Goal: Transaction & Acquisition: Subscribe to service/newsletter

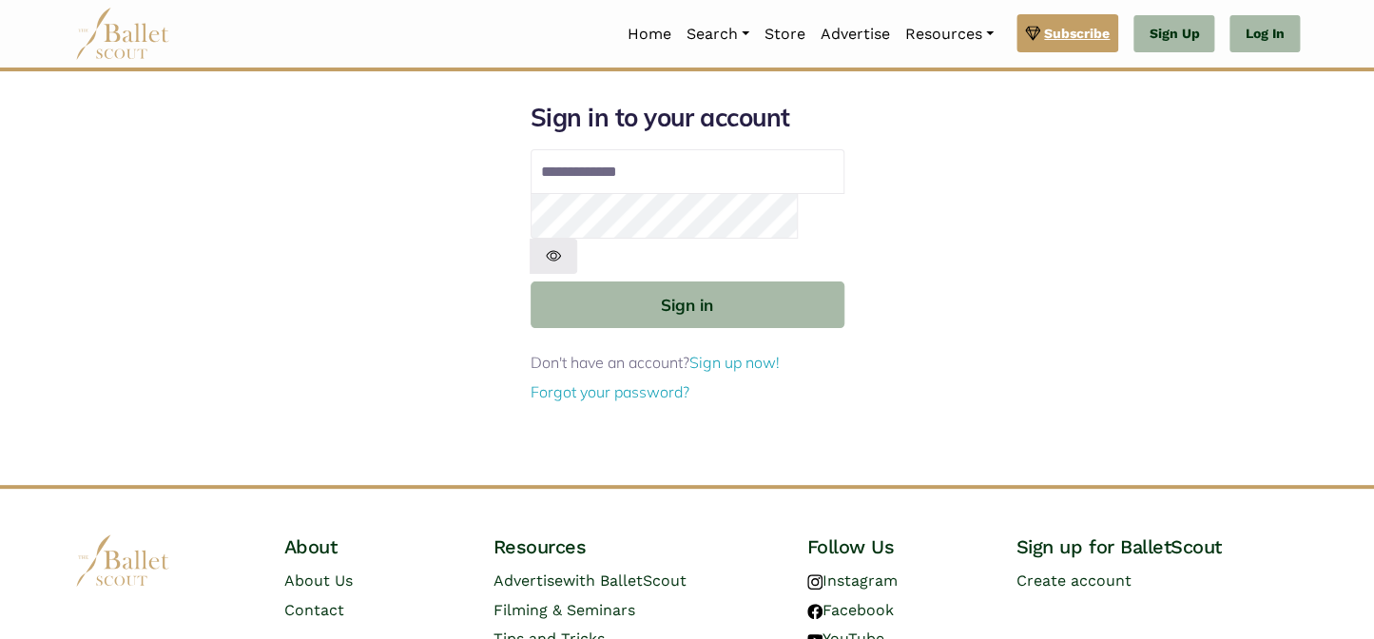
type input "**********"
click at [1061, 31] on span "Subscribe" at bounding box center [1077, 33] width 66 height 21
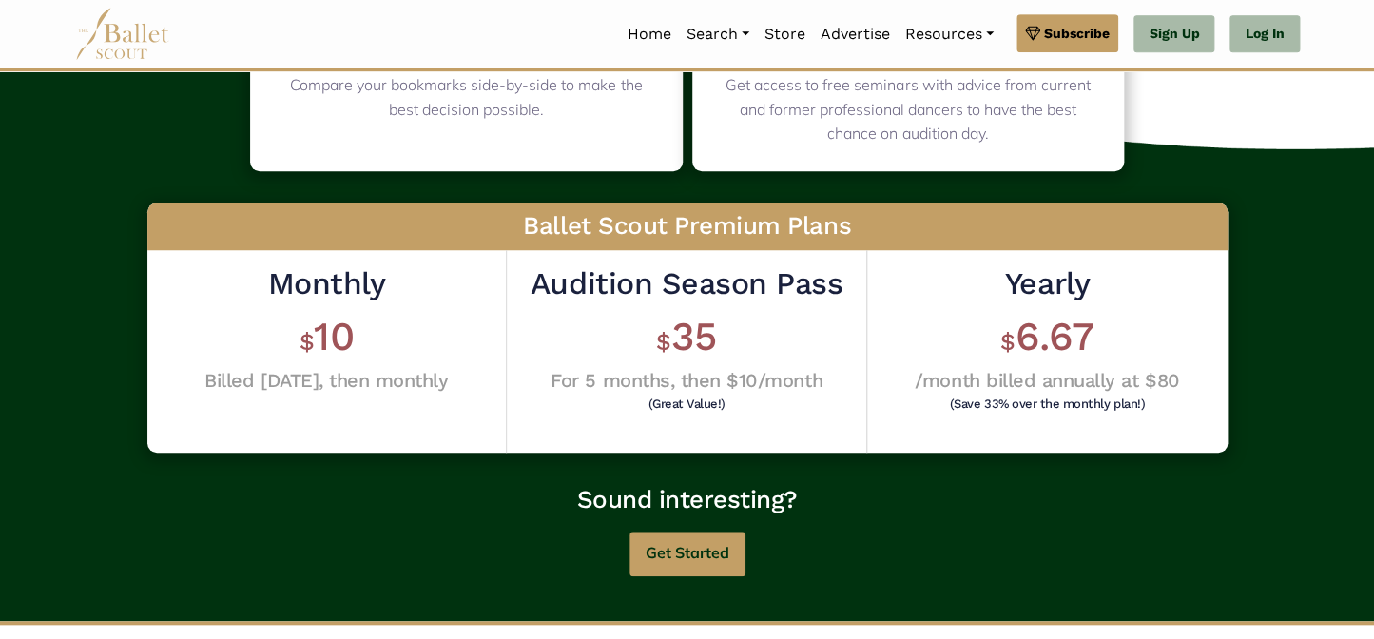
scroll to position [432, 0]
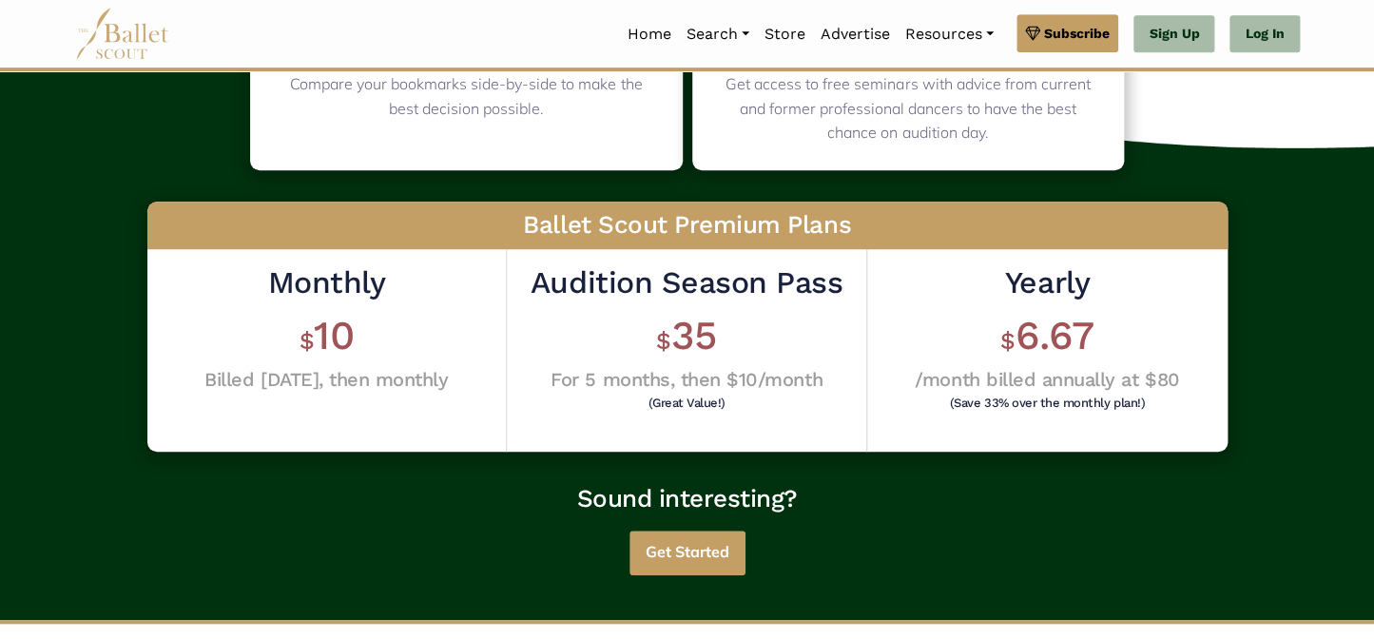
click at [671, 548] on button "Get Started" at bounding box center [688, 553] width 116 height 45
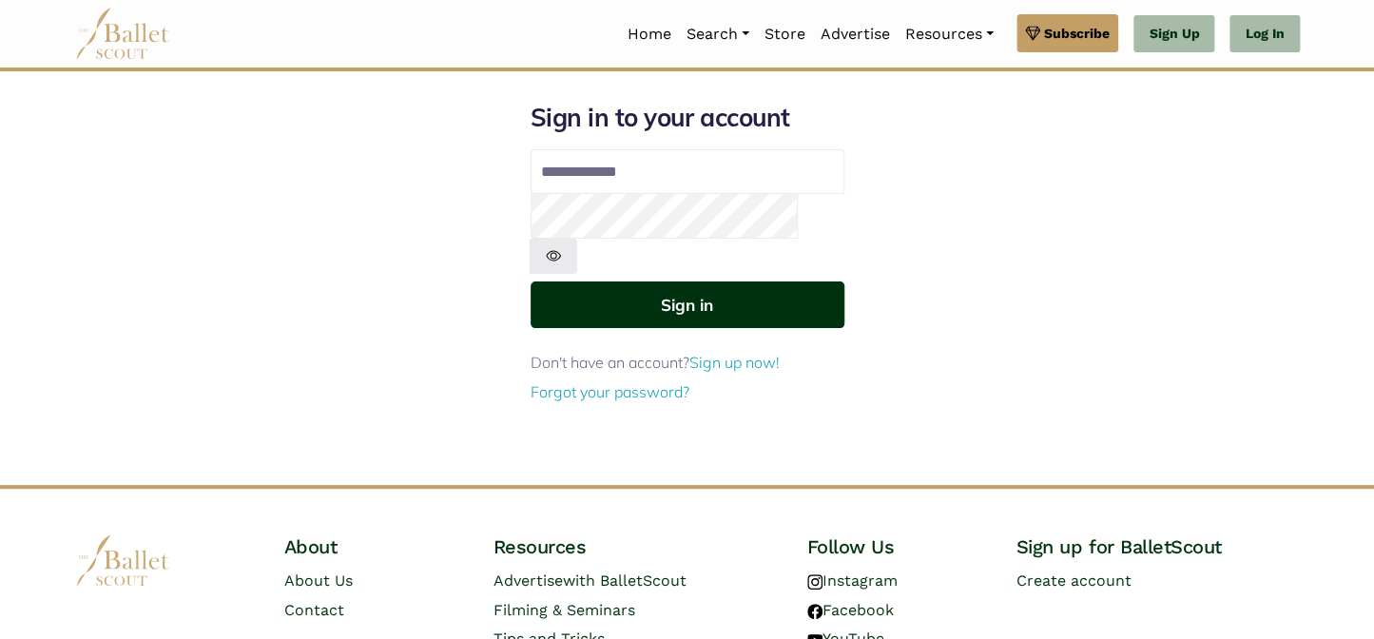
type input "**********"
click at [677, 282] on button "Sign in" at bounding box center [688, 305] width 314 height 47
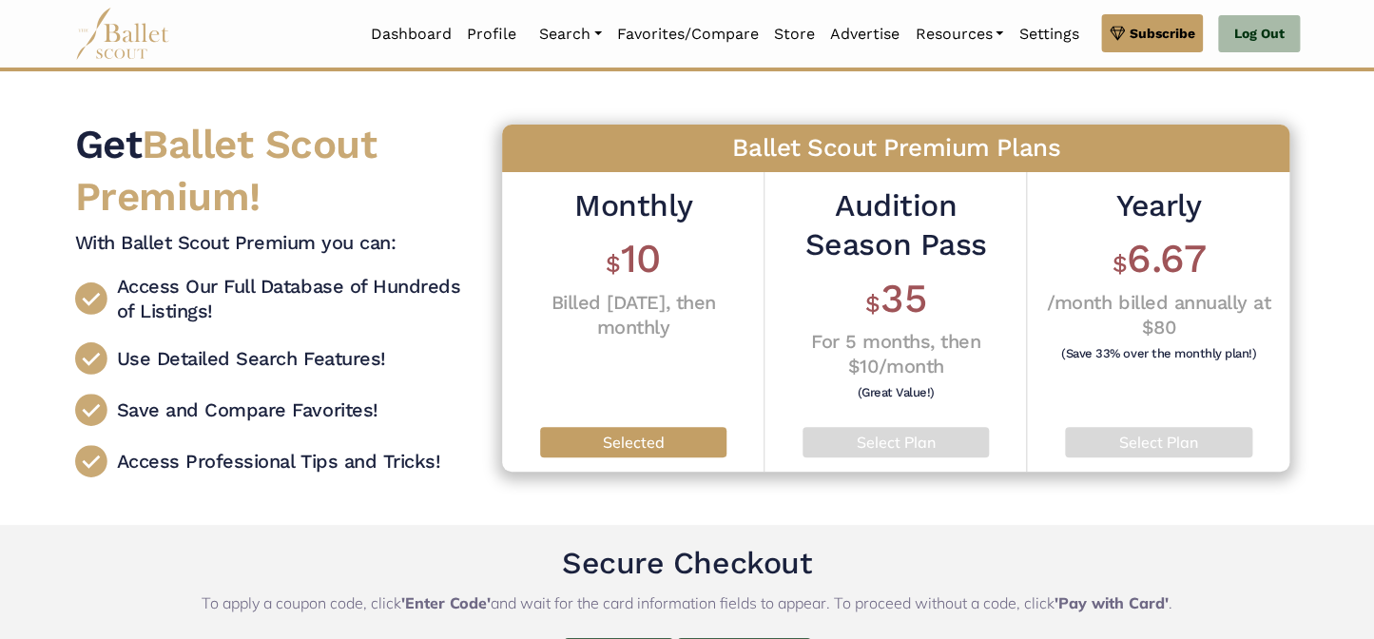
click at [877, 224] on h2 "Audition Season Pass" at bounding box center [895, 225] width 233 height 79
click at [1148, 28] on span "Subscribe" at bounding box center [1162, 33] width 66 height 21
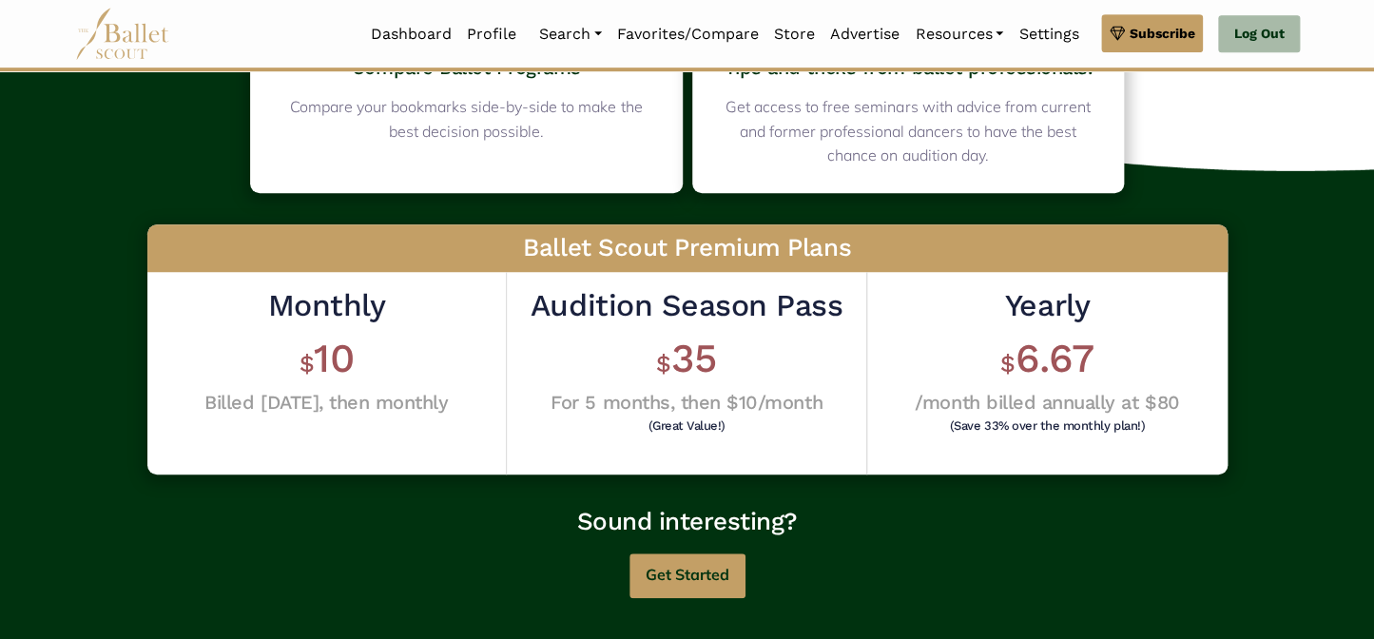
scroll to position [432, 0]
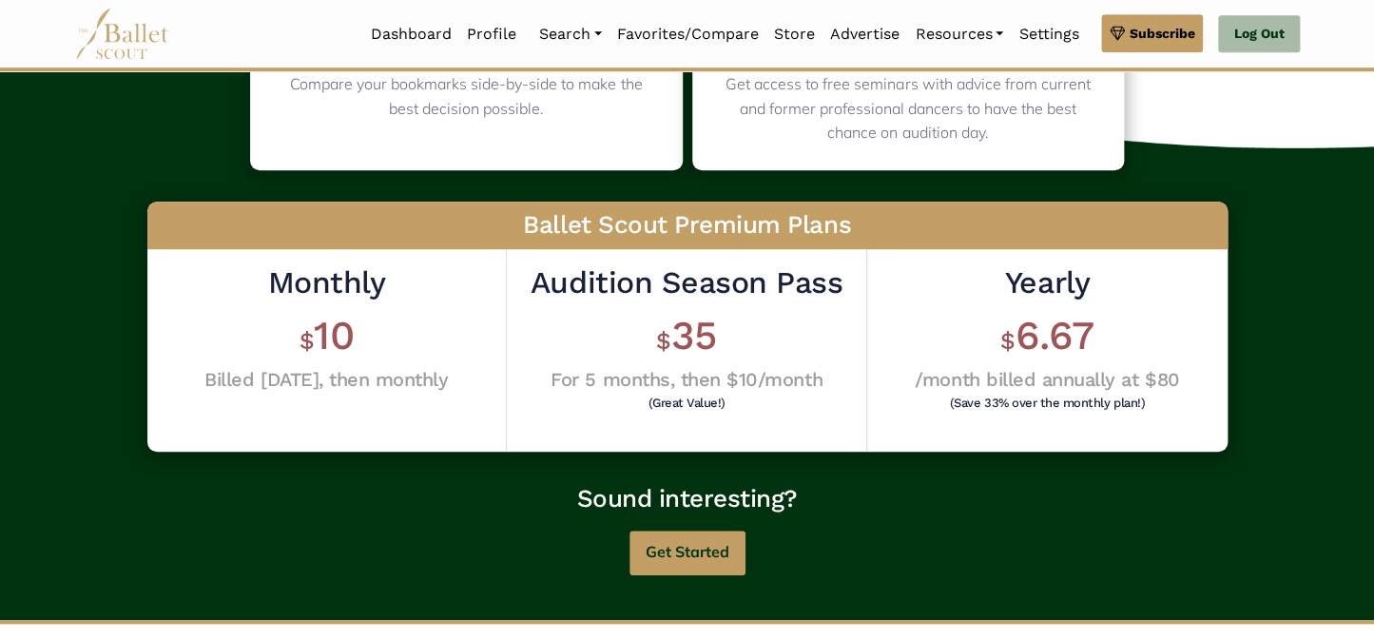
click at [693, 348] on h1 "$ 35" at bounding box center [687, 336] width 312 height 52
click at [758, 340] on h1 "$ 35" at bounding box center [687, 336] width 312 height 52
click at [689, 404] on h6 "(Great Value!)" at bounding box center [686, 403] width 302 height 12
click at [665, 282] on h2 "Audition Season Pass" at bounding box center [687, 283] width 312 height 40
click at [1063, 329] on span "6.67" at bounding box center [1054, 335] width 79 height 47
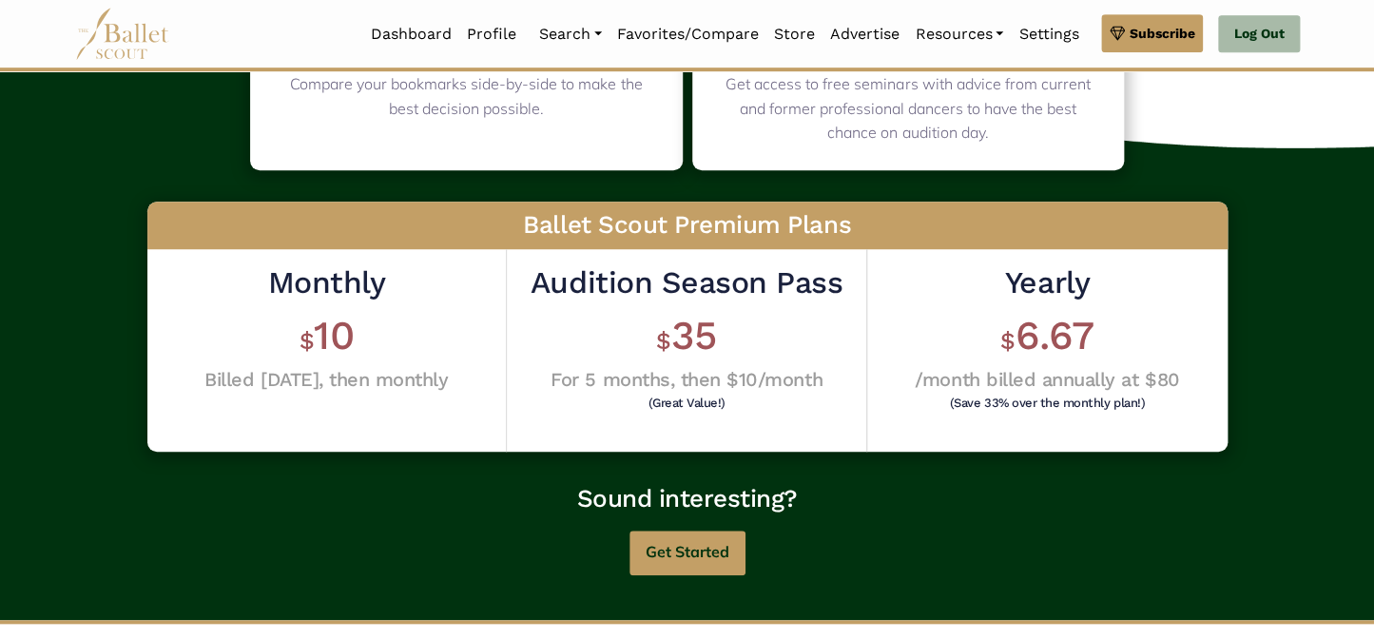
click at [255, 396] on div "Monthly $ 10 Billed today, then monthly" at bounding box center [327, 350] width 360 height 203
click at [686, 399] on h6 "(Great Value!)" at bounding box center [686, 403] width 302 height 12
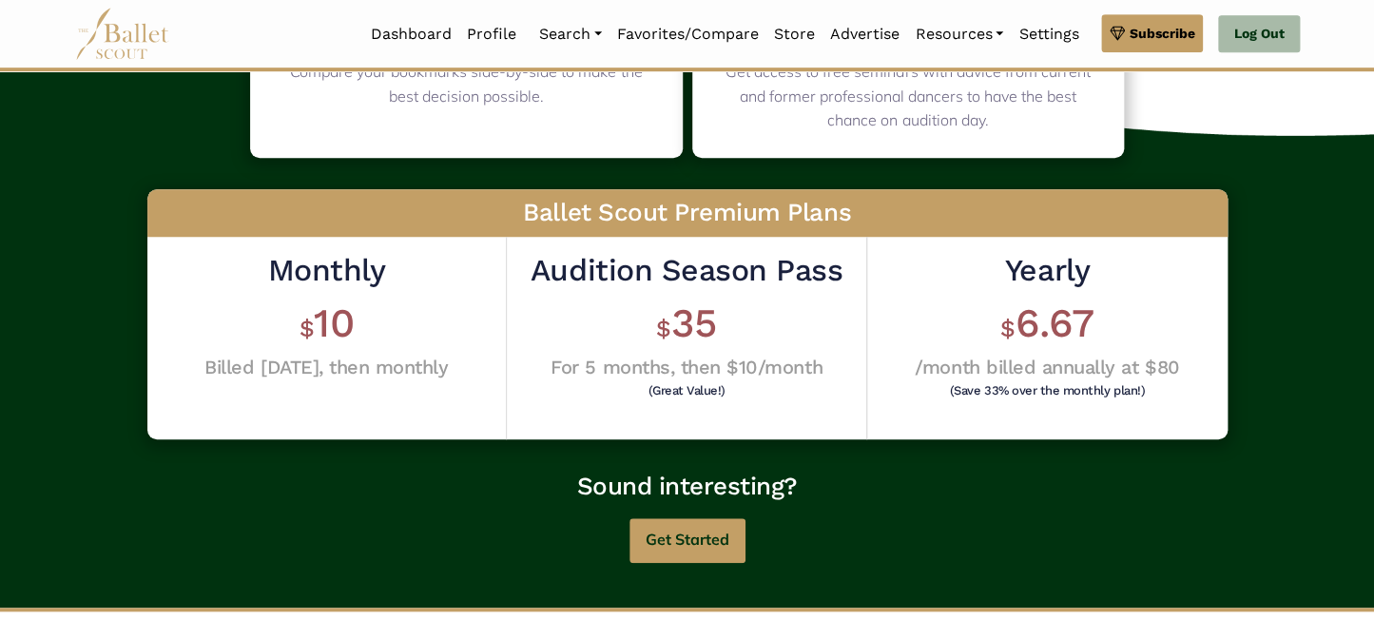
scroll to position [419, 0]
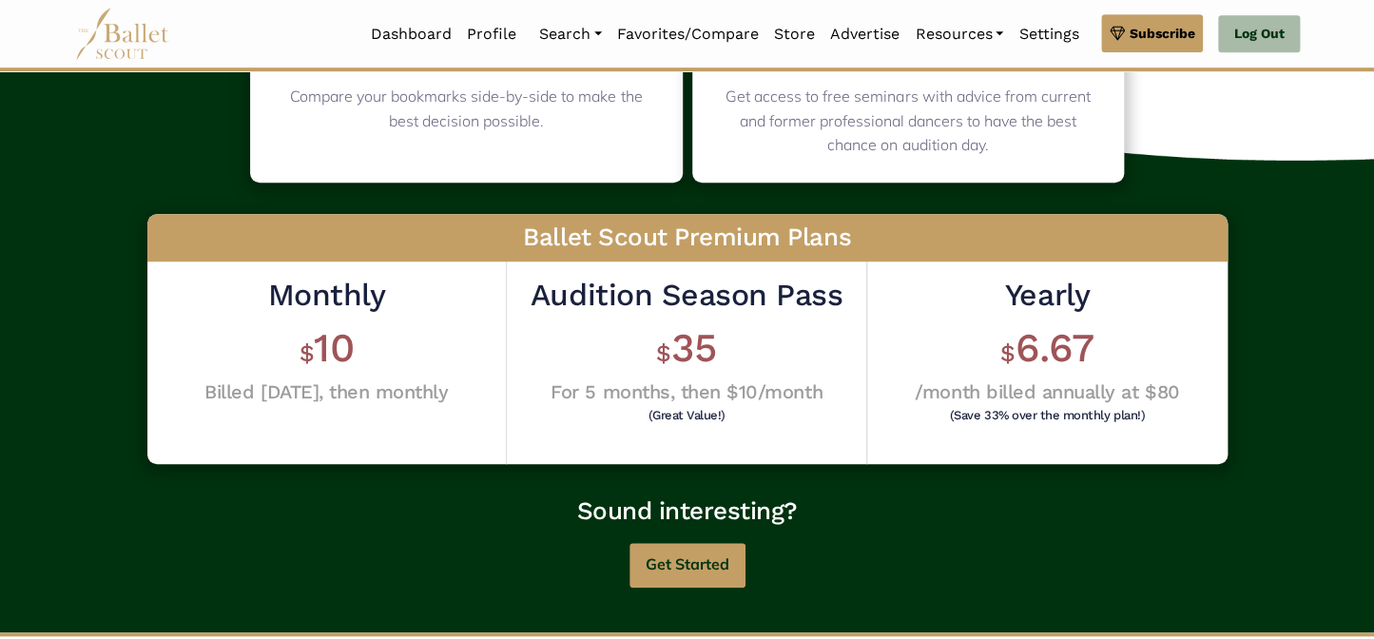
click at [664, 295] on h2 "Audition Season Pass" at bounding box center [687, 296] width 312 height 40
click at [683, 563] on button "Get Started" at bounding box center [688, 565] width 116 height 45
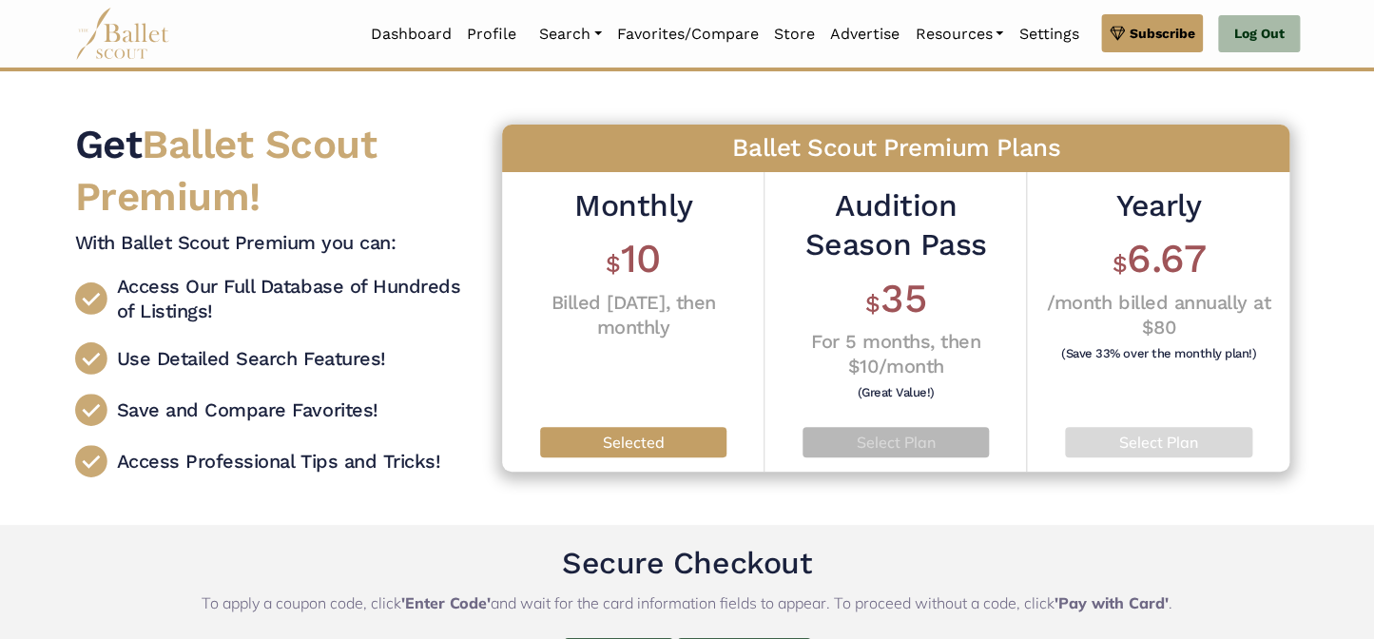
click at [861, 444] on p "Select Plan" at bounding box center [896, 443] width 156 height 25
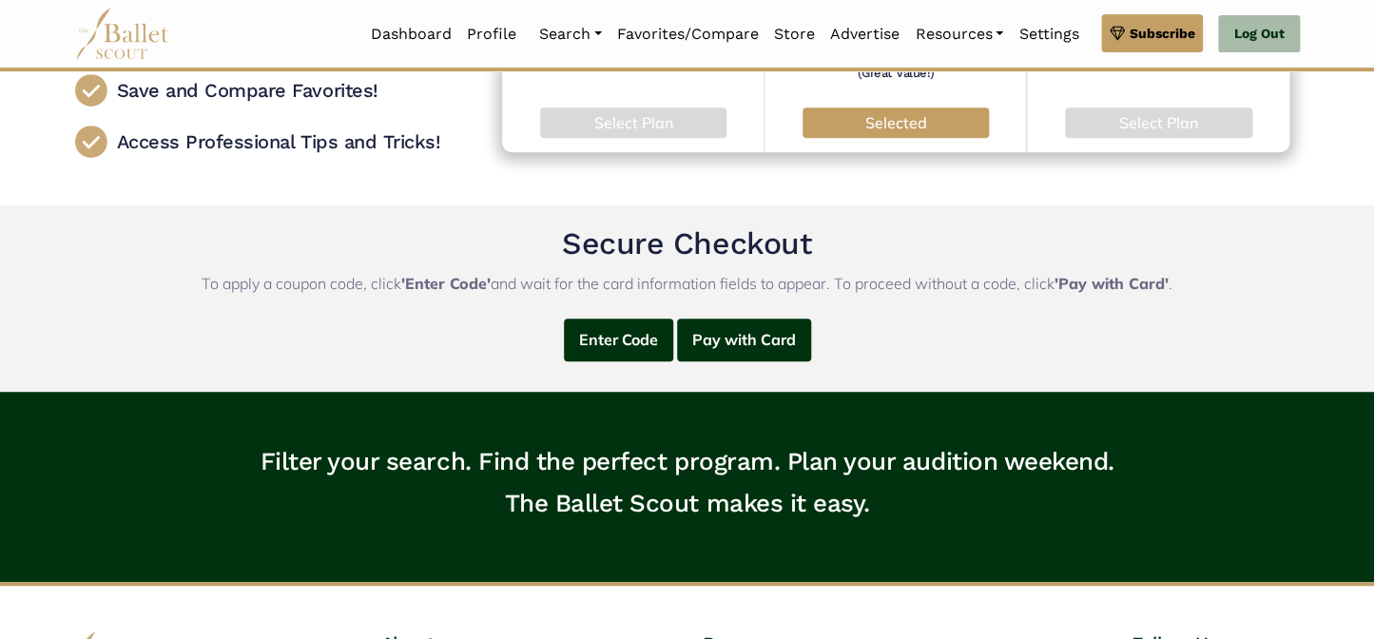
scroll to position [345, 0]
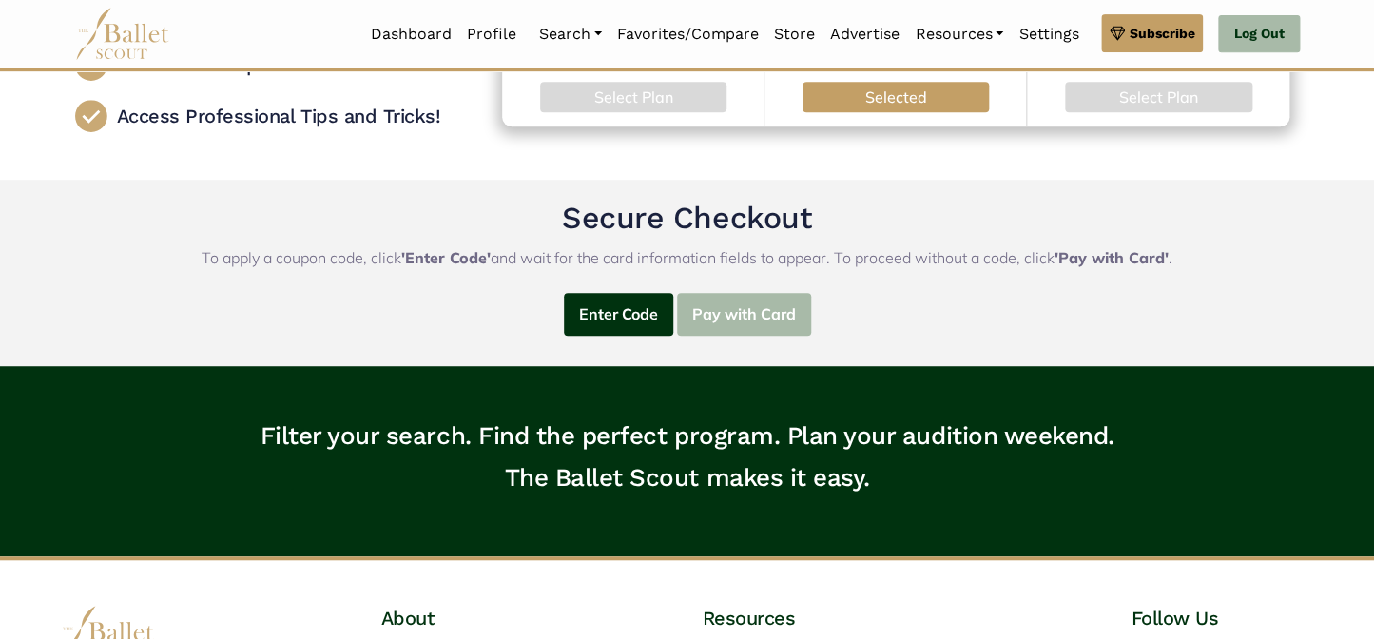
click at [729, 321] on button "Pay with Card" at bounding box center [744, 314] width 134 height 43
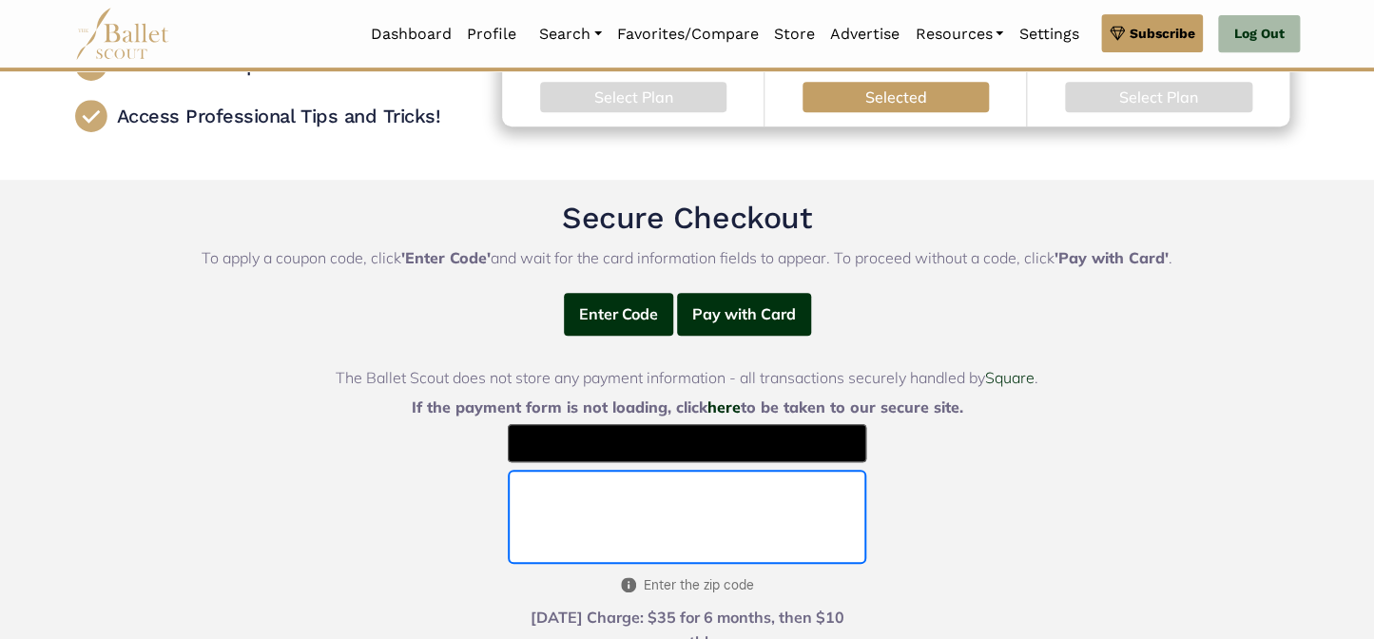
click at [1046, 577] on div "Enter Code Pay with Card Coupon Code (case-sensitive): Apply The Ballet Scout d…" at bounding box center [687, 504] width 718 height 423
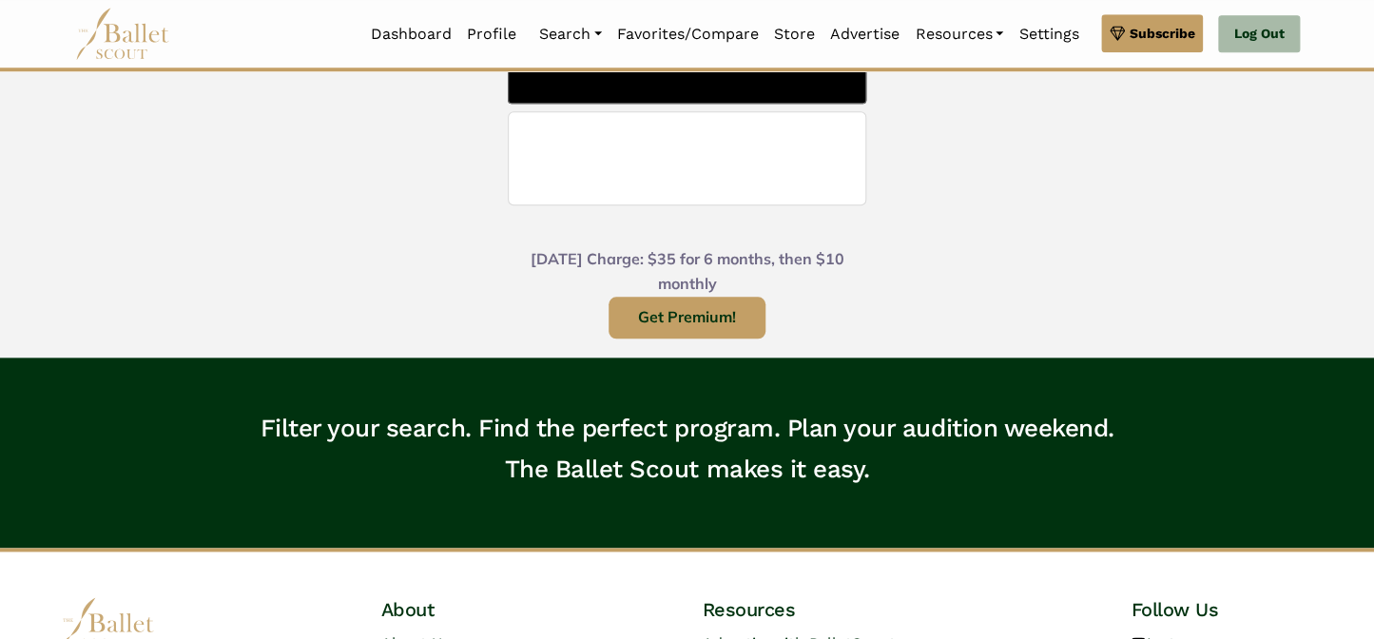
scroll to position [778, 0]
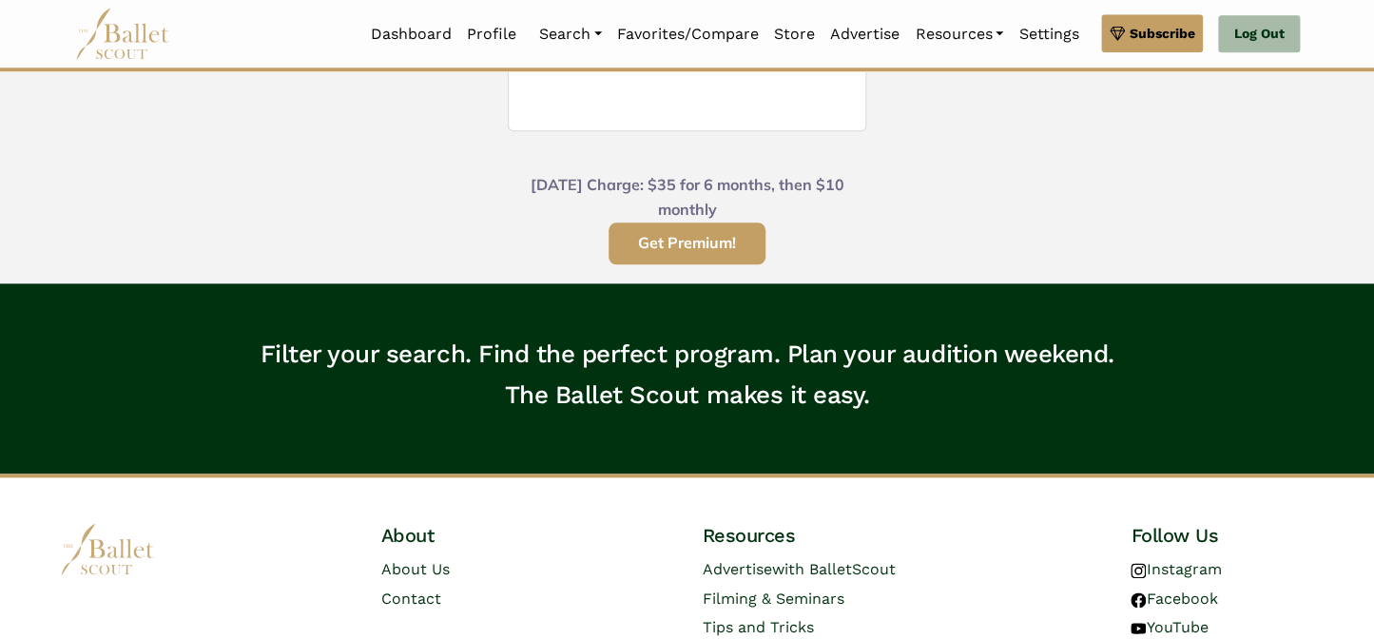
click at [696, 242] on button "Get Premium!" at bounding box center [687, 244] width 157 height 43
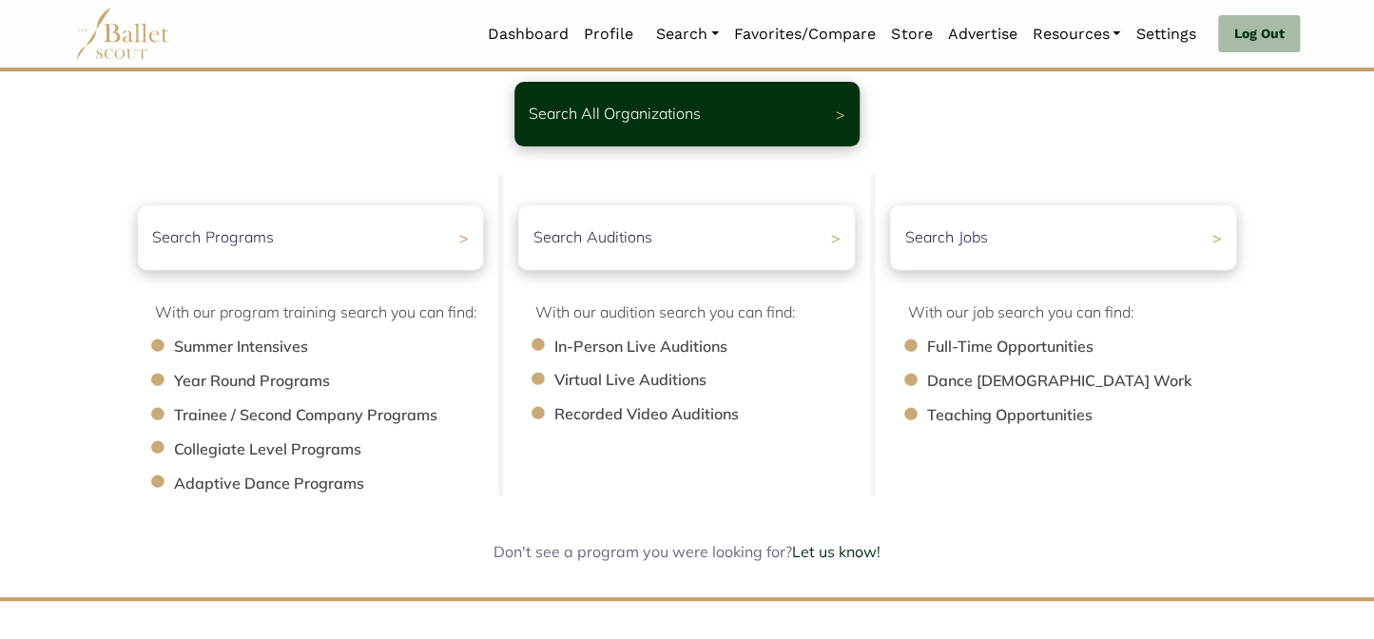
scroll to position [172, 0]
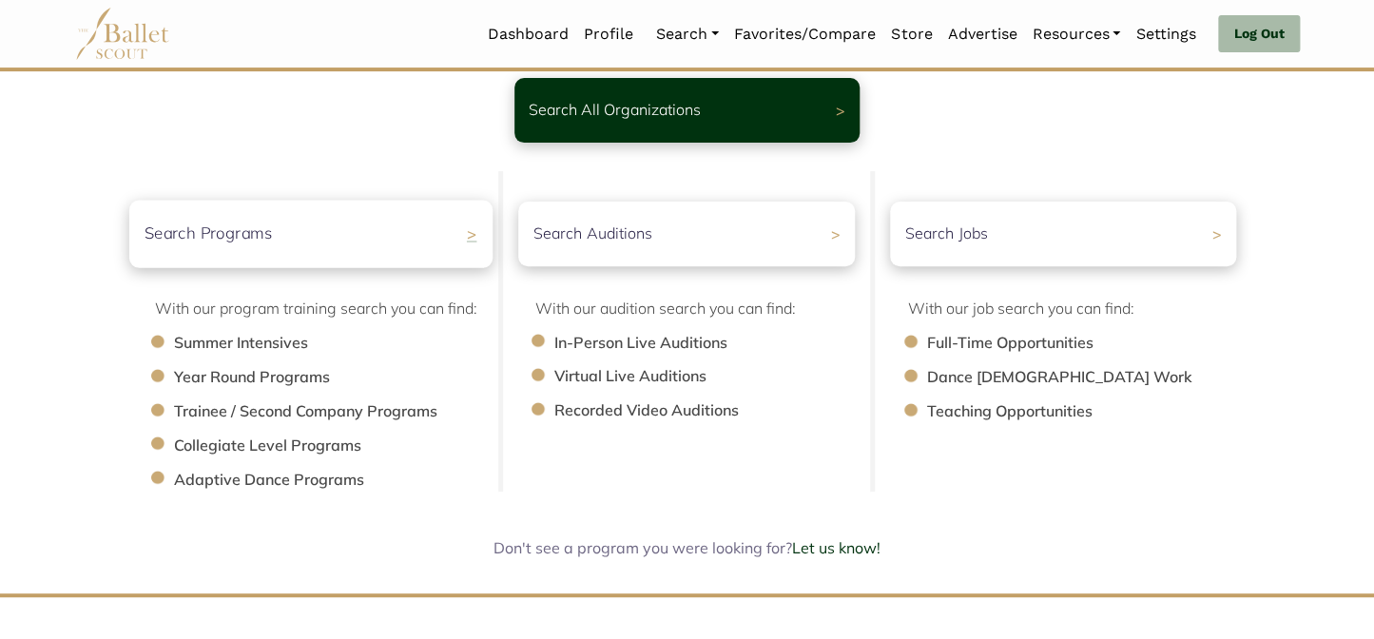
click at [341, 221] on div "Search Programs >" at bounding box center [309, 234] width 363 height 68
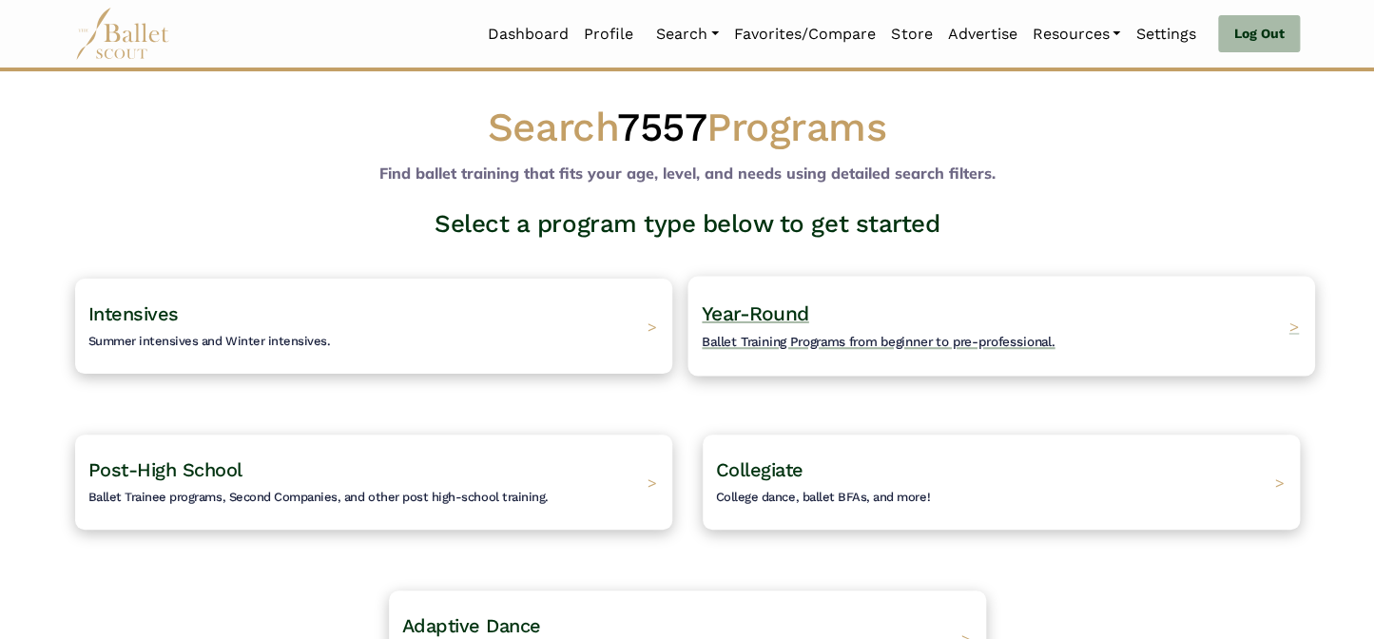
click at [881, 340] on span "Ballet Training Programs from beginner to pre-professional." at bounding box center [878, 341] width 353 height 15
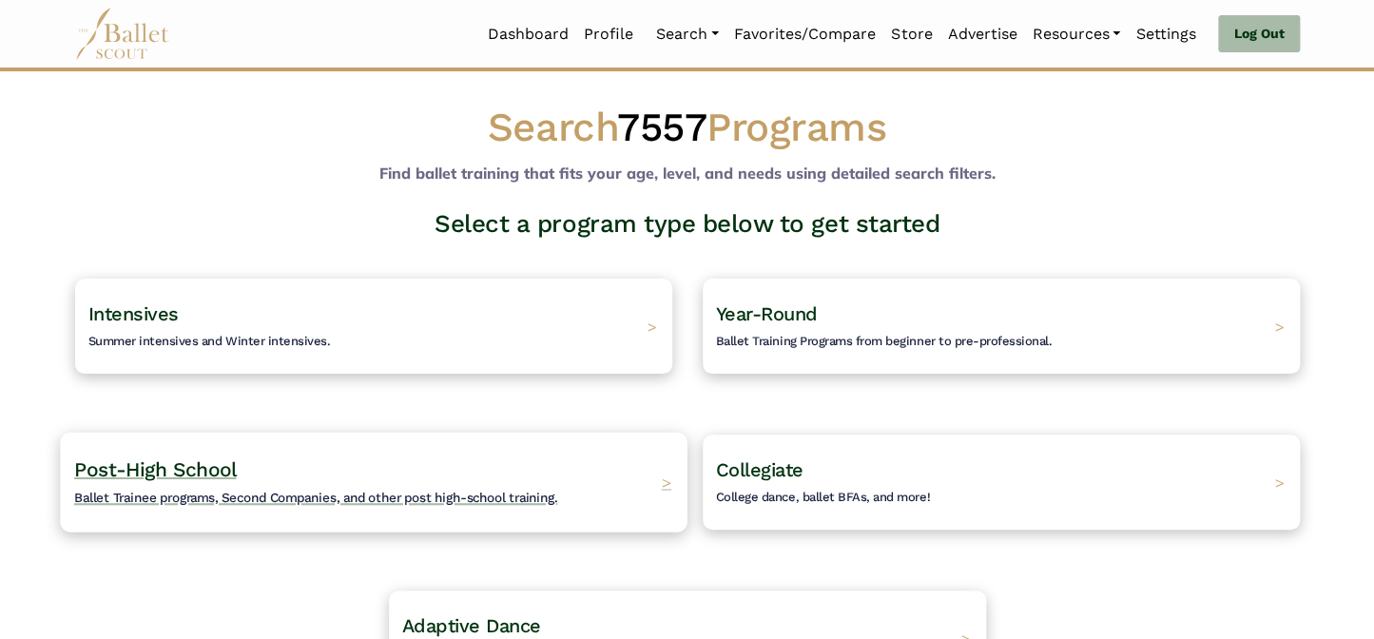
click at [170, 469] on span "Post-High School" at bounding box center [155, 469] width 162 height 24
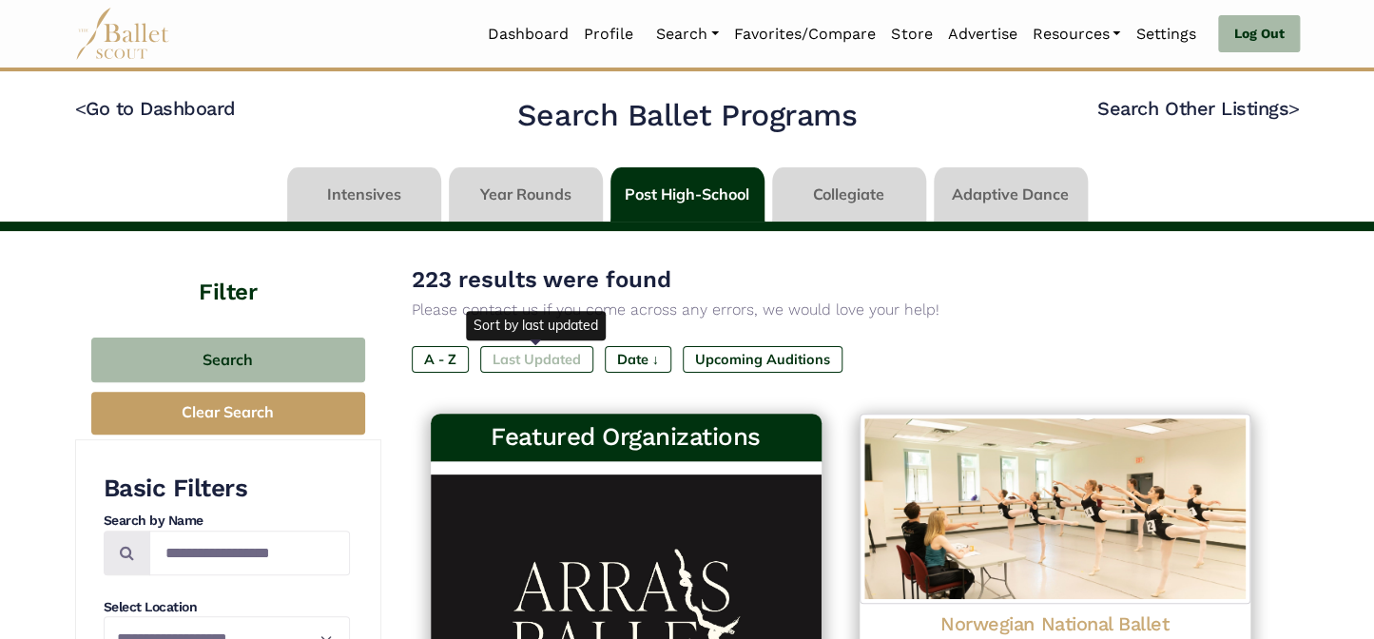
click at [545, 358] on label "Last Updated" at bounding box center [536, 359] width 113 height 27
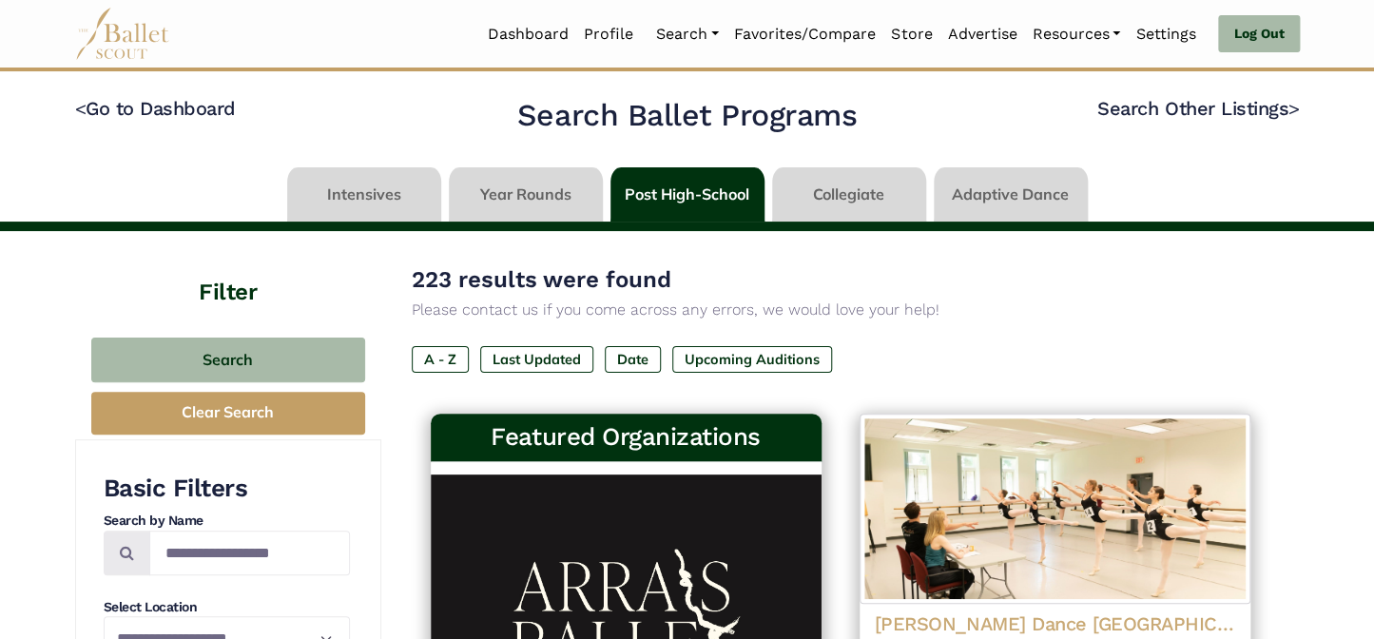
click at [848, 191] on link at bounding box center [849, 194] width 154 height 54
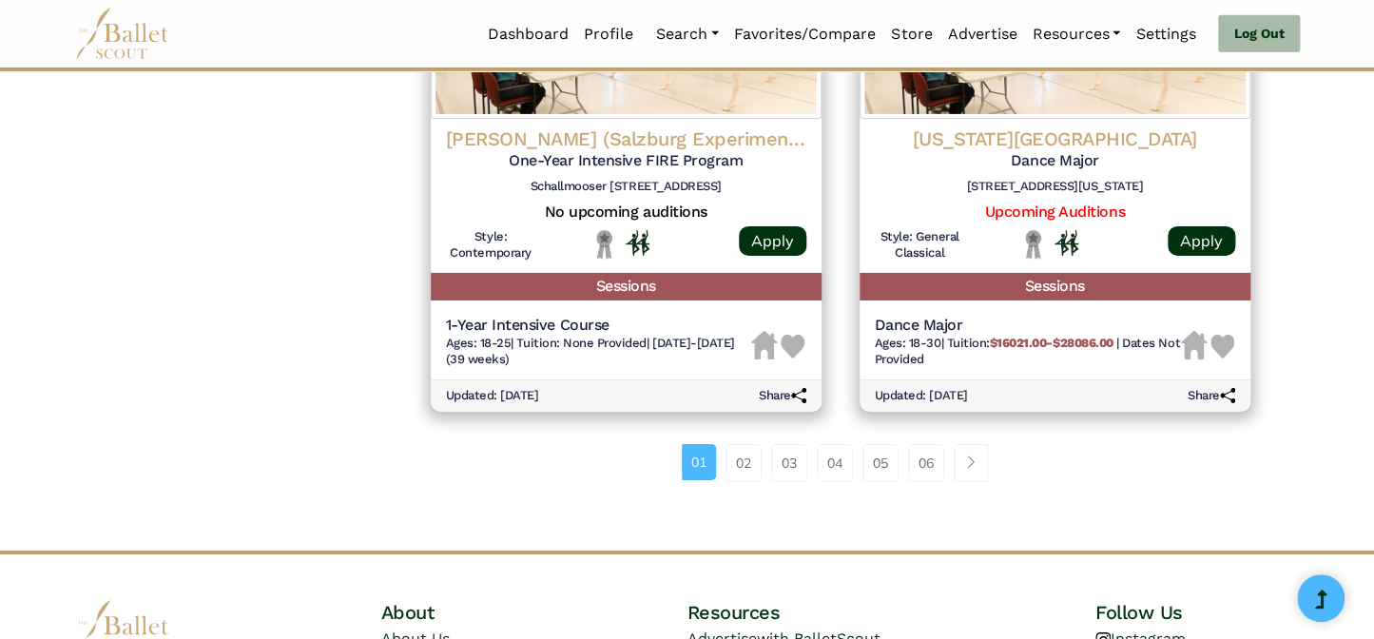
scroll to position [2587, 0]
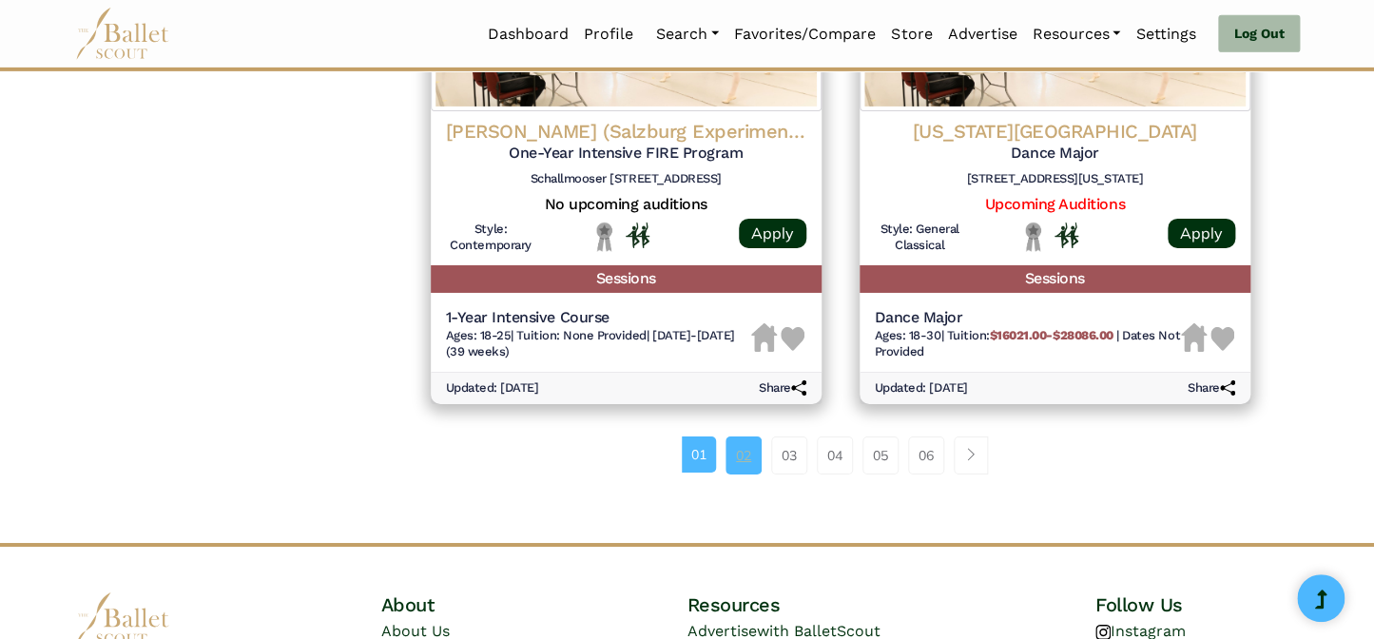
click at [745, 461] on link "02" at bounding box center [744, 456] width 36 height 38
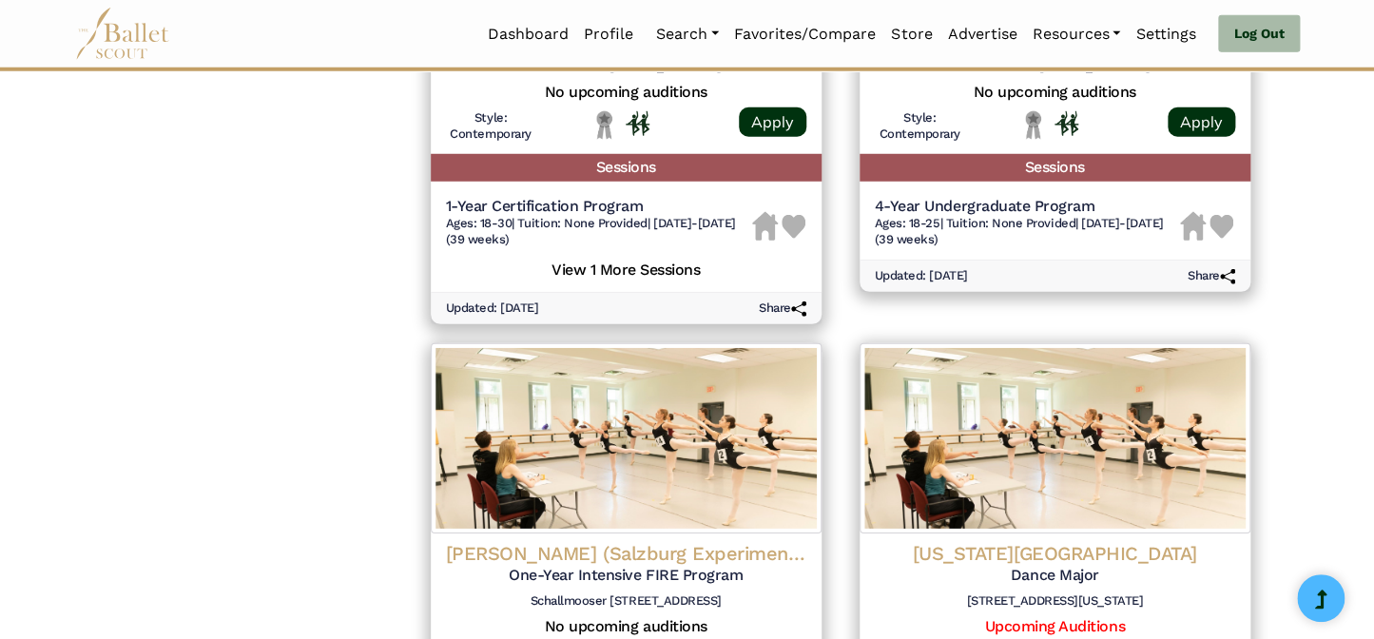
scroll to position [1981, 0]
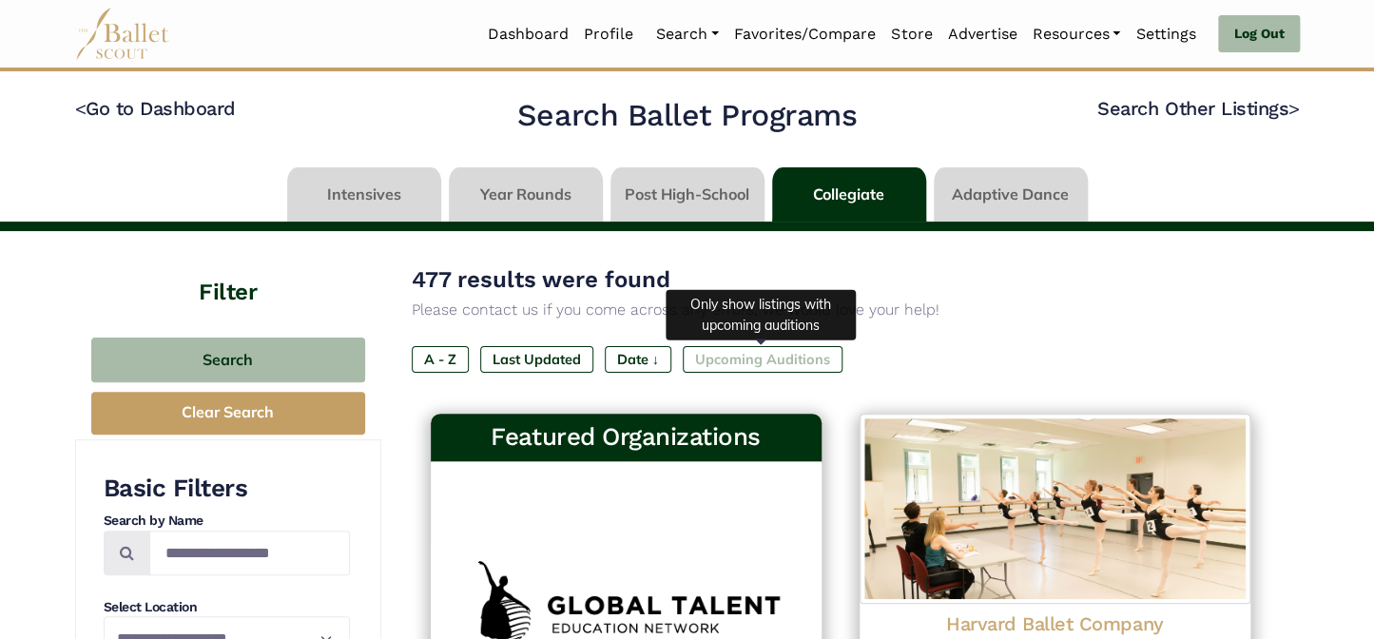
click at [732, 360] on label "Upcoming Auditions" at bounding box center [763, 359] width 160 height 27
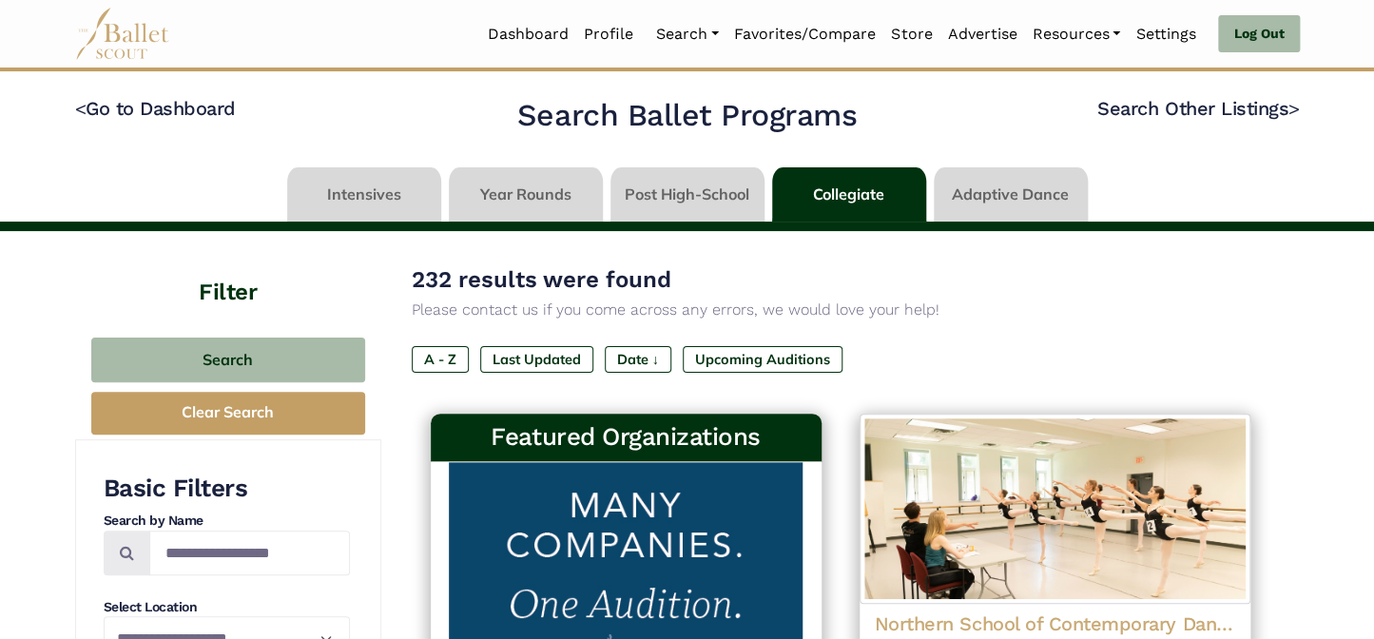
click at [540, 200] on link at bounding box center [526, 194] width 154 height 54
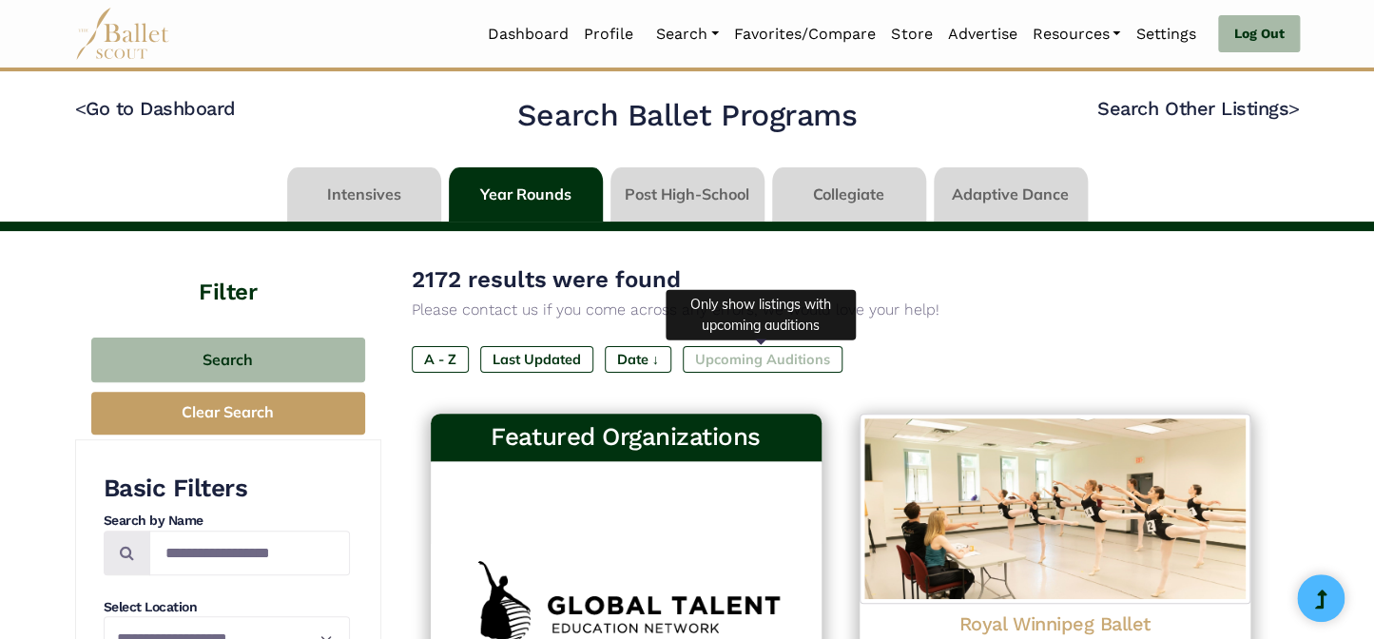
click at [794, 357] on label "Upcoming Auditions" at bounding box center [763, 359] width 160 height 27
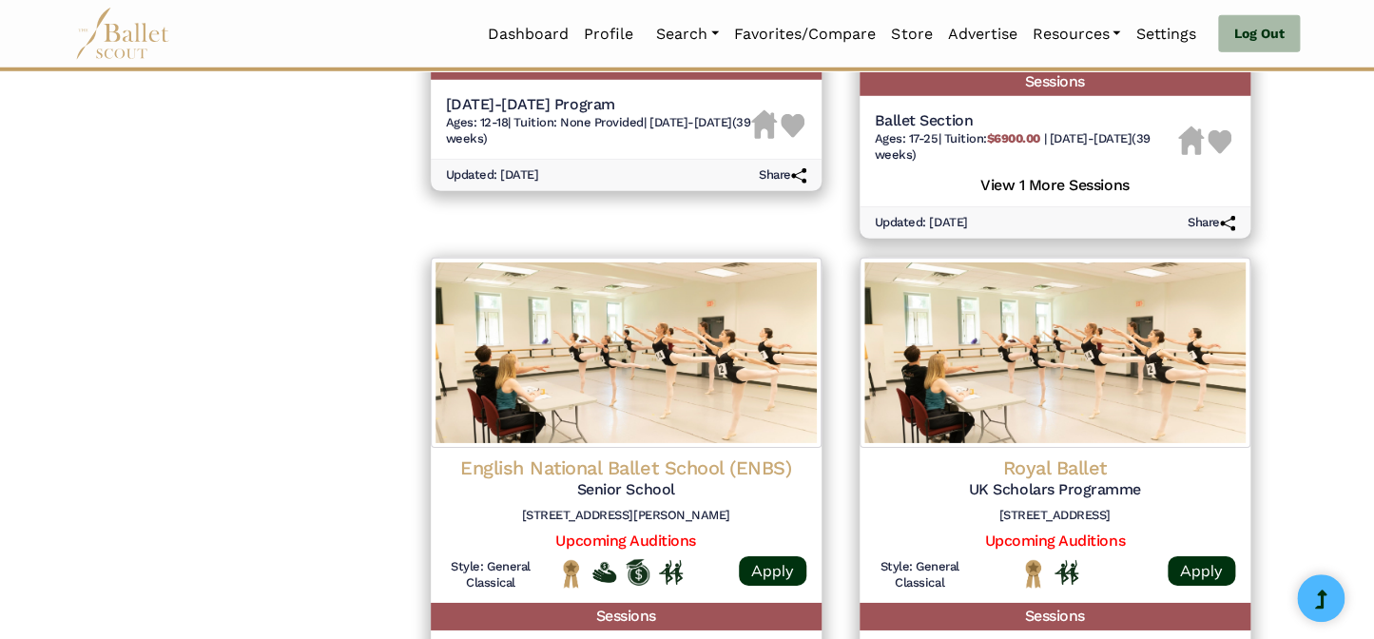
scroll to position [2752, 0]
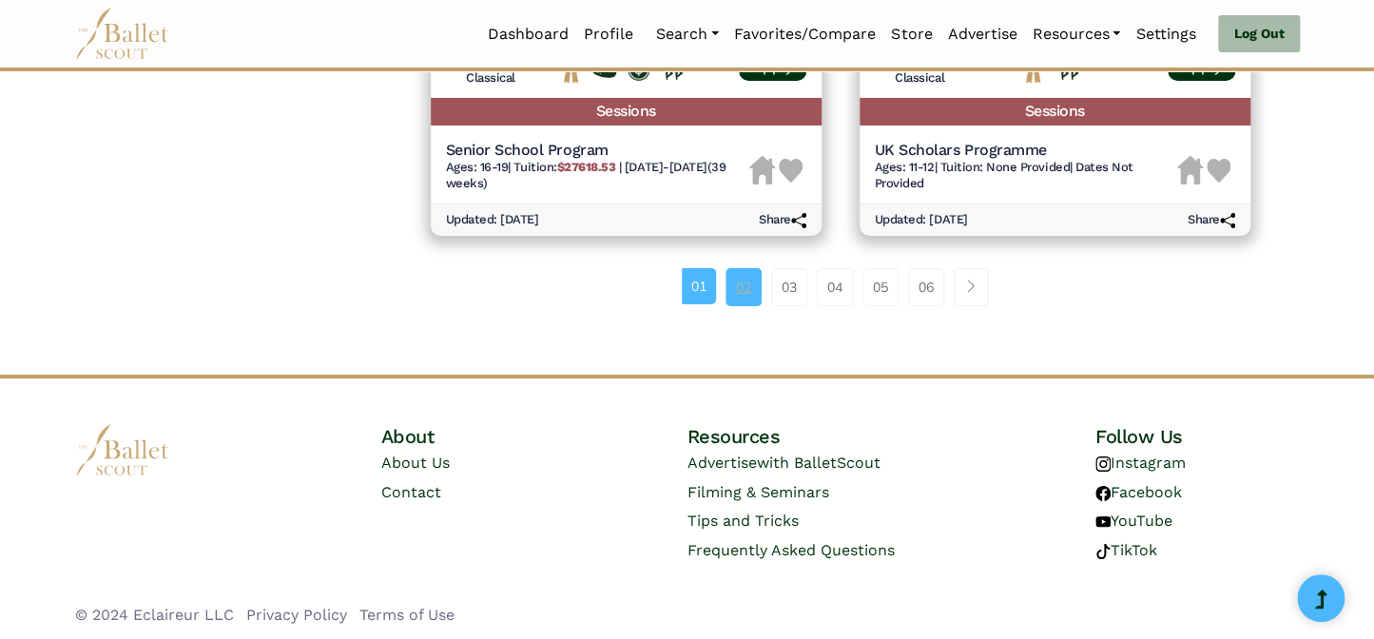
click at [743, 282] on link "02" at bounding box center [744, 287] width 36 height 38
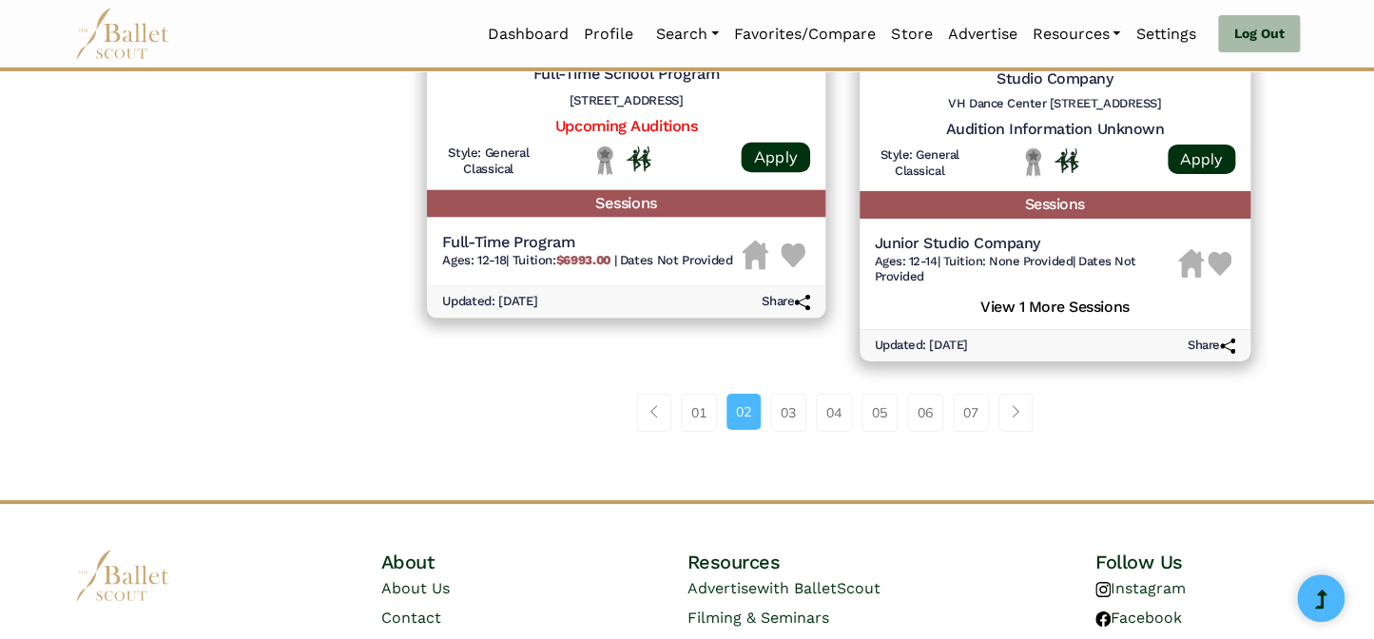
scroll to position [2680, 0]
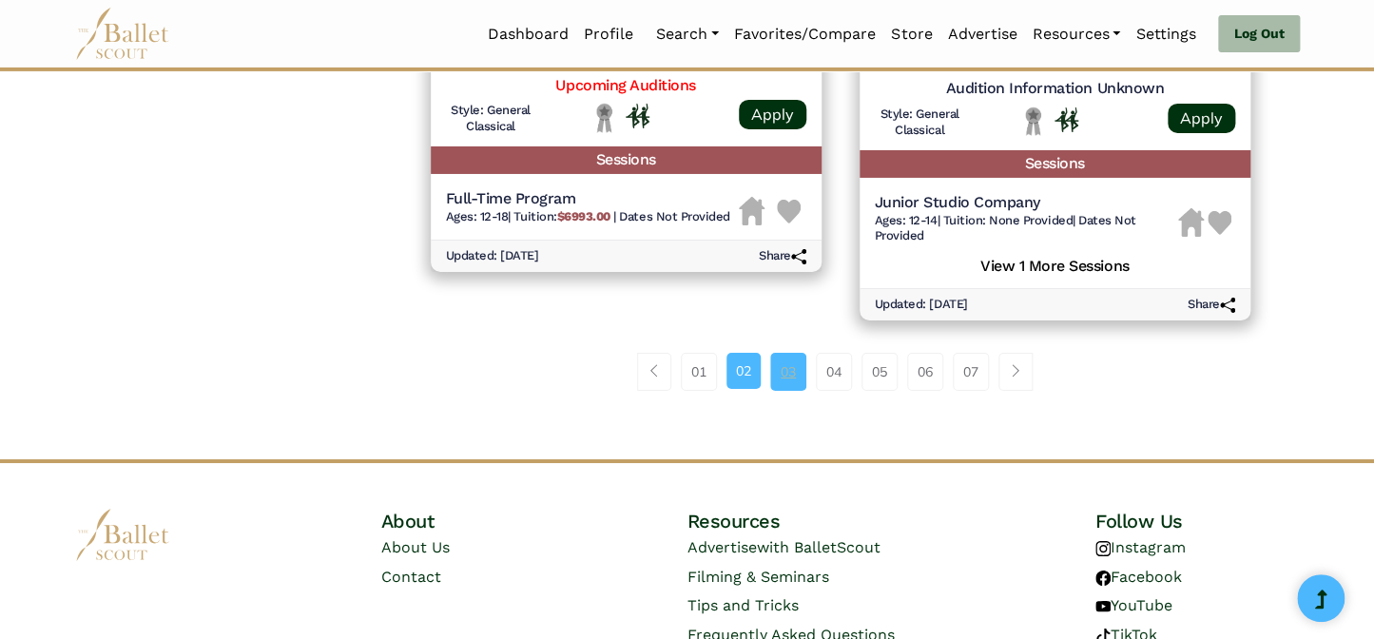
click at [787, 371] on link "03" at bounding box center [788, 372] width 36 height 38
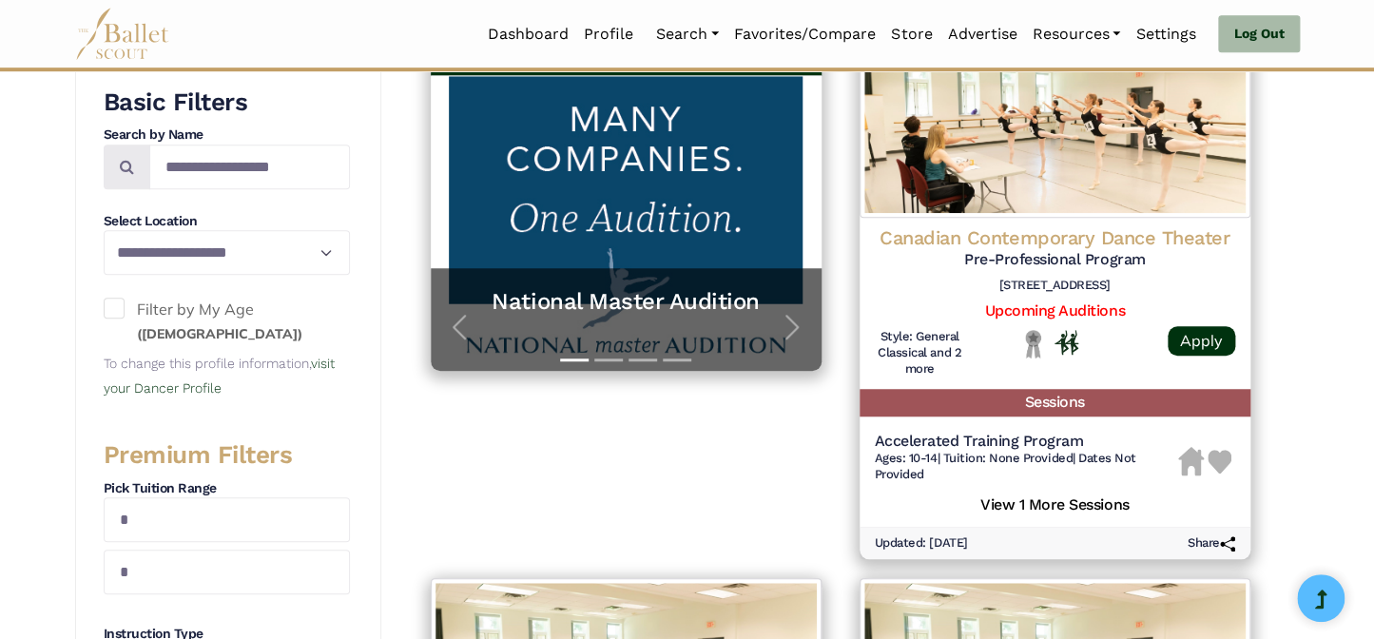
scroll to position [345, 0]
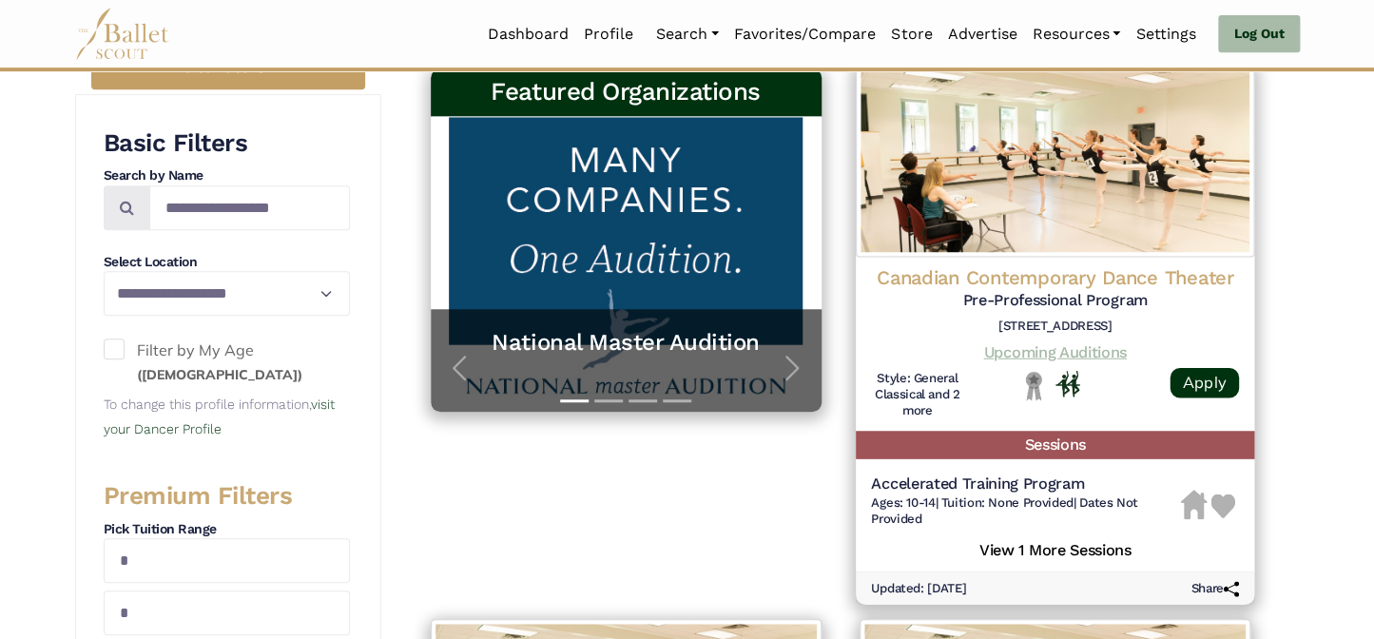
click at [1027, 346] on link "Upcoming Auditions" at bounding box center [1054, 351] width 143 height 18
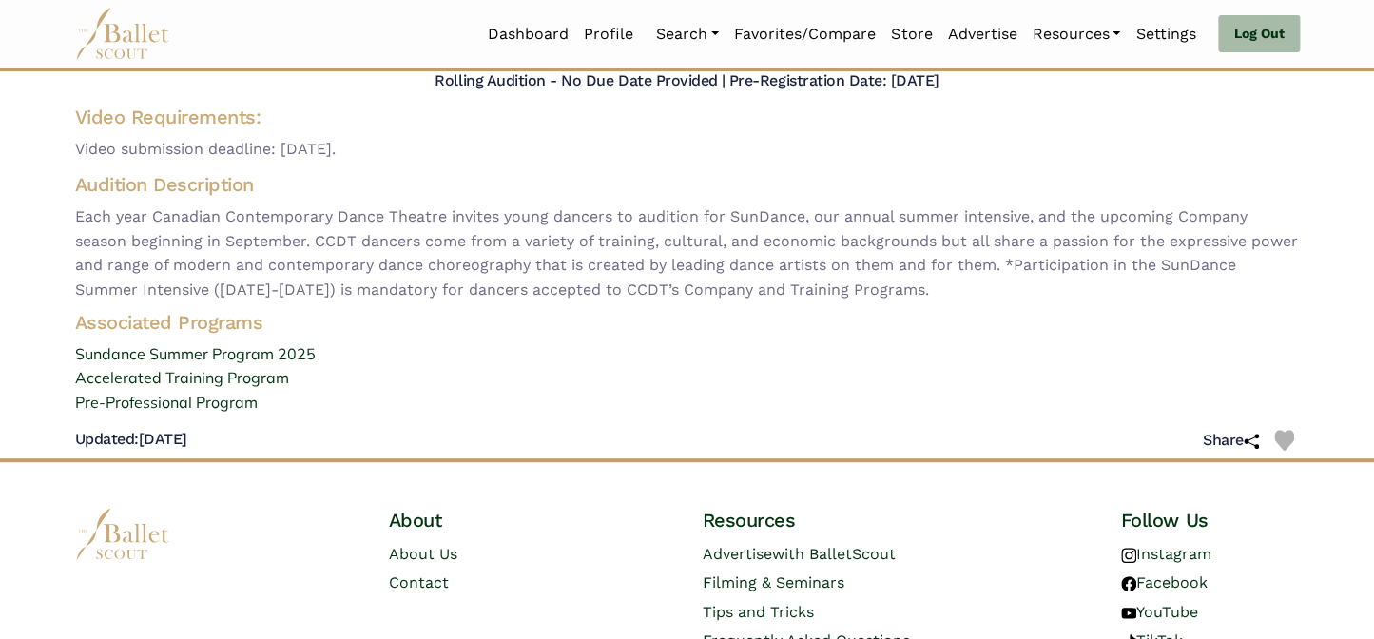
scroll to position [259, 0]
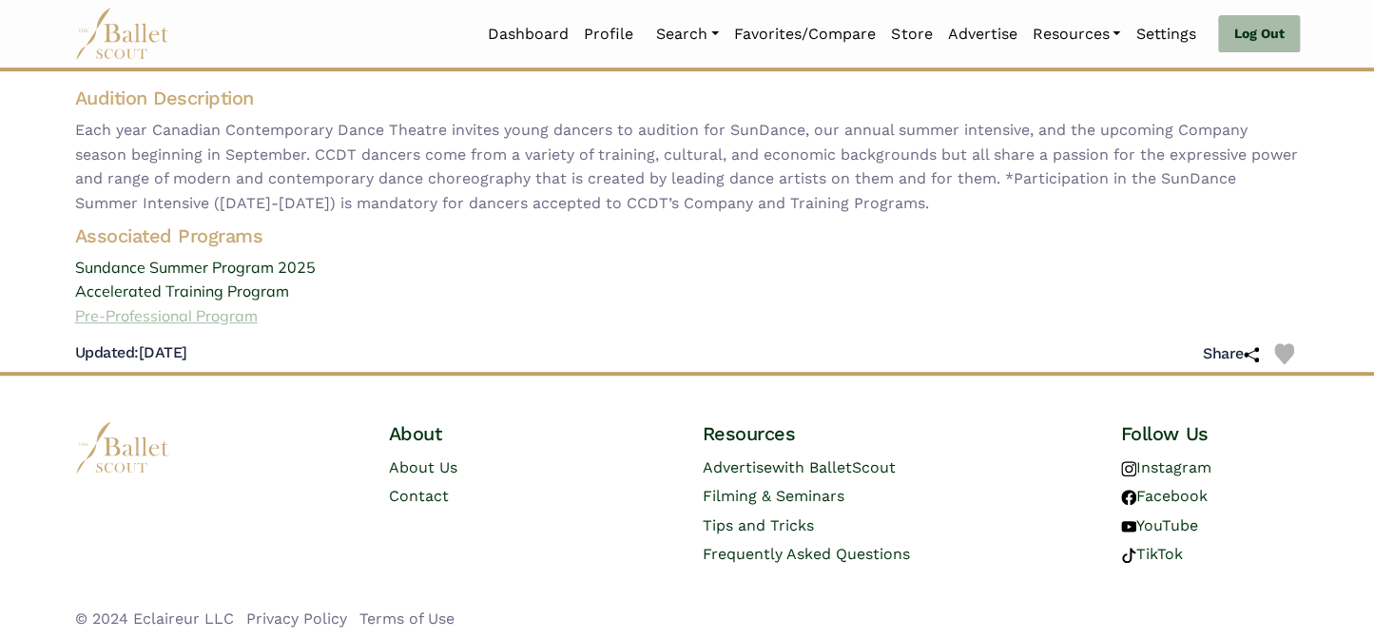
click at [237, 318] on link "Pre-Professional Program" at bounding box center [687, 316] width 1255 height 25
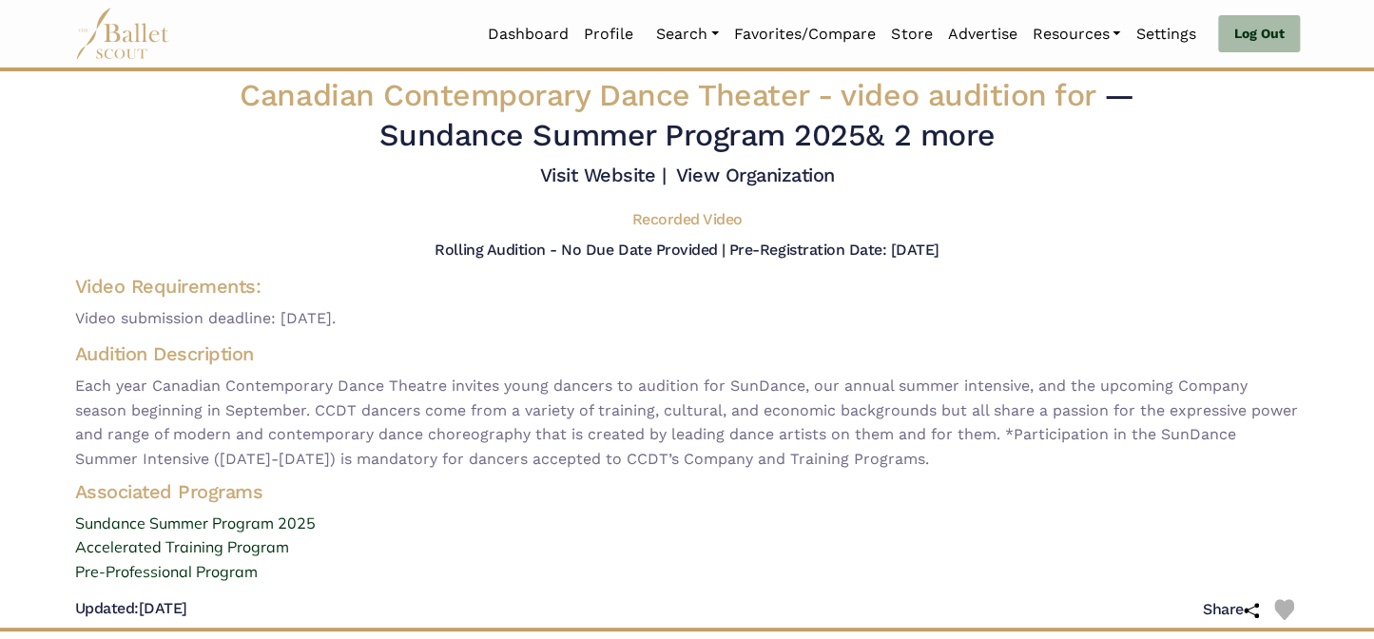
scroll to position [0, 0]
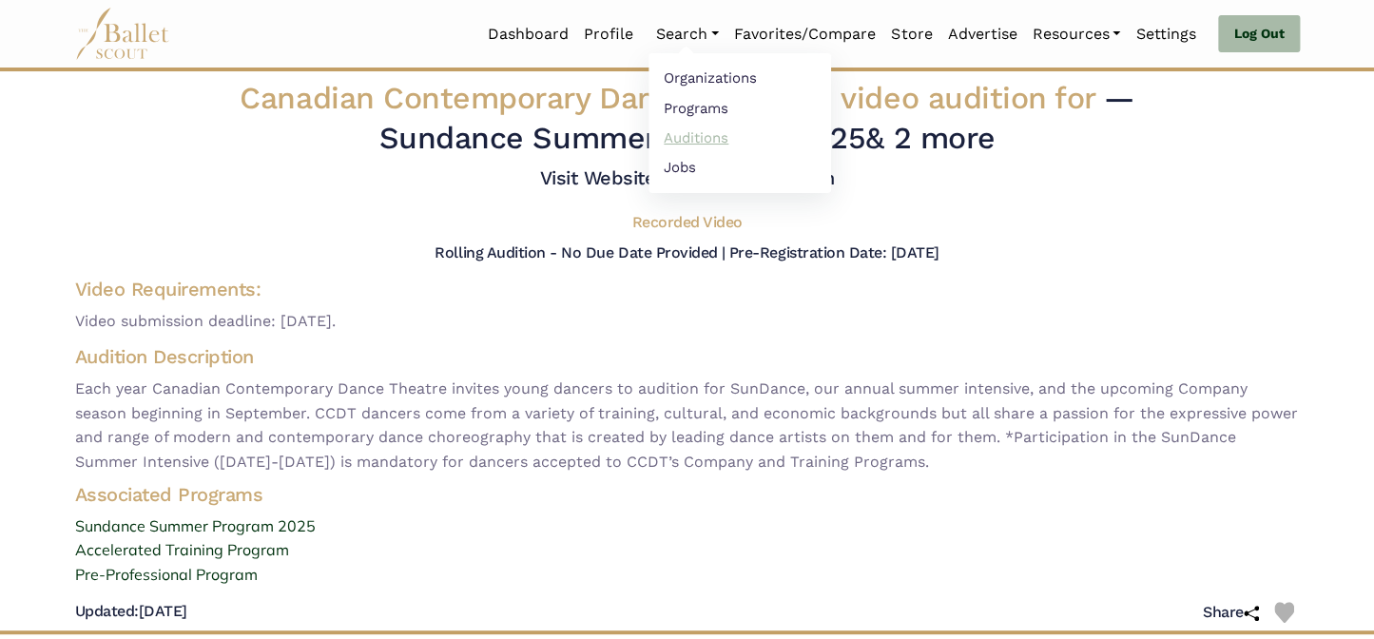
click at [686, 134] on link "Auditions" at bounding box center [740, 137] width 183 height 29
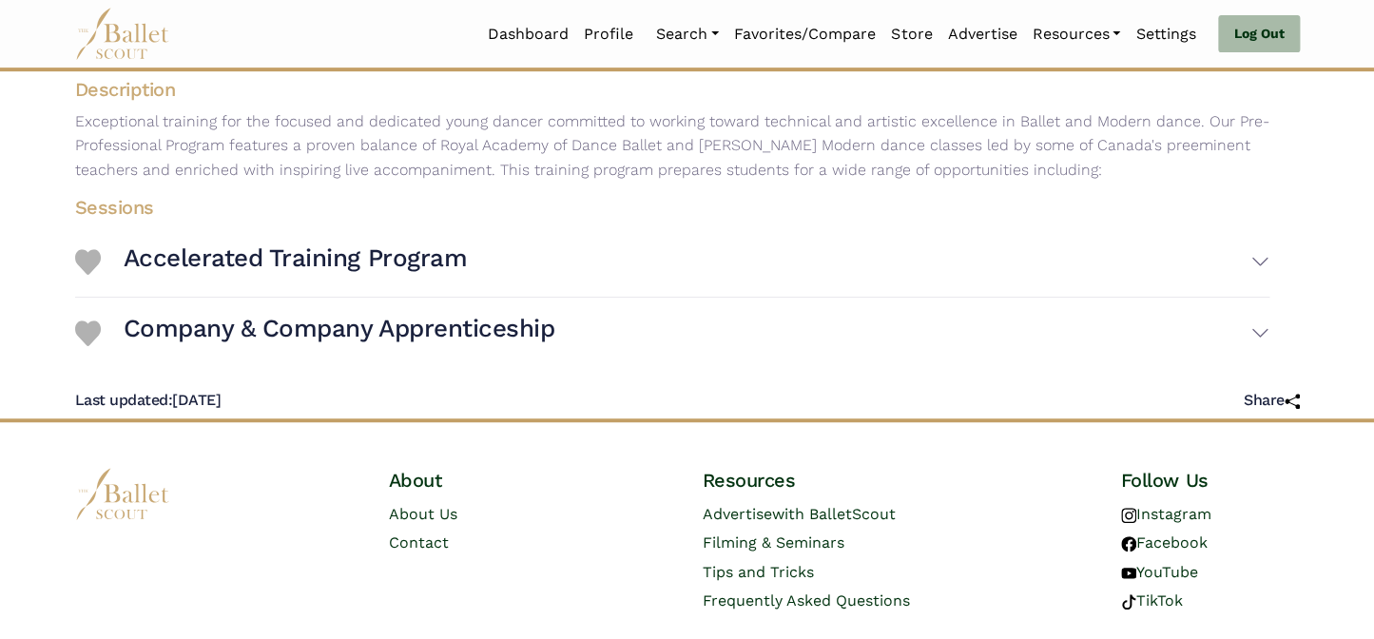
scroll to position [368, 0]
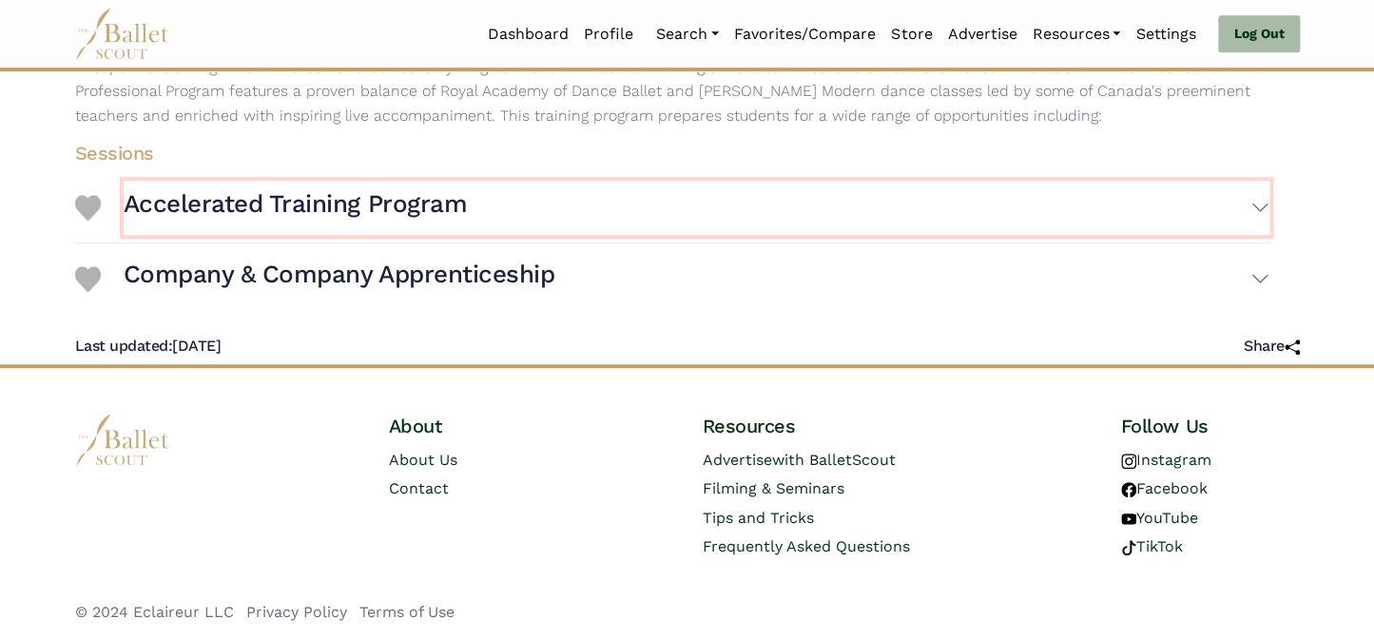
click at [1261, 205] on button "Accelerated Training Program" at bounding box center [697, 208] width 1146 height 55
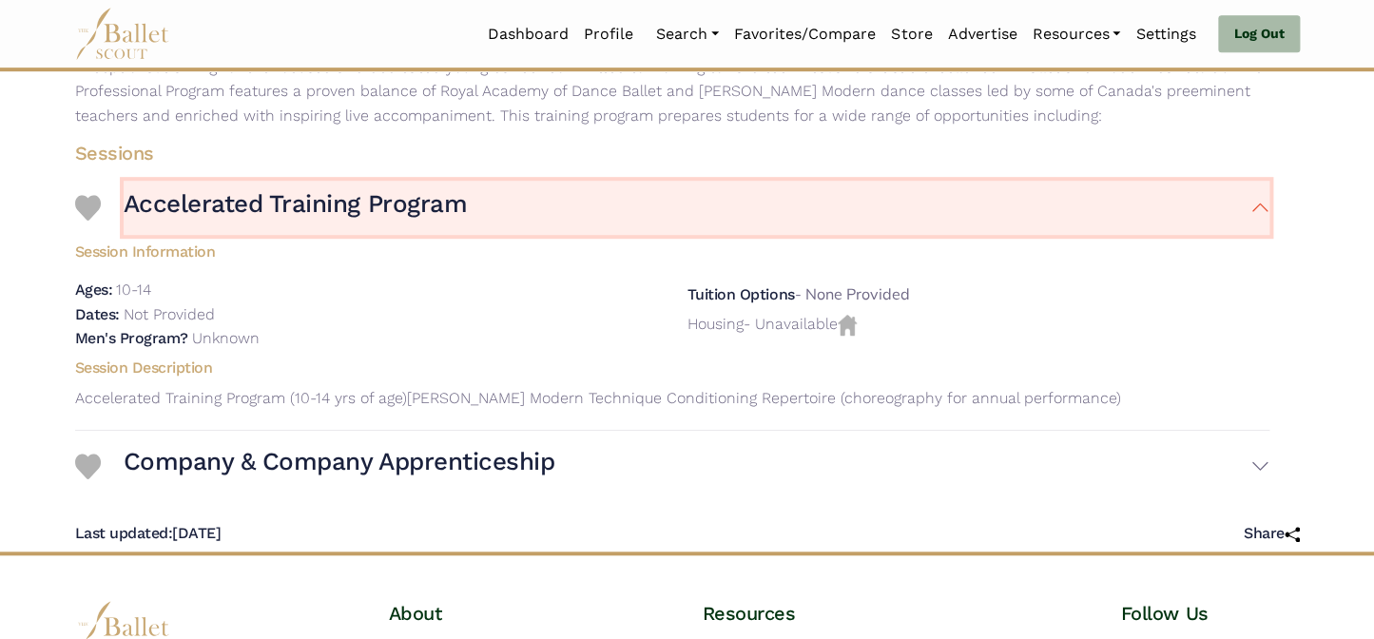
click at [1261, 205] on button "Accelerated Training Program" at bounding box center [697, 208] width 1146 height 55
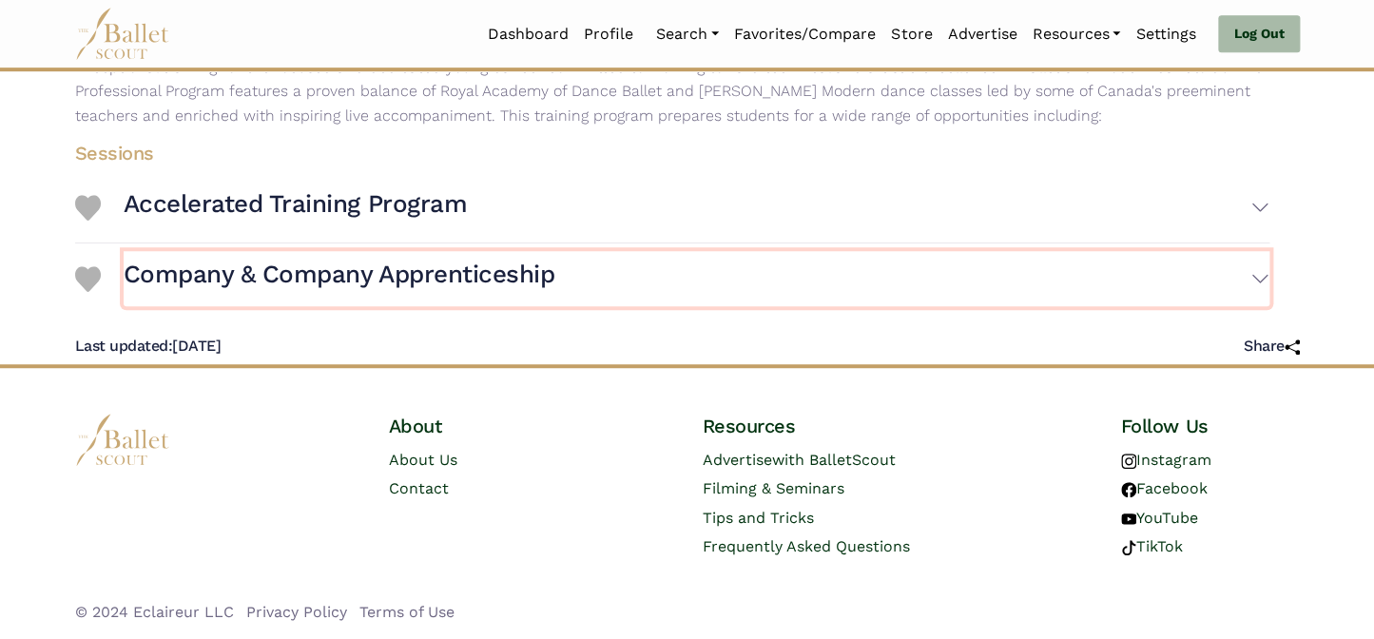
click at [1258, 282] on button "Company & Company Apprenticeship" at bounding box center [697, 278] width 1146 height 55
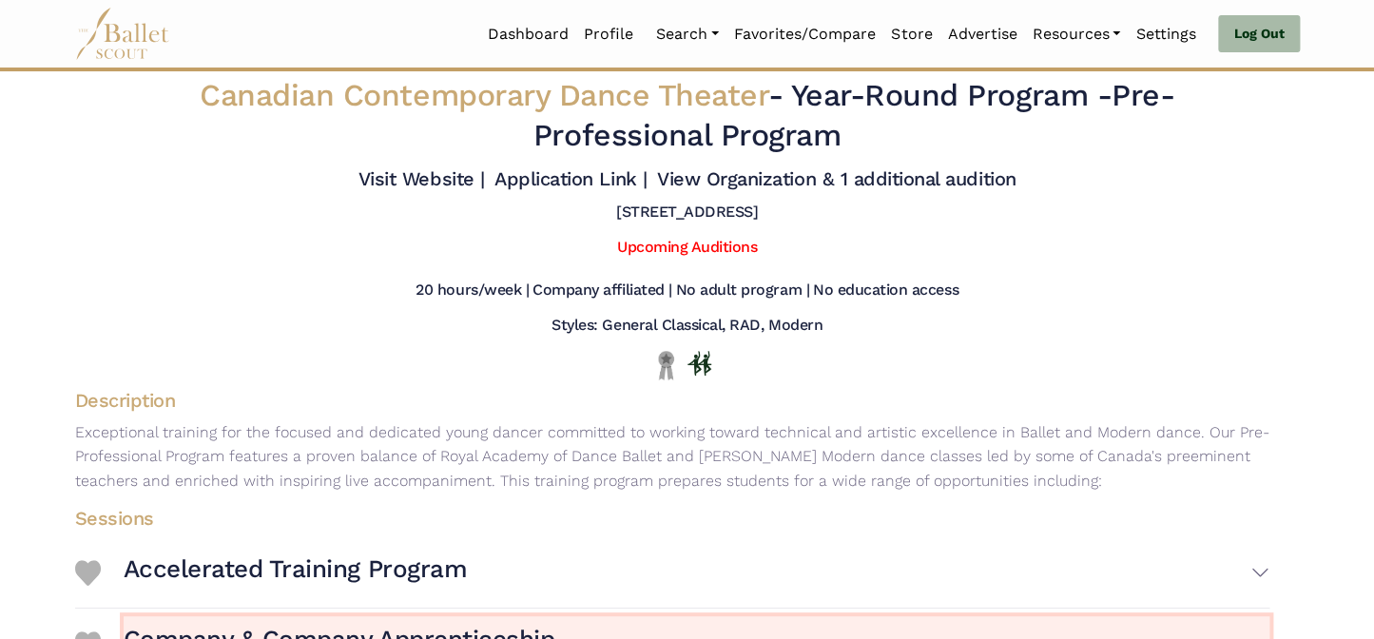
scroll to position [0, 0]
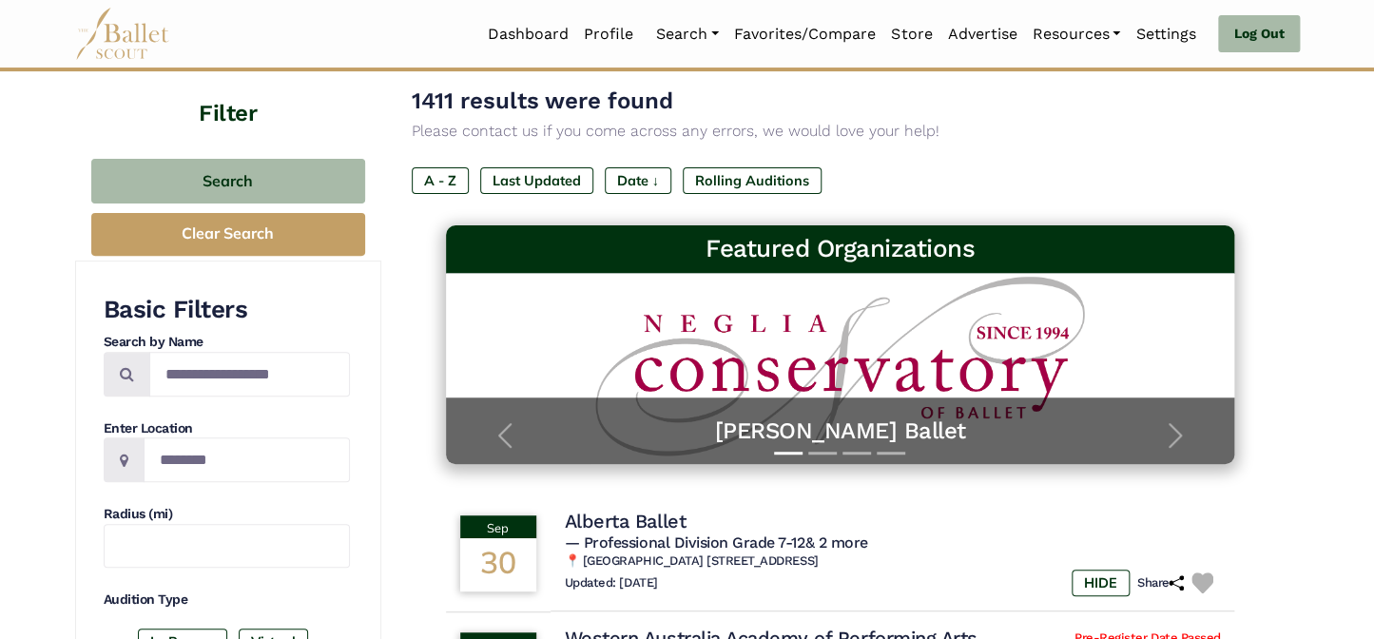
scroll to position [86, 0]
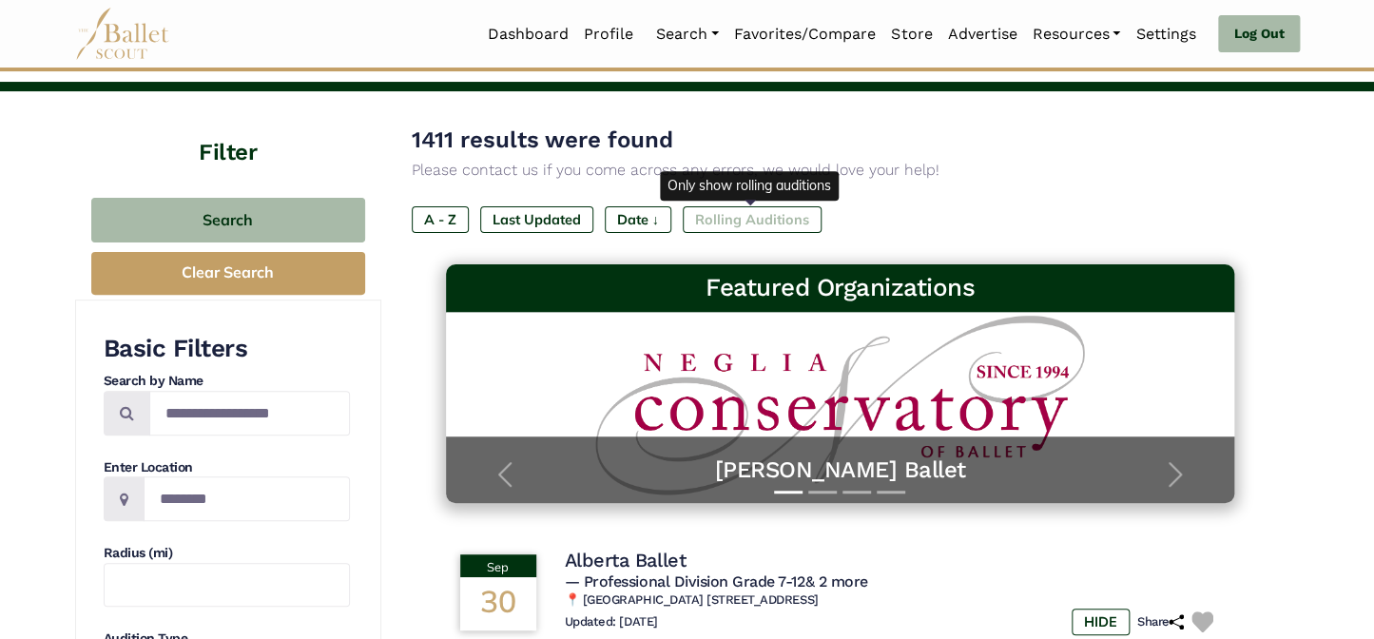
click at [718, 218] on label "Rolling Auditions" at bounding box center [752, 219] width 139 height 27
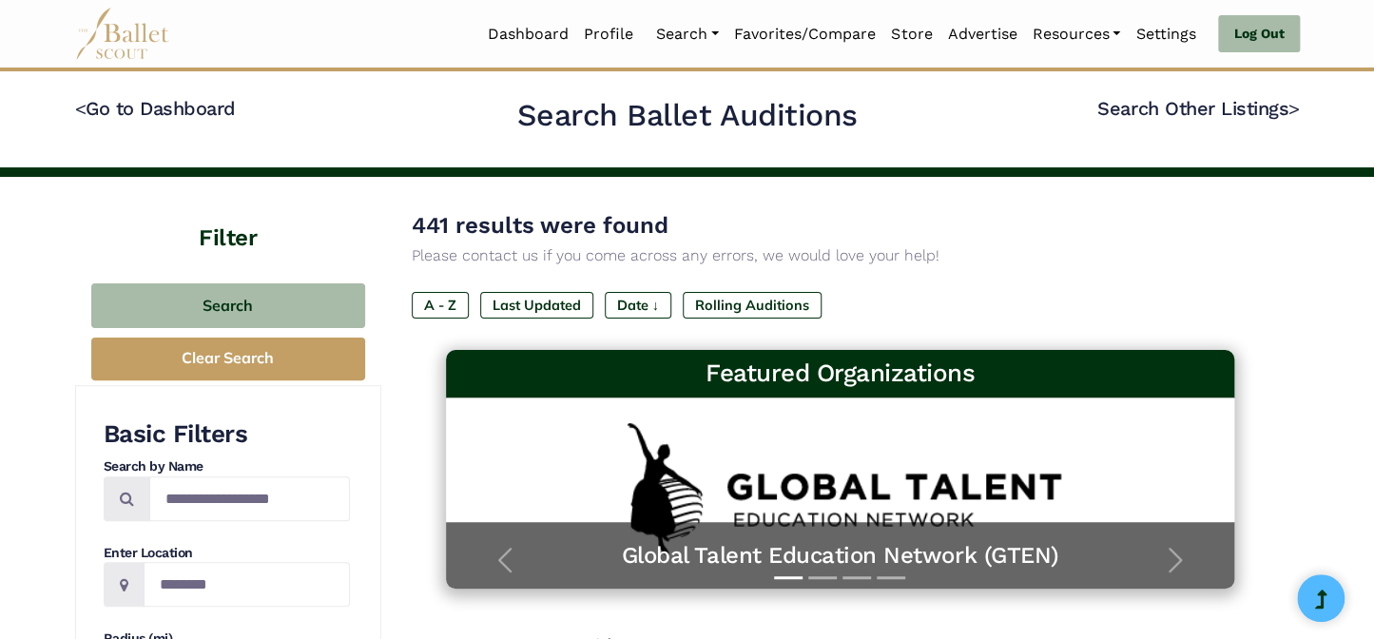
scroll to position [86, 0]
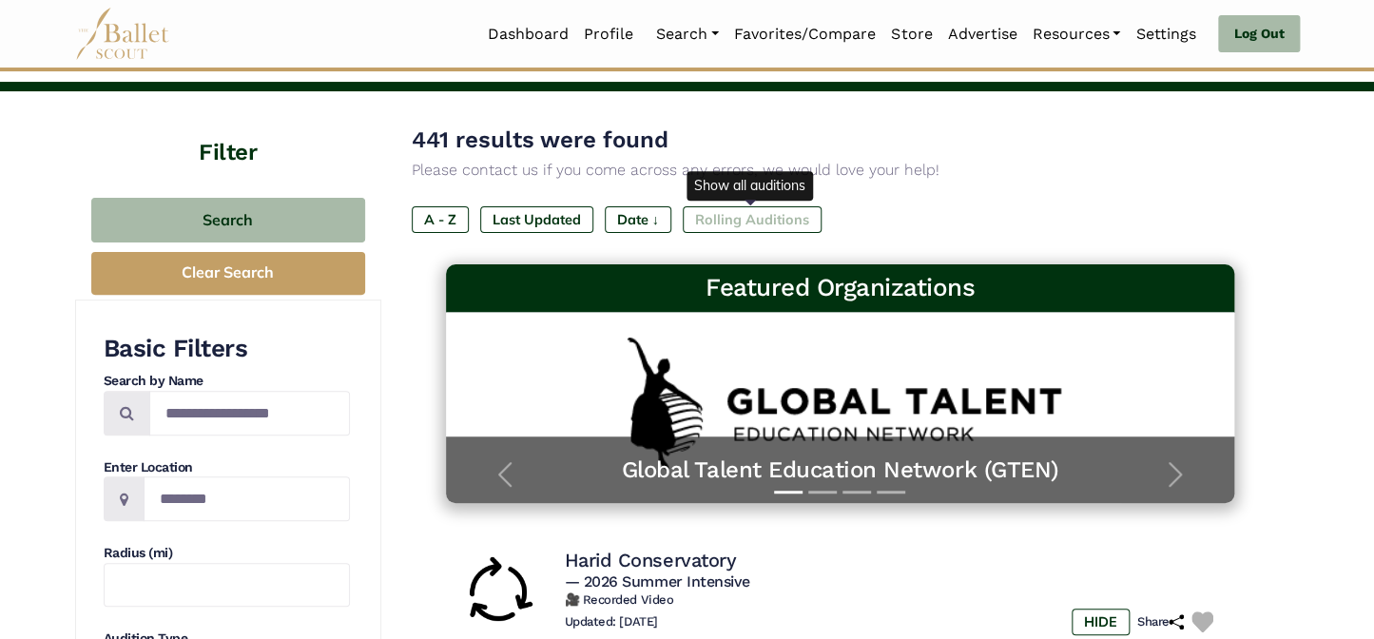
click at [720, 214] on label "Rolling Auditions" at bounding box center [752, 219] width 139 height 27
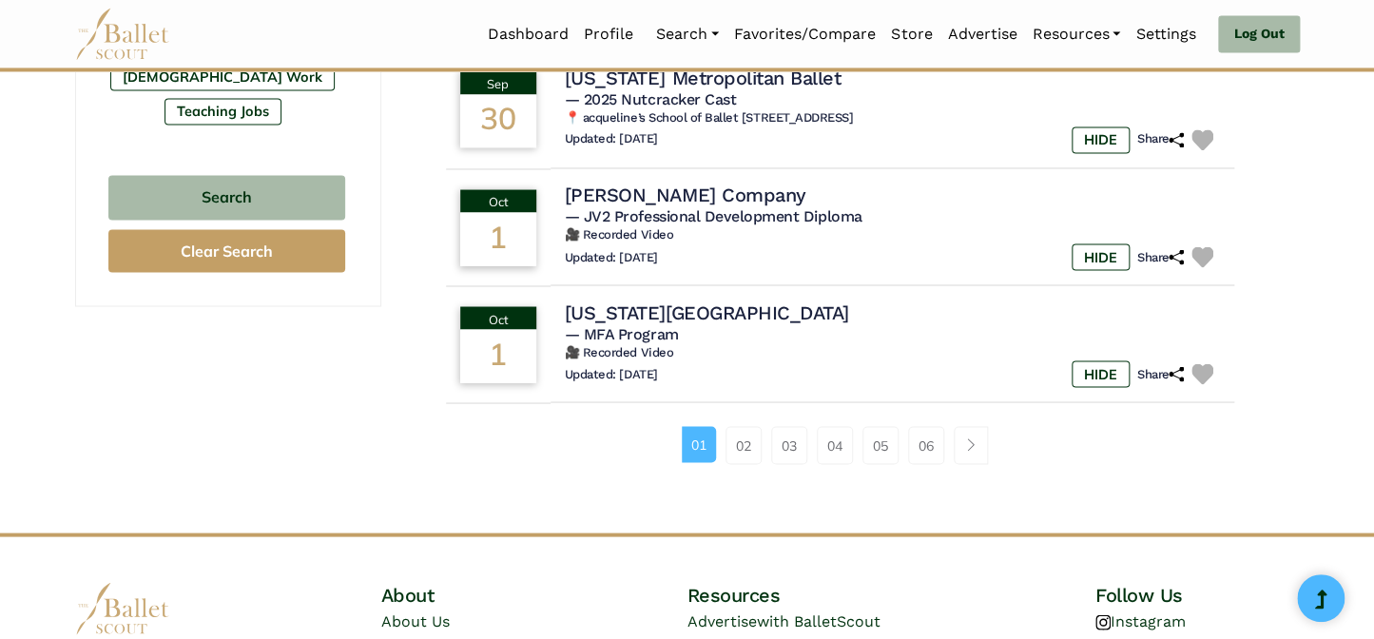
scroll to position [1296, 0]
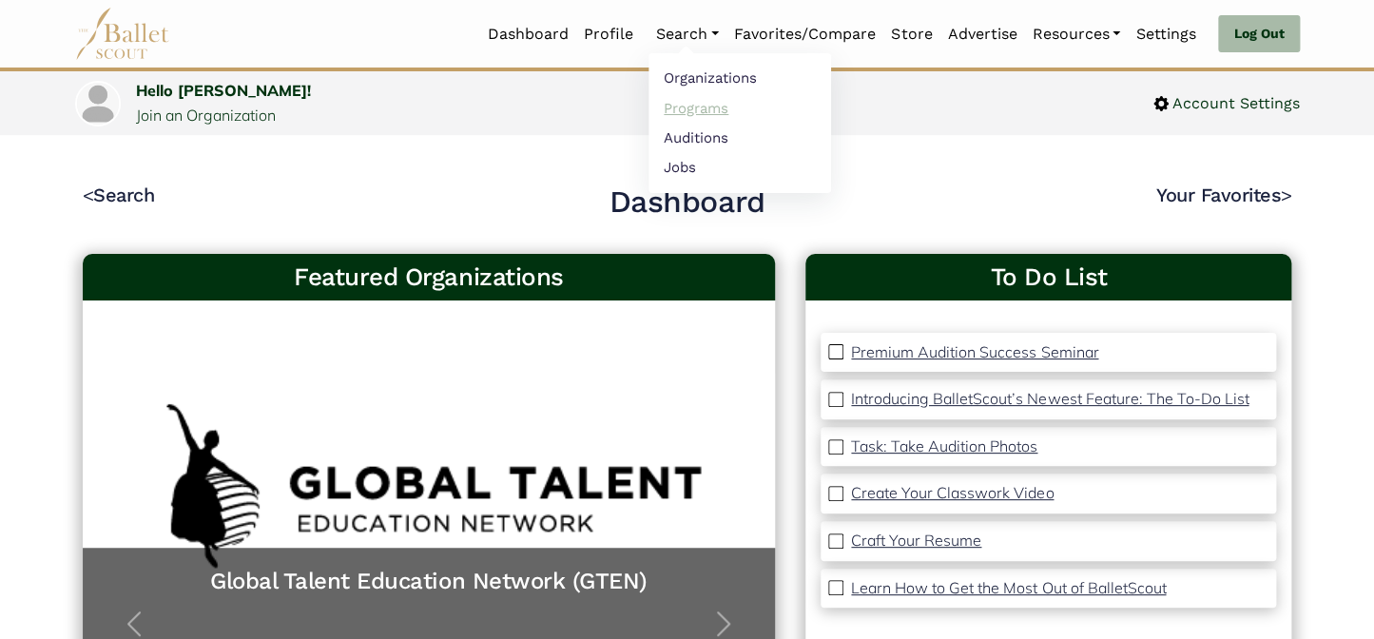
click at [673, 108] on link "Programs" at bounding box center [740, 107] width 183 height 29
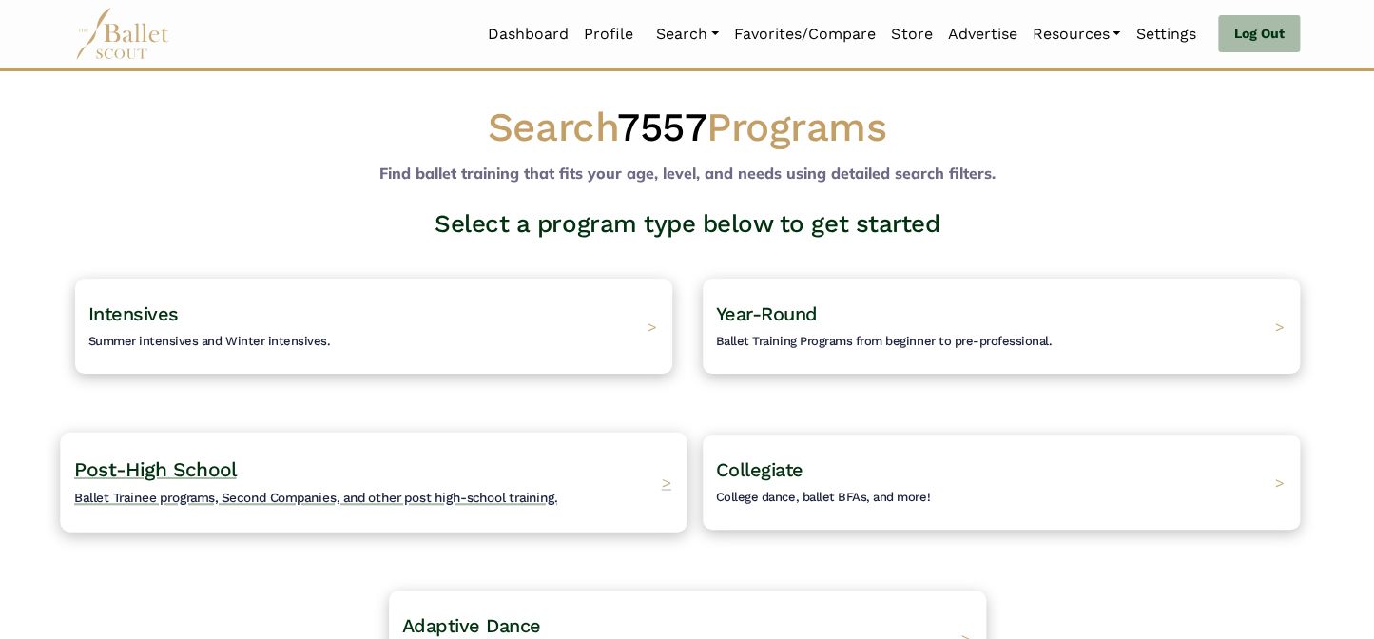
click at [159, 470] on span "Post-High School" at bounding box center [155, 469] width 162 height 24
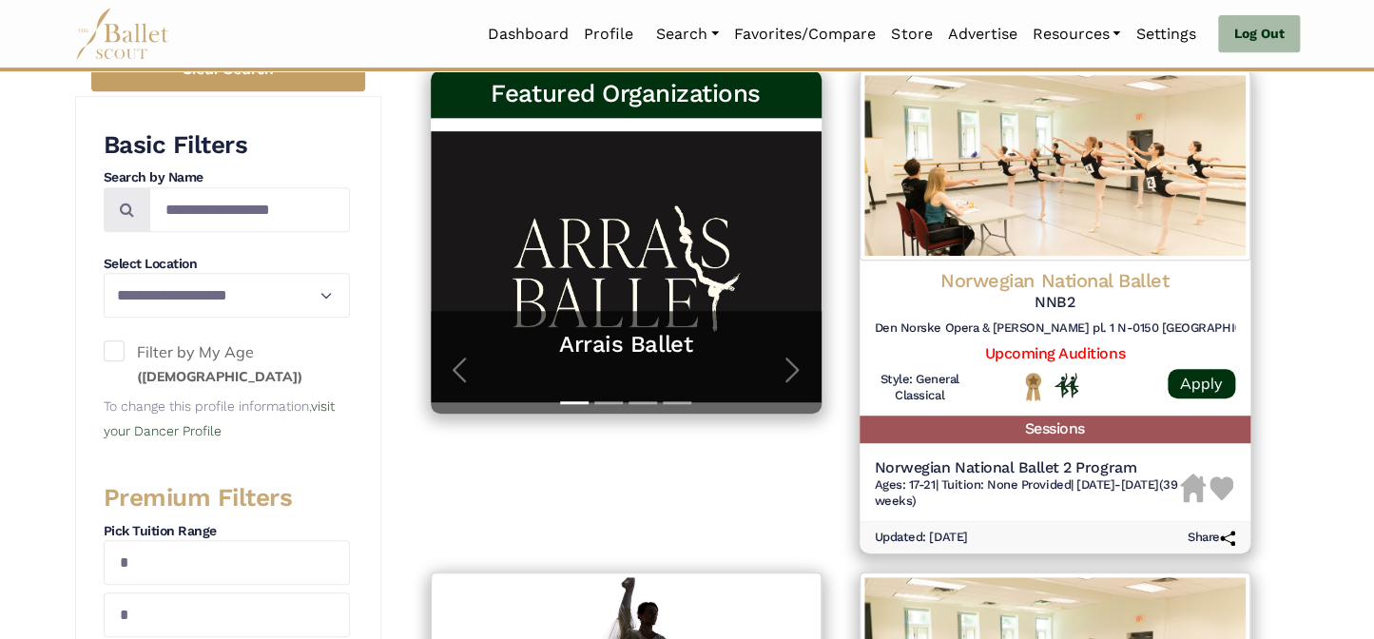
scroll to position [345, 0]
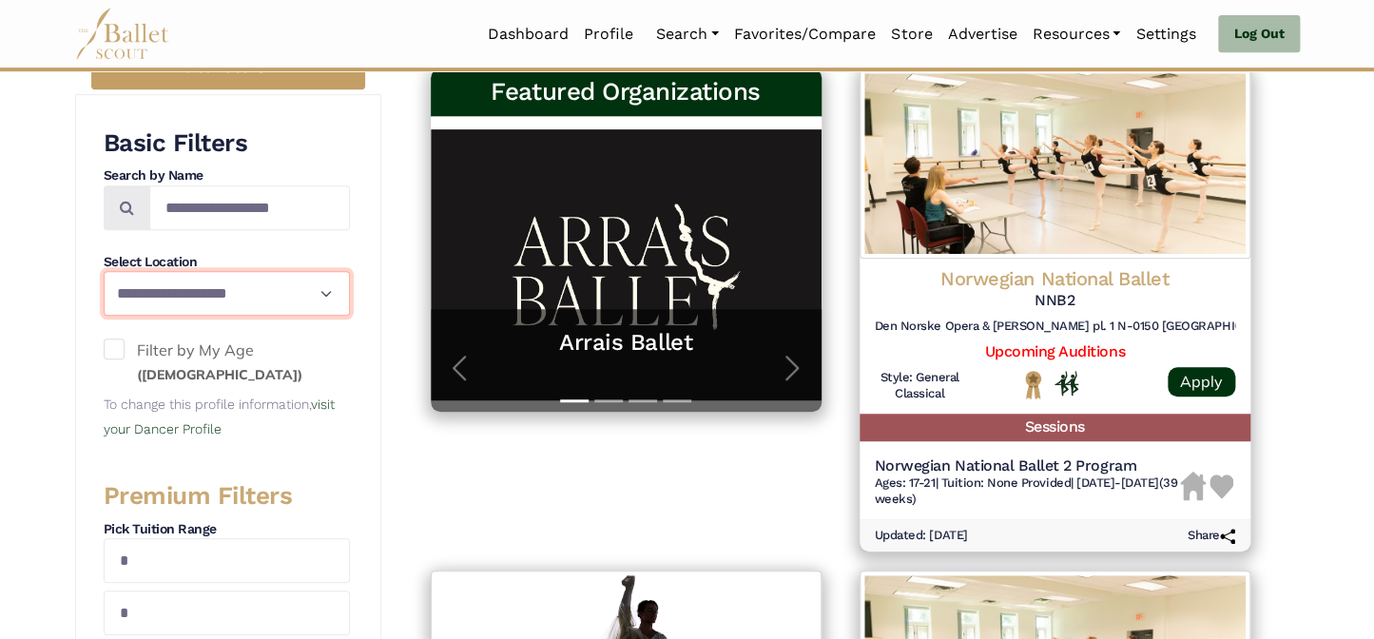
click at [208, 292] on select "**********" at bounding box center [227, 293] width 246 height 45
select select "**"
click at [104, 271] on select "**********" at bounding box center [227, 293] width 246 height 45
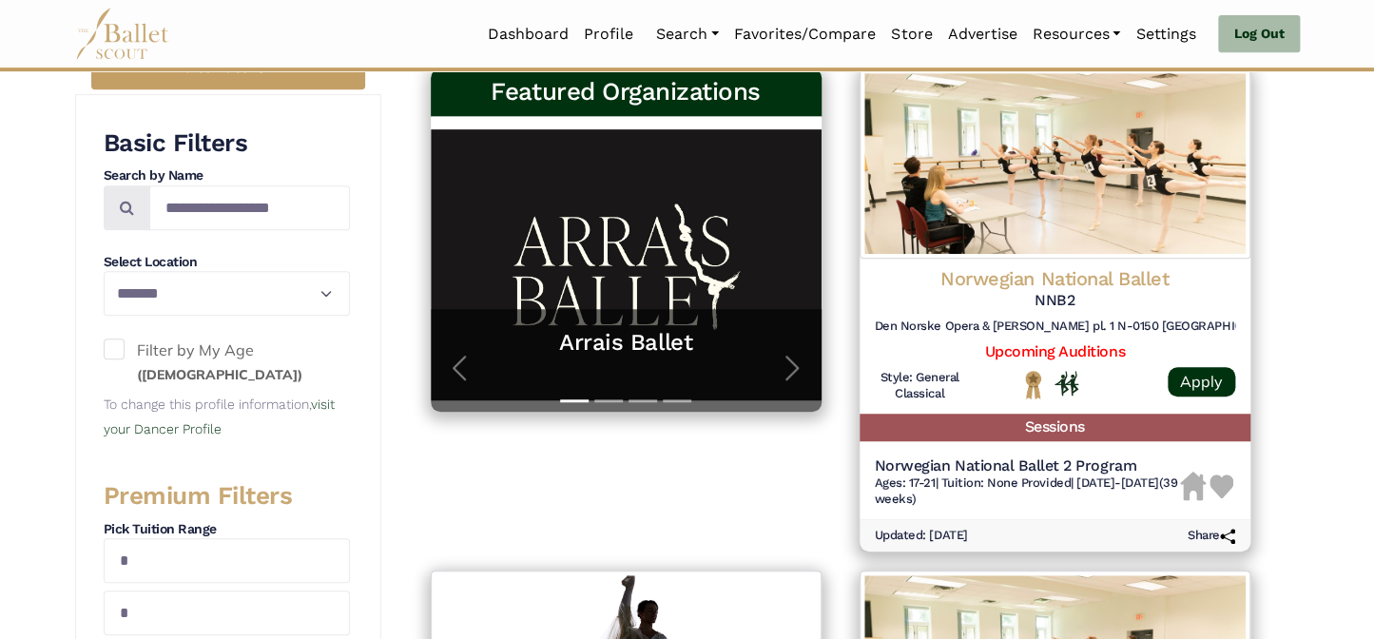
click at [113, 346] on span at bounding box center [114, 349] width 21 height 21
click at [112, 351] on span at bounding box center [114, 349] width 21 height 21
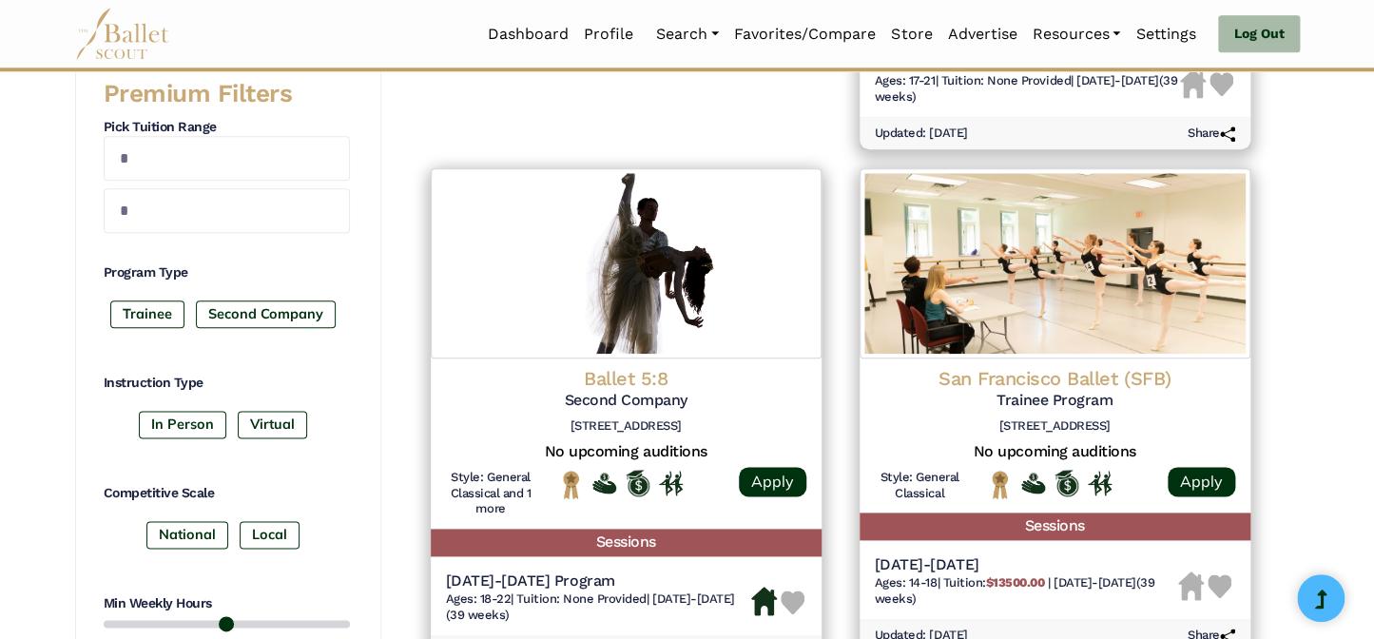
scroll to position [778, 0]
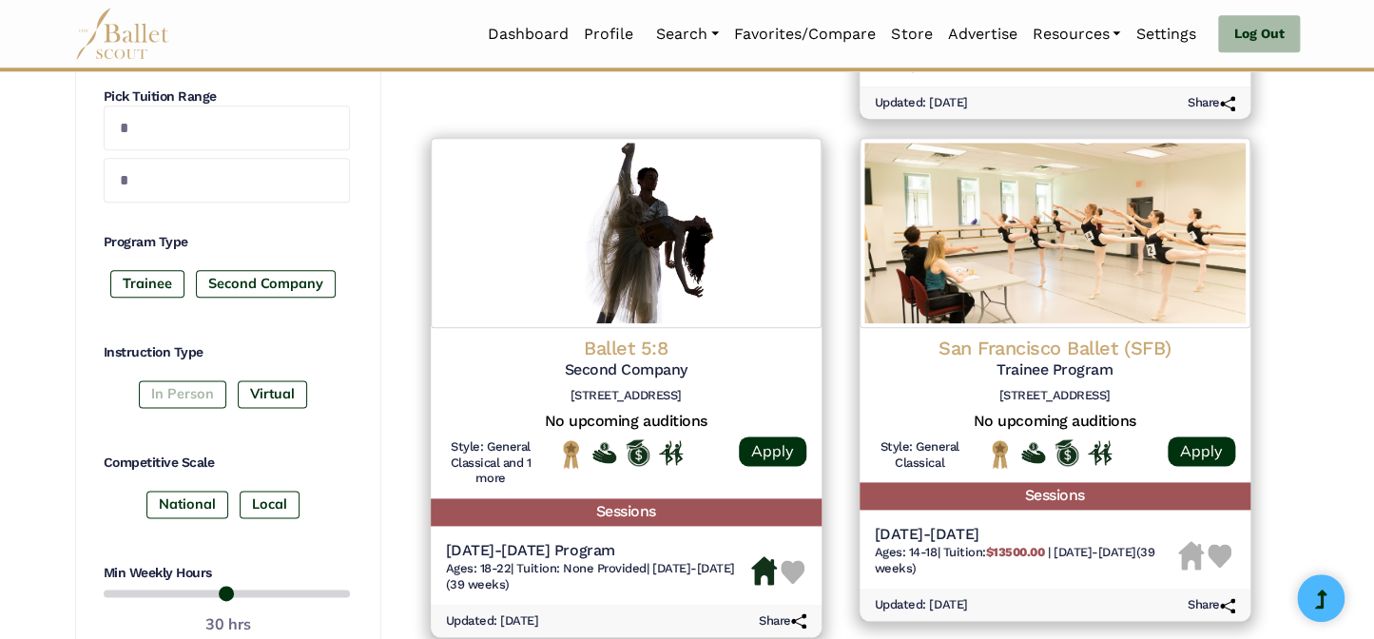
click at [149, 394] on label "In Person" at bounding box center [183, 393] width 88 height 27
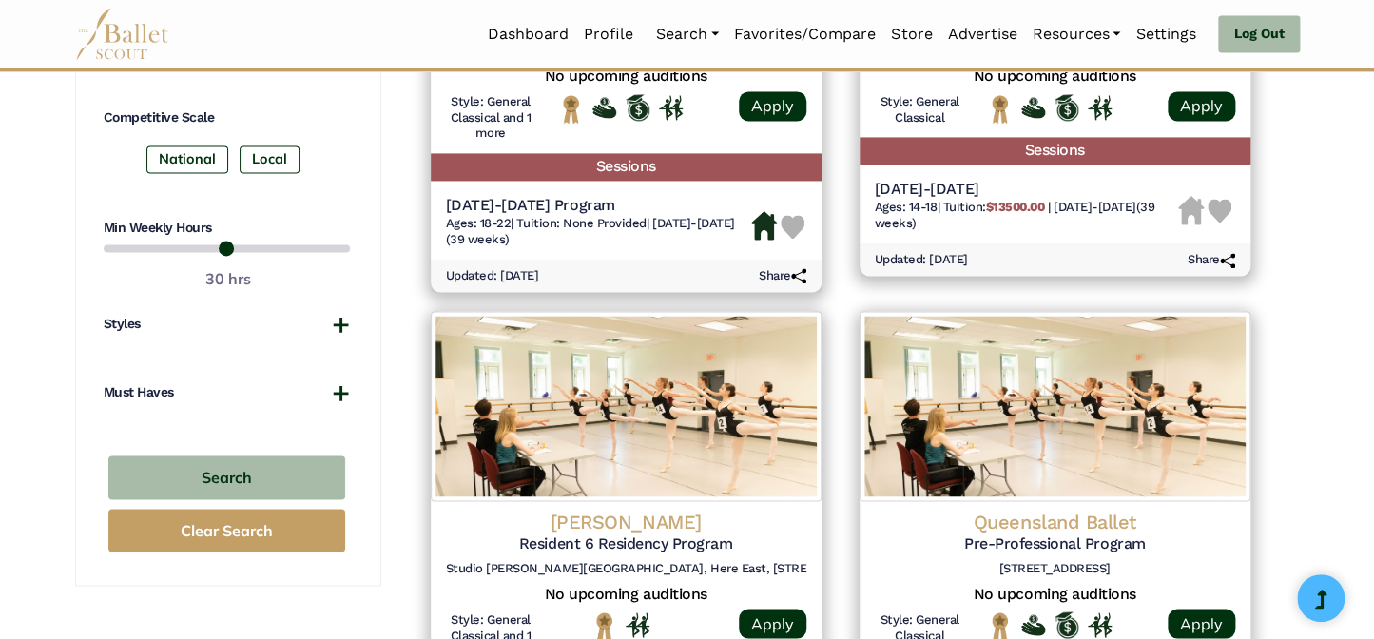
scroll to position [1210, 0]
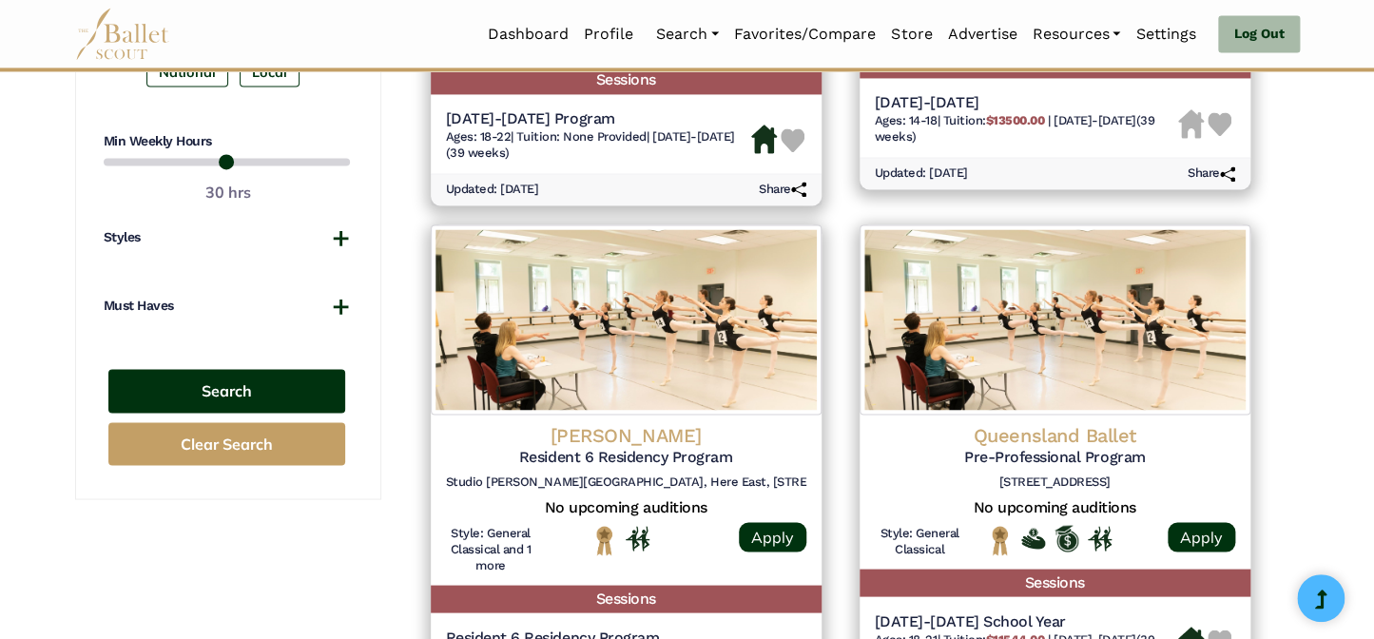
click at [161, 399] on button "Search" at bounding box center [226, 391] width 237 height 45
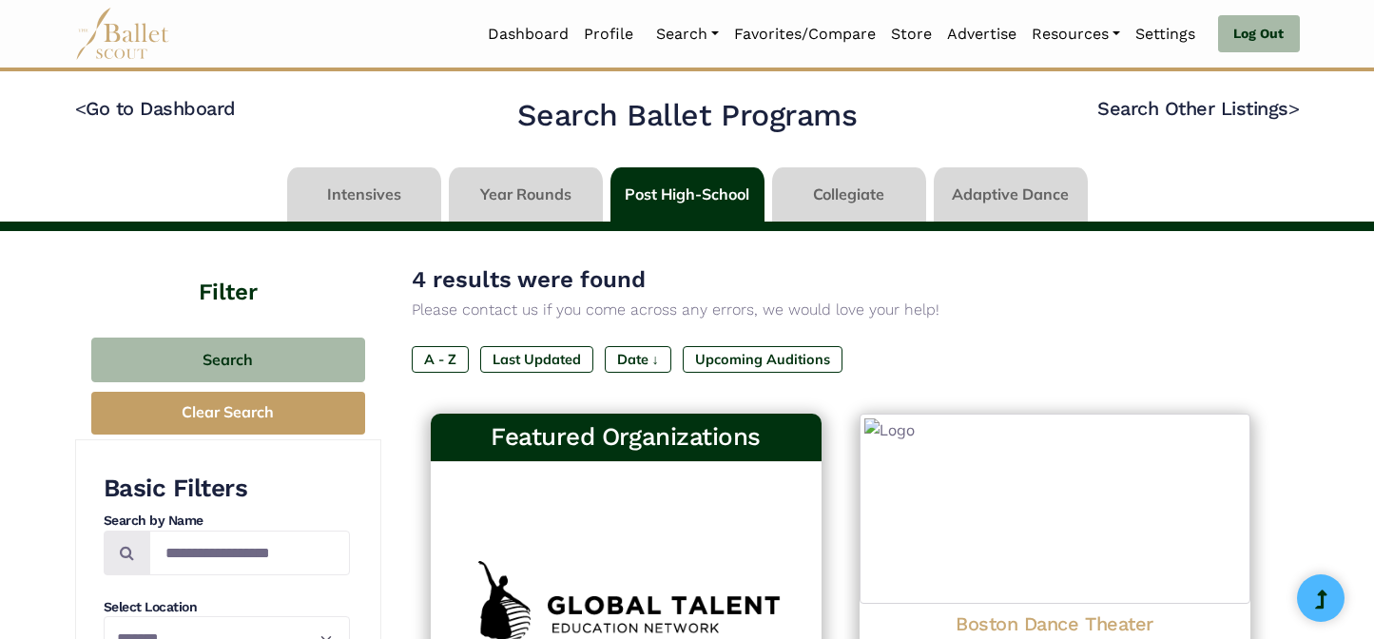
select select "**"
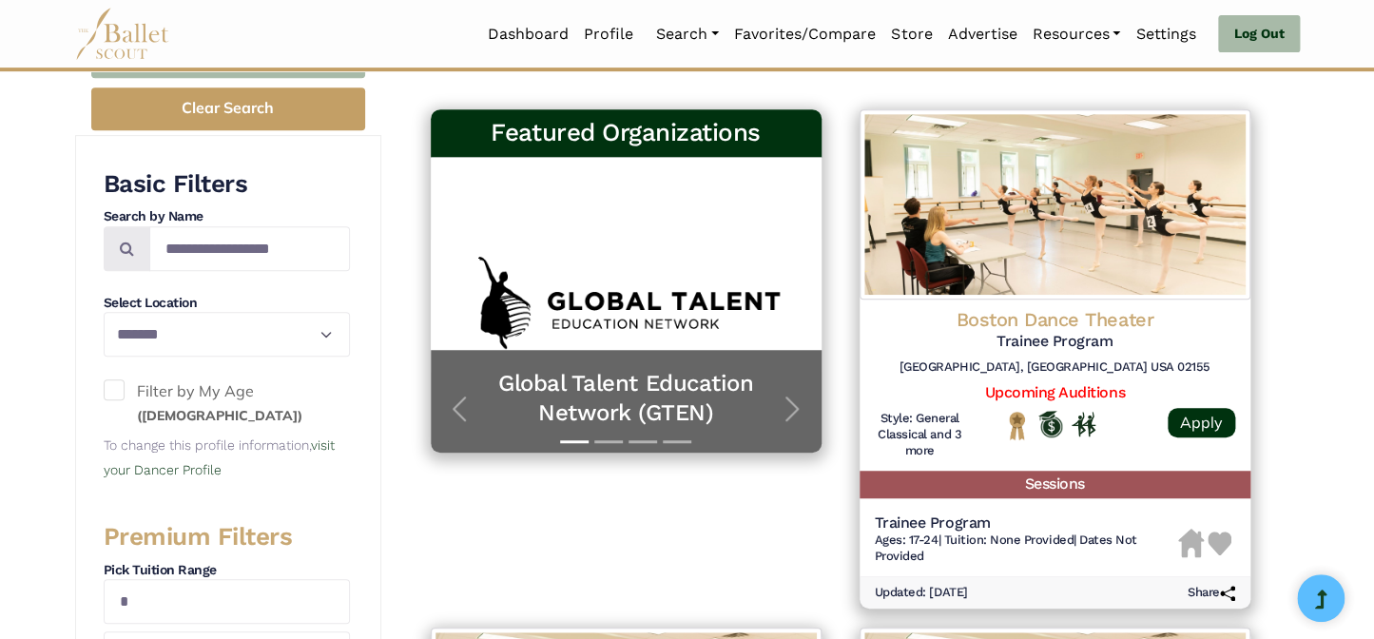
scroll to position [345, 0]
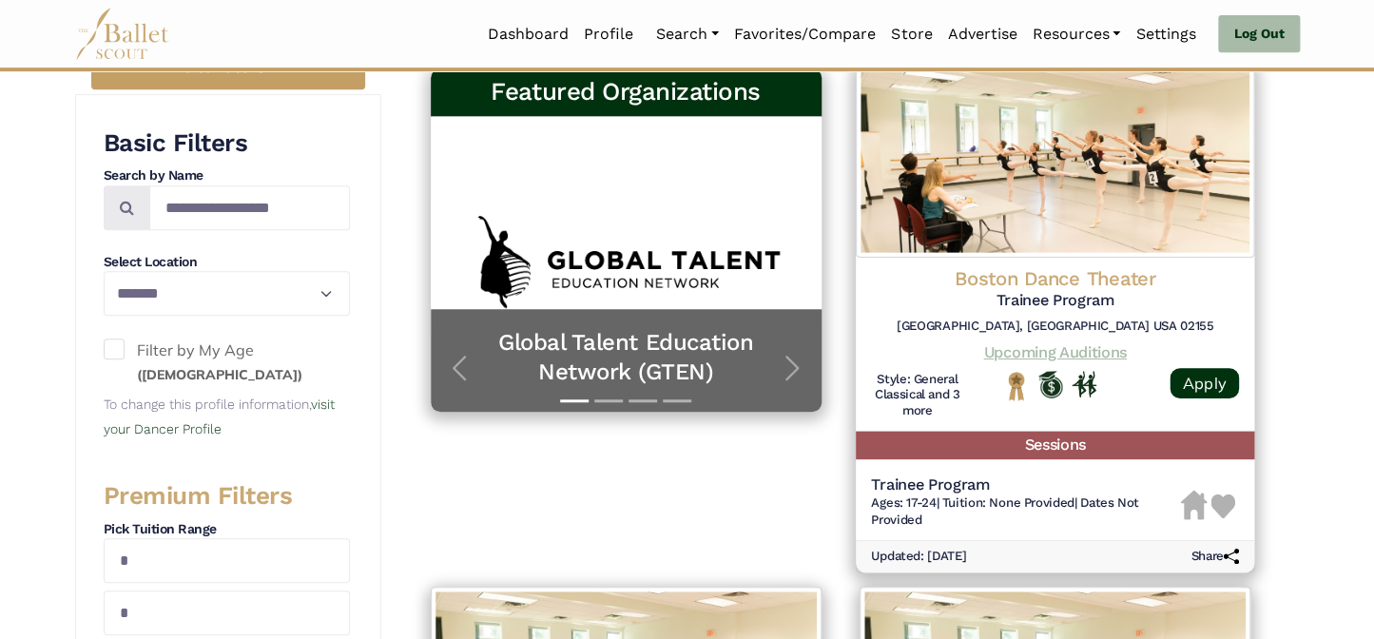
click at [1059, 352] on link "Upcoming Auditions" at bounding box center [1054, 352] width 143 height 18
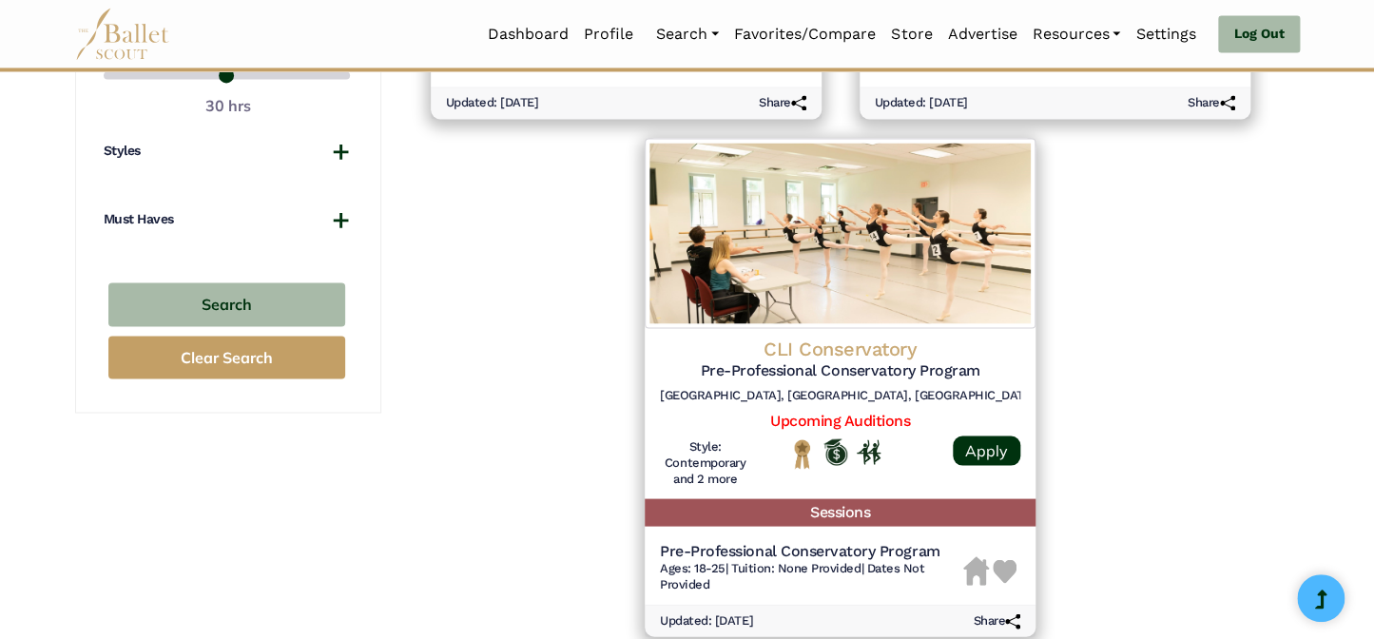
scroll to position [1383, 0]
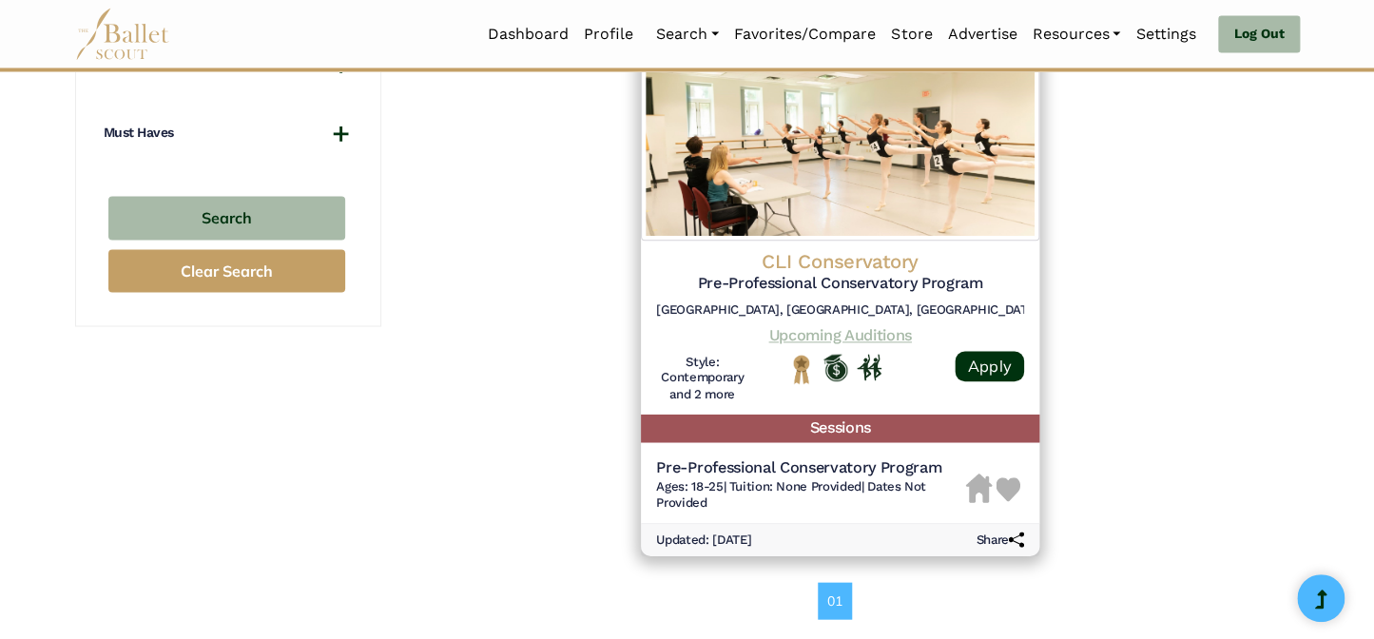
click at [827, 330] on link "Upcoming Auditions" at bounding box center [839, 334] width 143 height 18
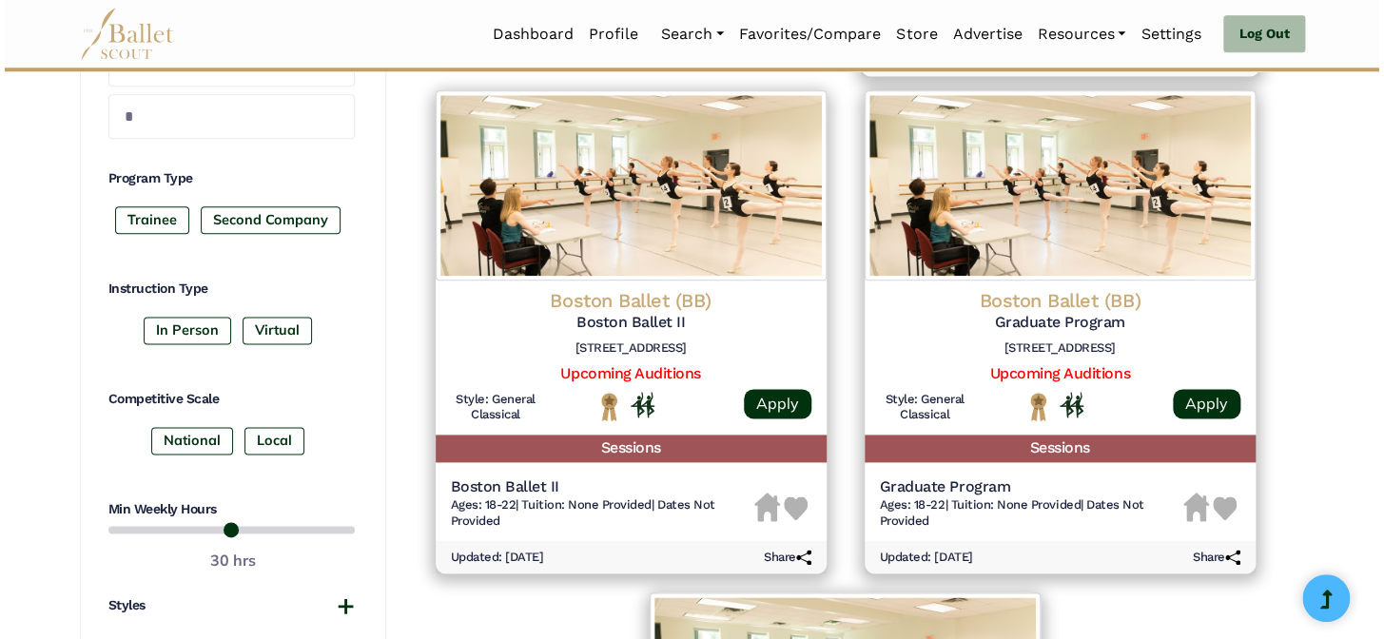
scroll to position [865, 0]
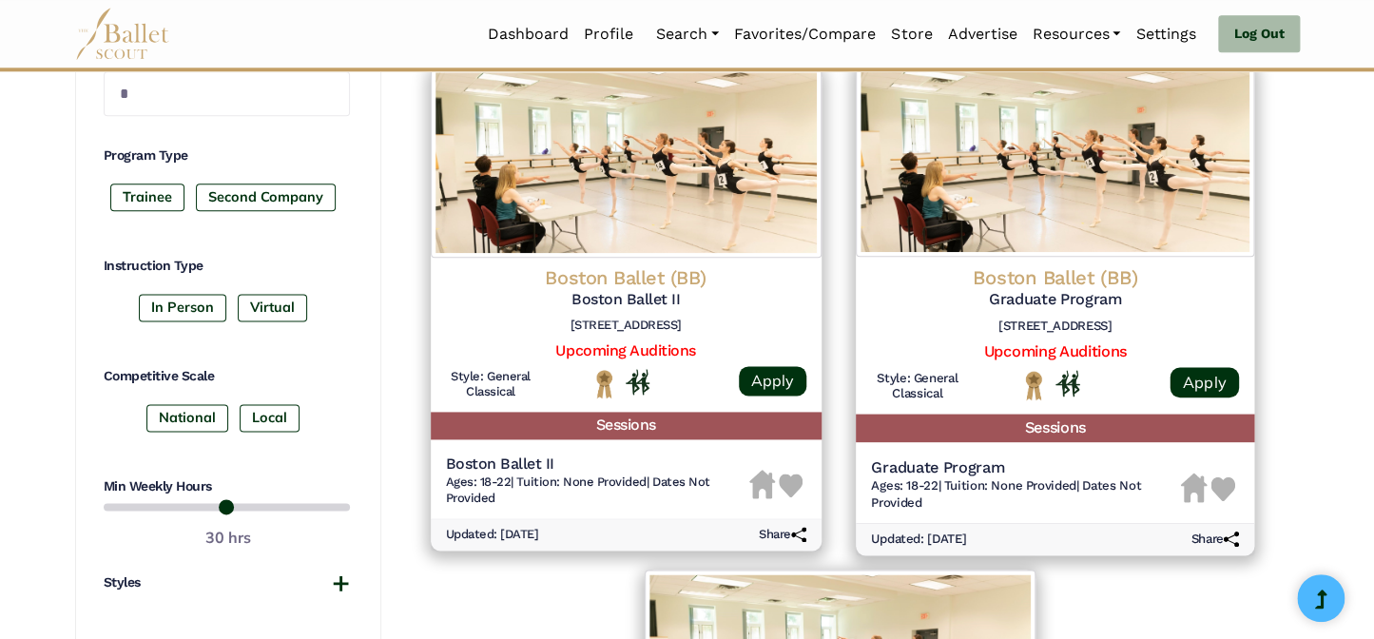
click at [1056, 295] on h5 "Graduate Program" at bounding box center [1055, 300] width 368 height 20
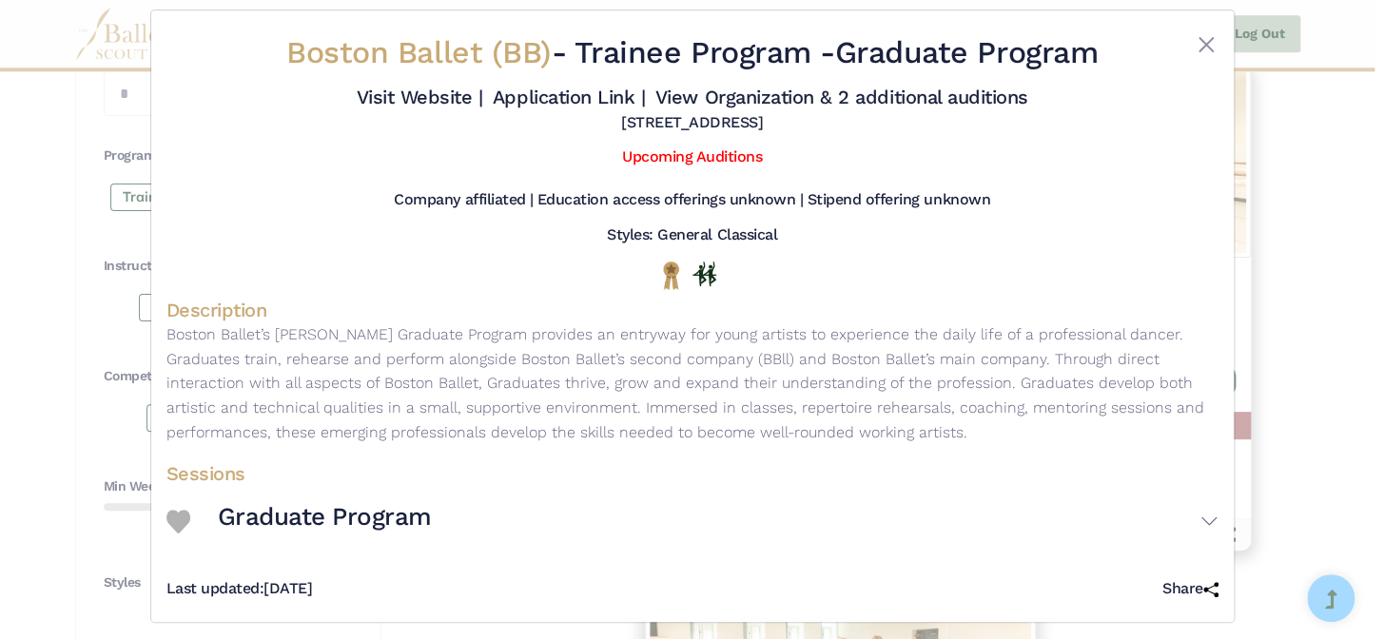
scroll to position [27, 0]
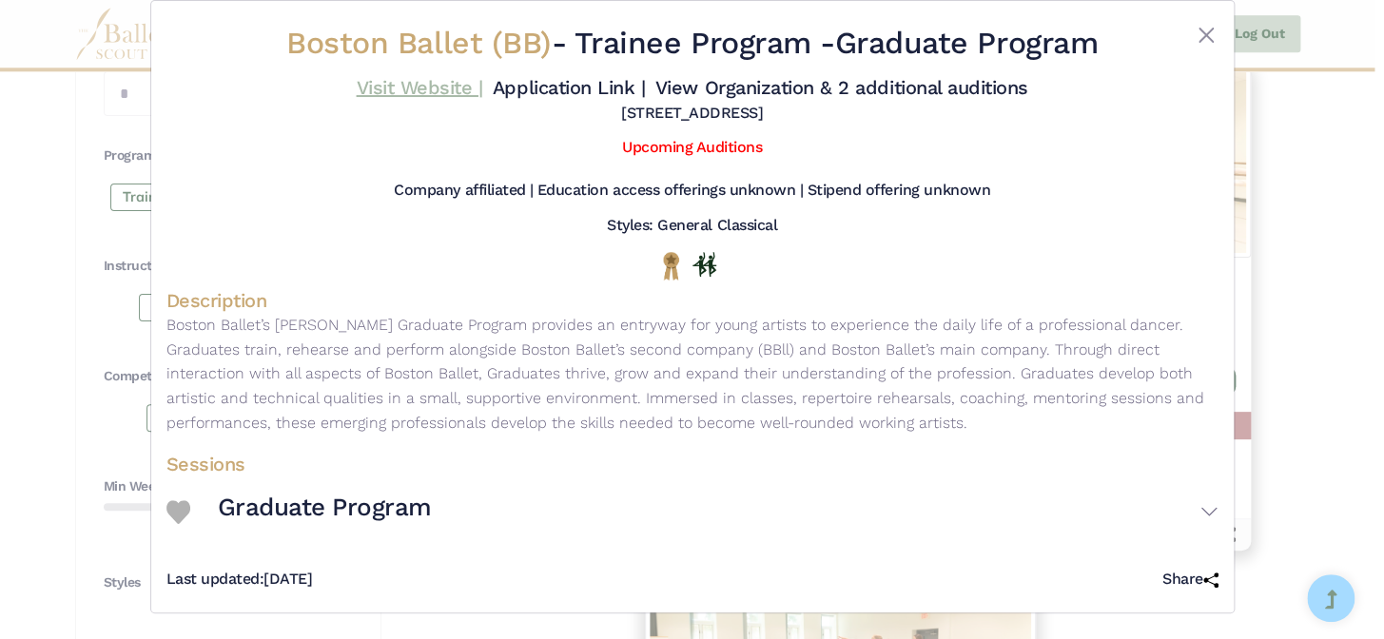
click at [403, 86] on link "Visit Website |" at bounding box center [419, 87] width 126 height 23
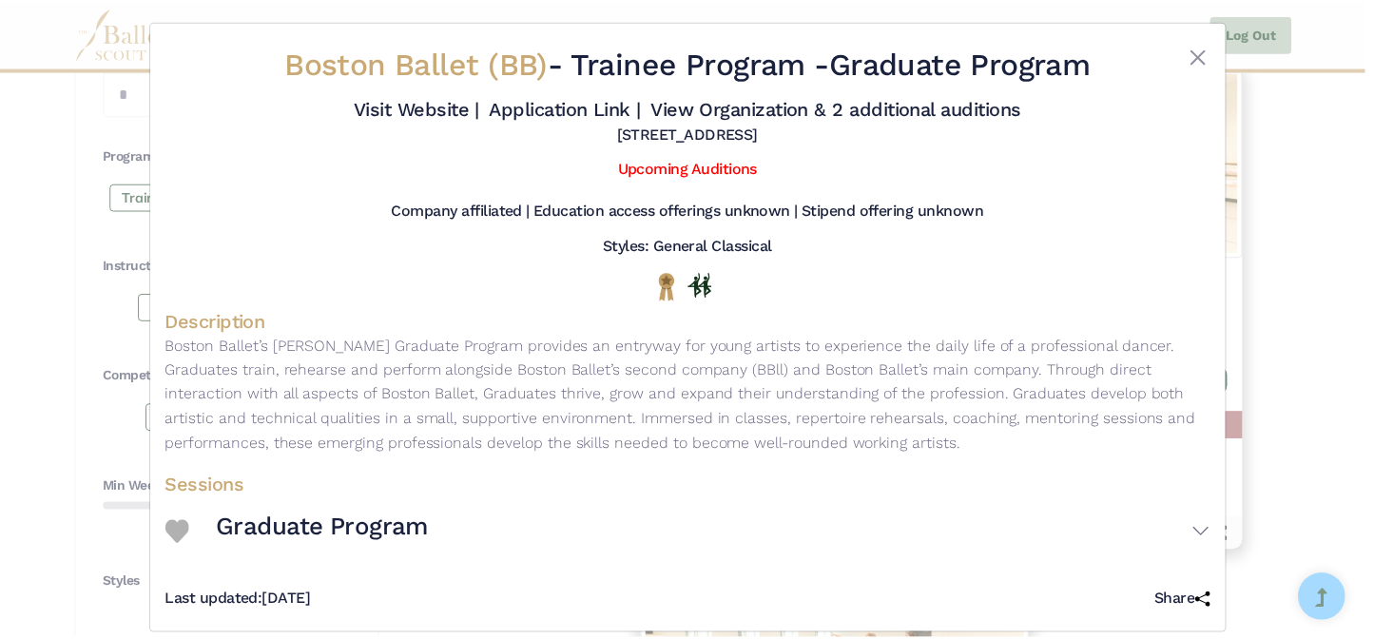
scroll to position [0, 0]
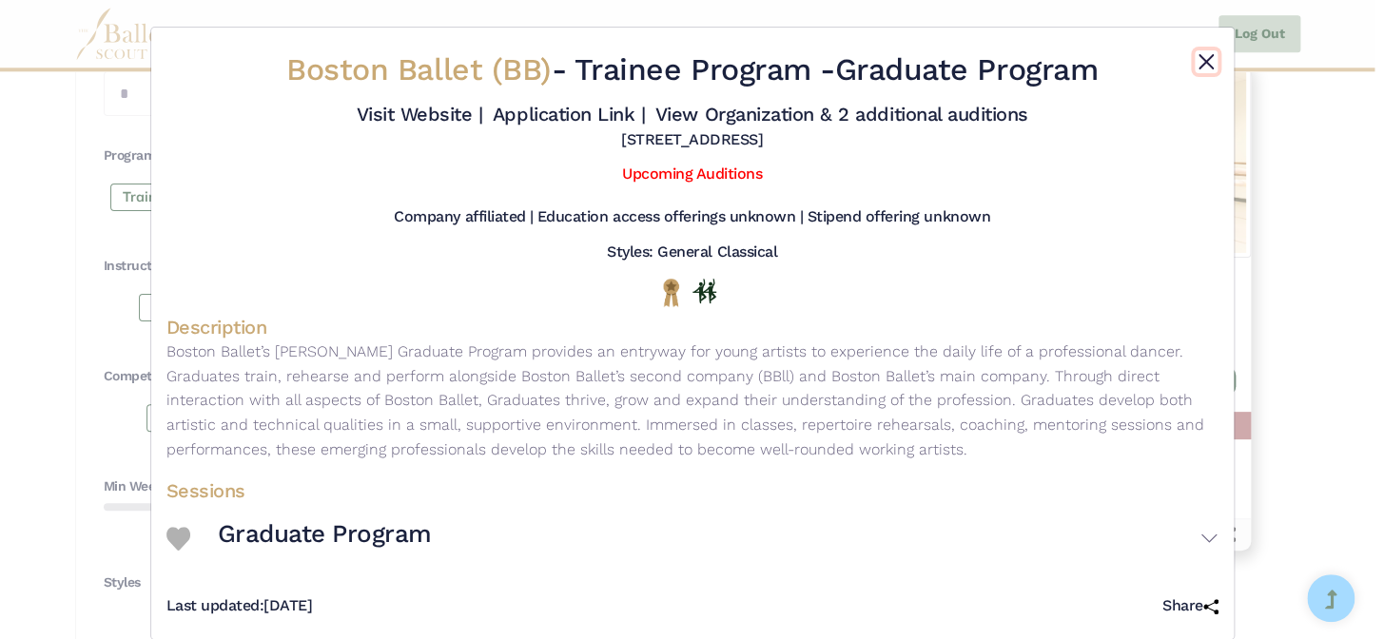
click at [1205, 55] on button "Close" at bounding box center [1206, 61] width 23 height 23
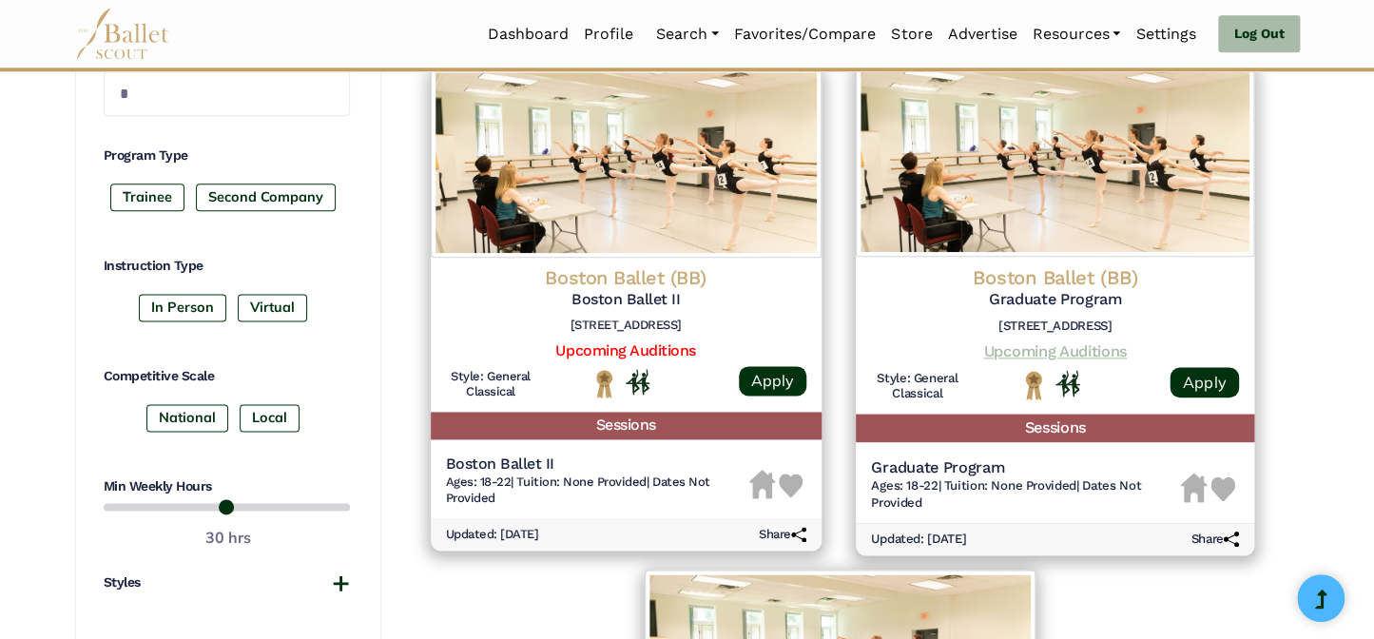
click at [1057, 352] on link "Upcoming Auditions" at bounding box center [1054, 350] width 143 height 18
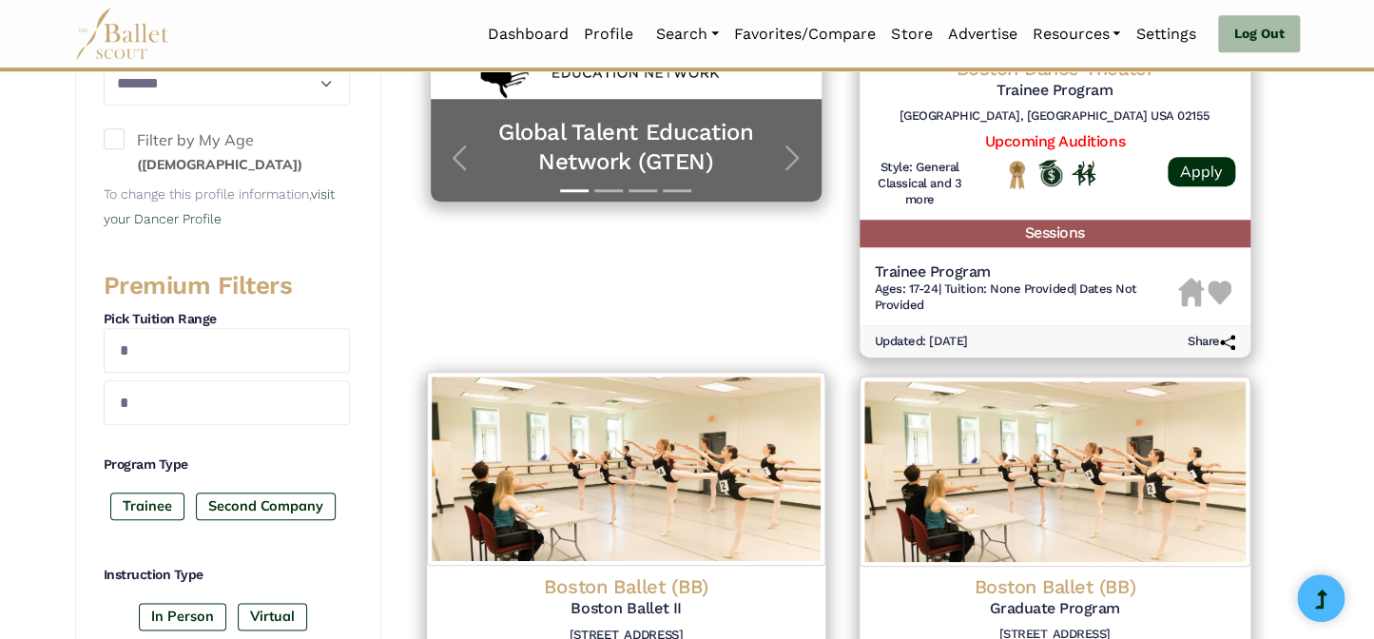
scroll to position [259, 0]
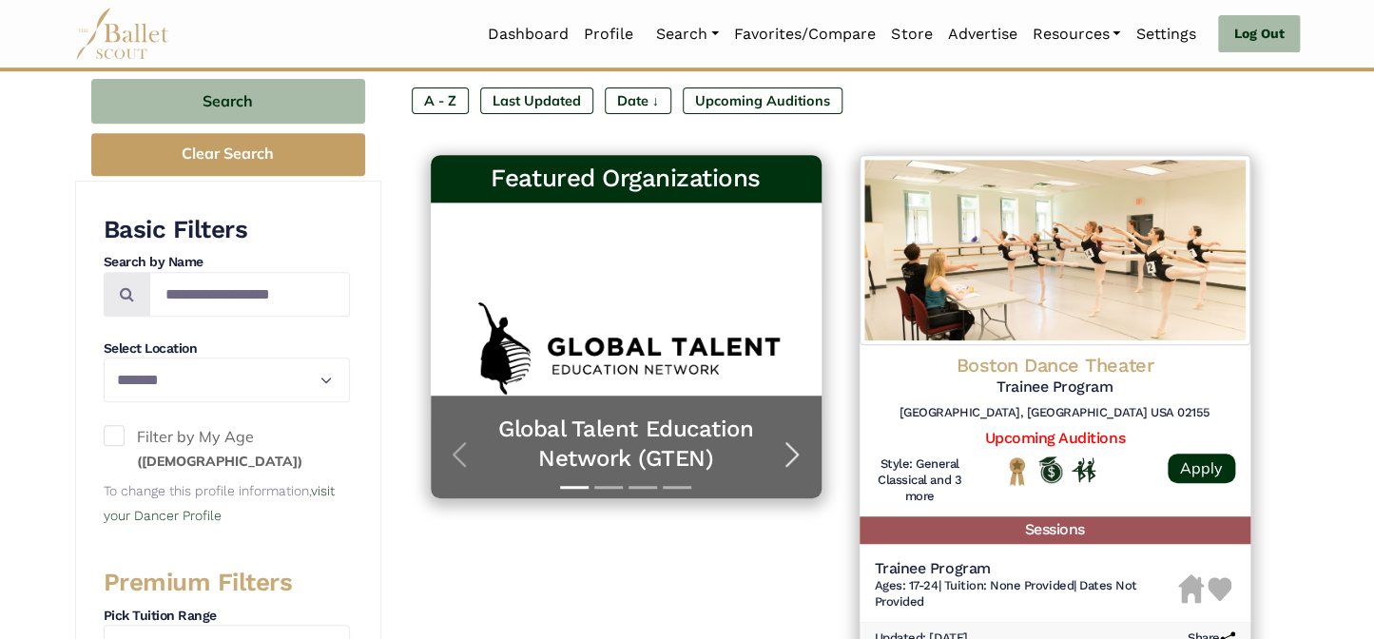
click at [792, 446] on span "button" at bounding box center [792, 454] width 30 height 30
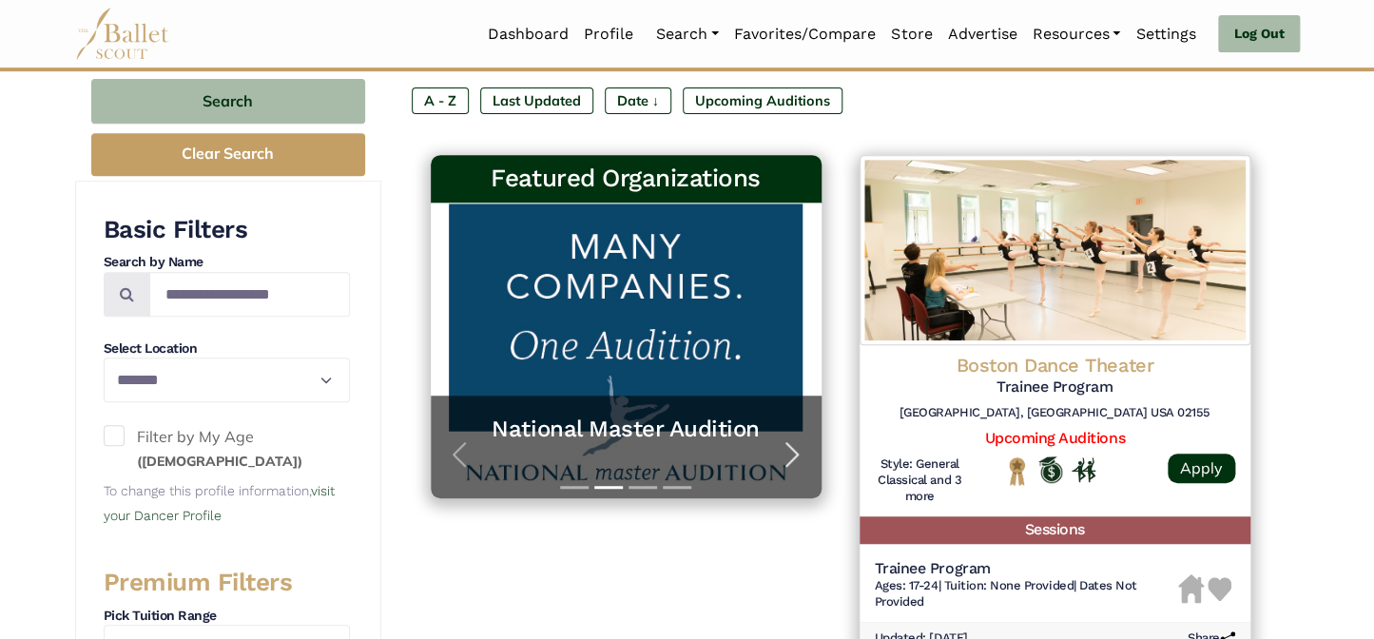
click at [792, 446] on span "button" at bounding box center [792, 454] width 30 height 30
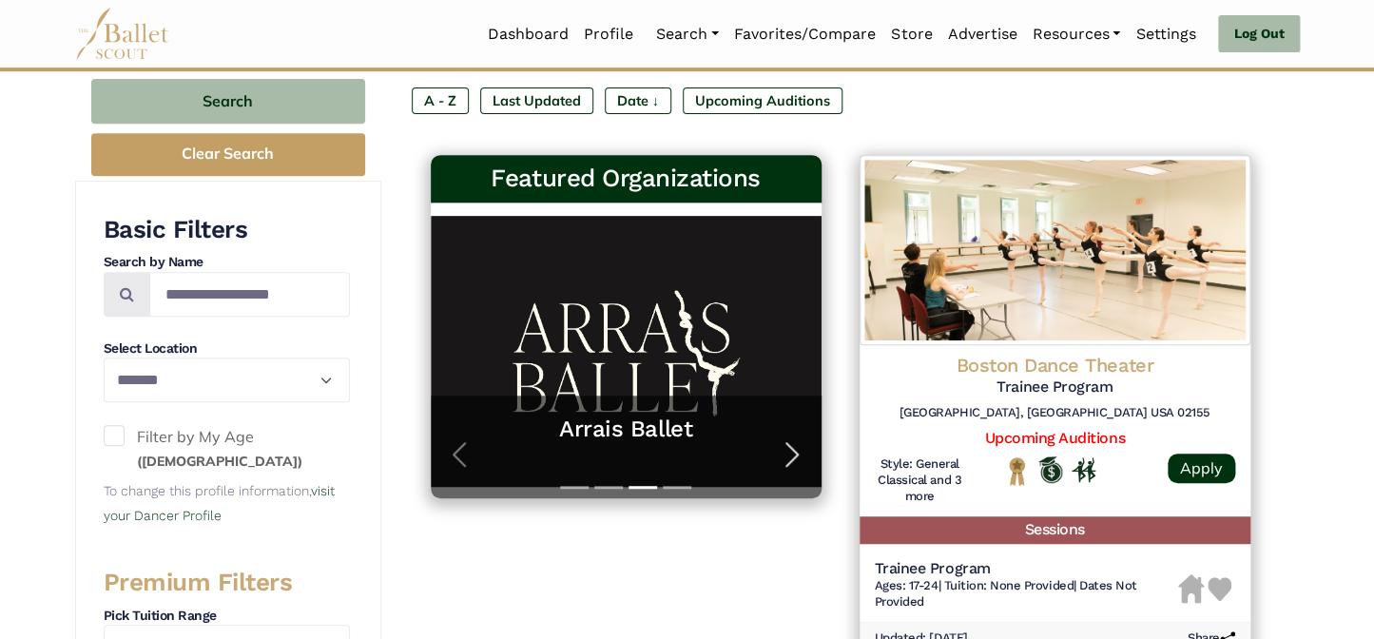
click at [792, 446] on span "button" at bounding box center [792, 454] width 30 height 30
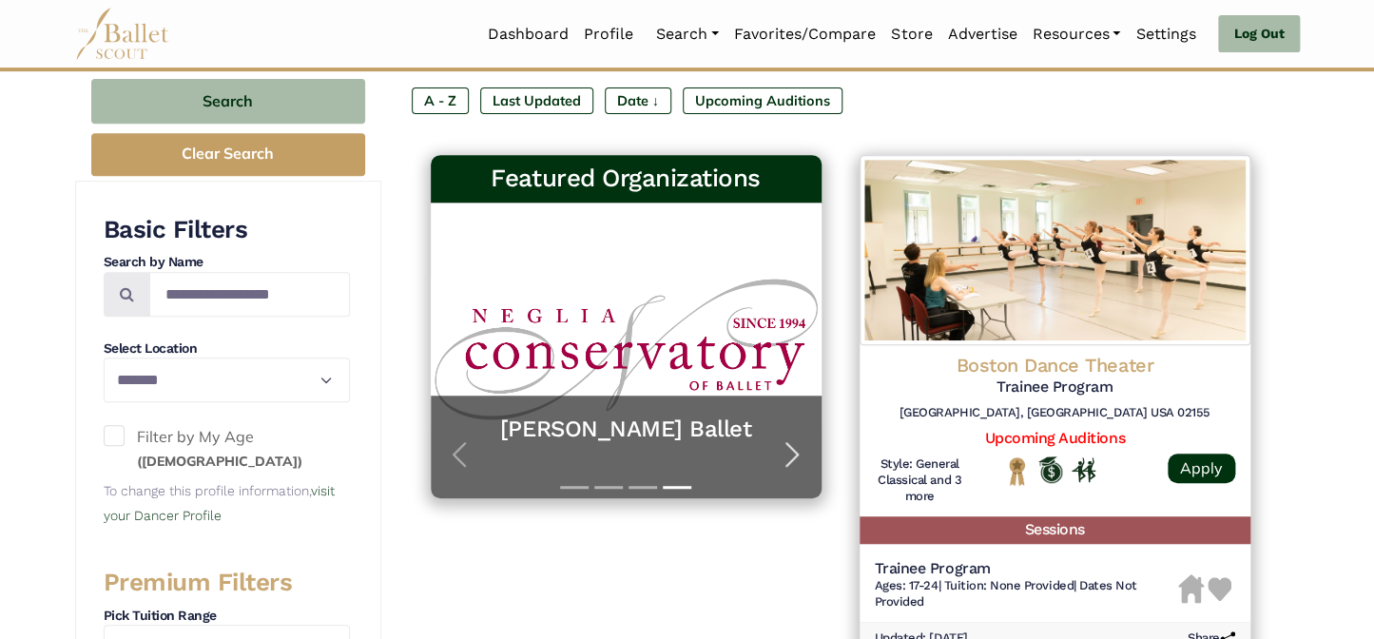
click at [792, 446] on span "button" at bounding box center [792, 454] width 30 height 30
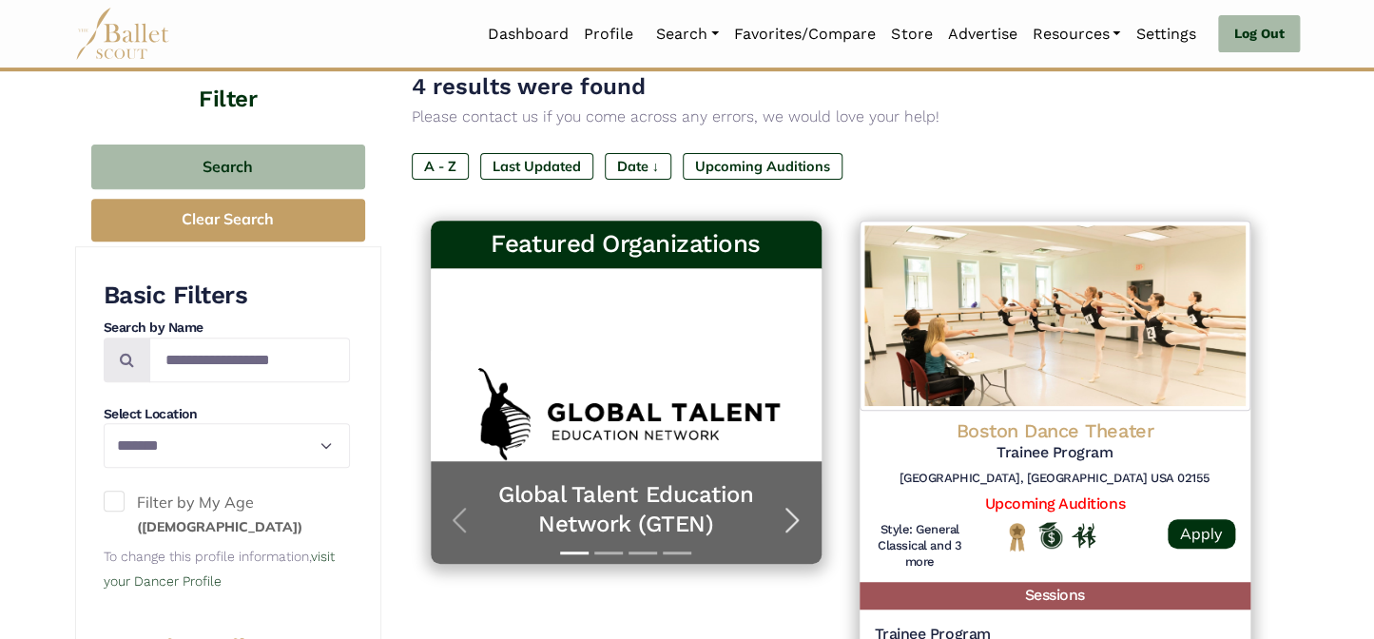
scroll to position [86, 0]
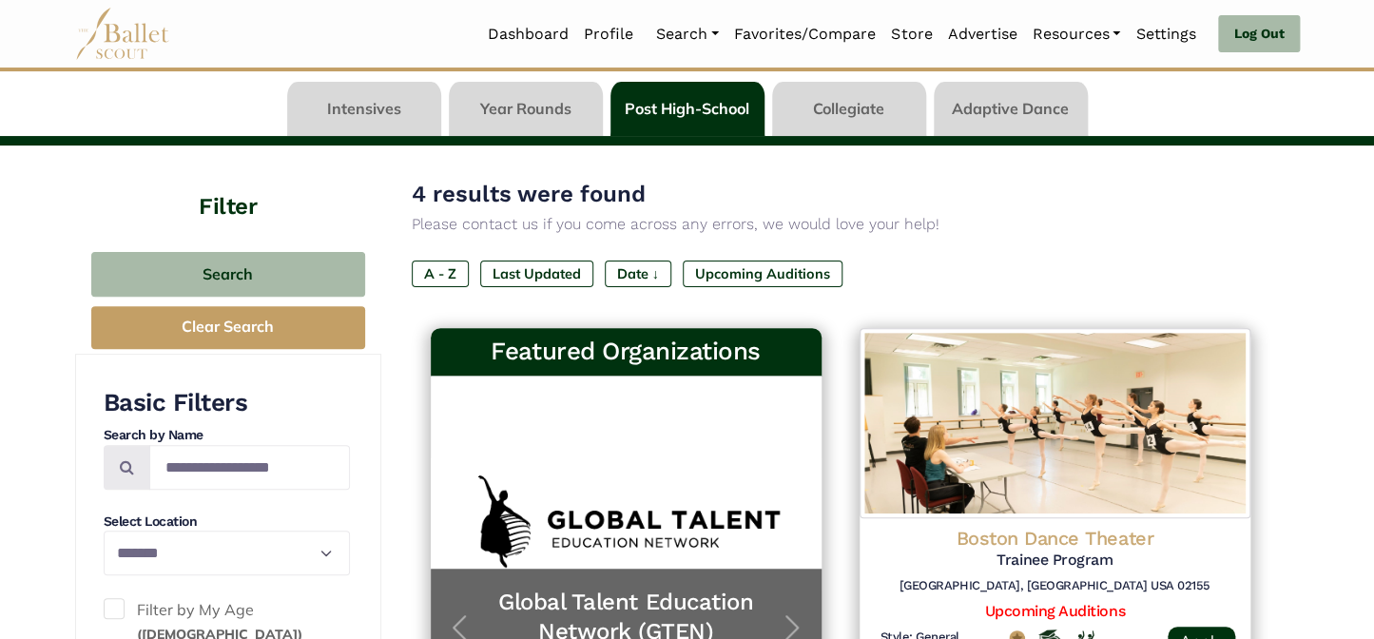
click at [861, 105] on link at bounding box center [849, 109] width 154 height 54
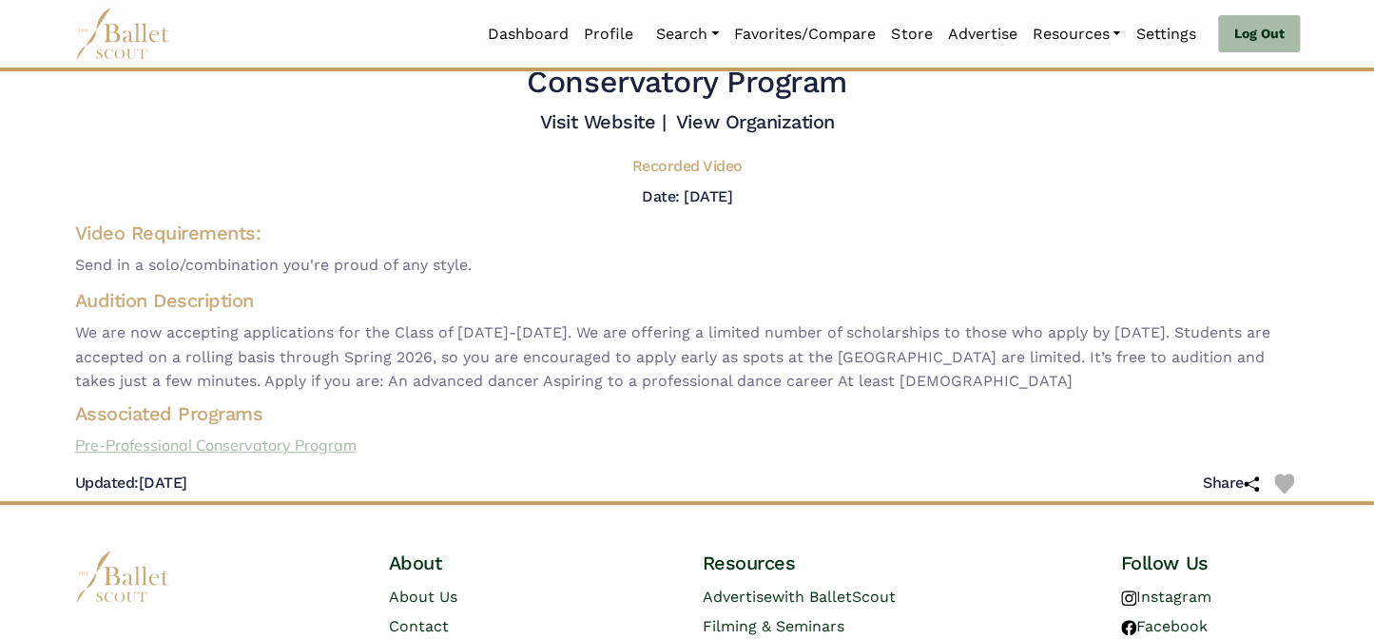
scroll to position [86, 0]
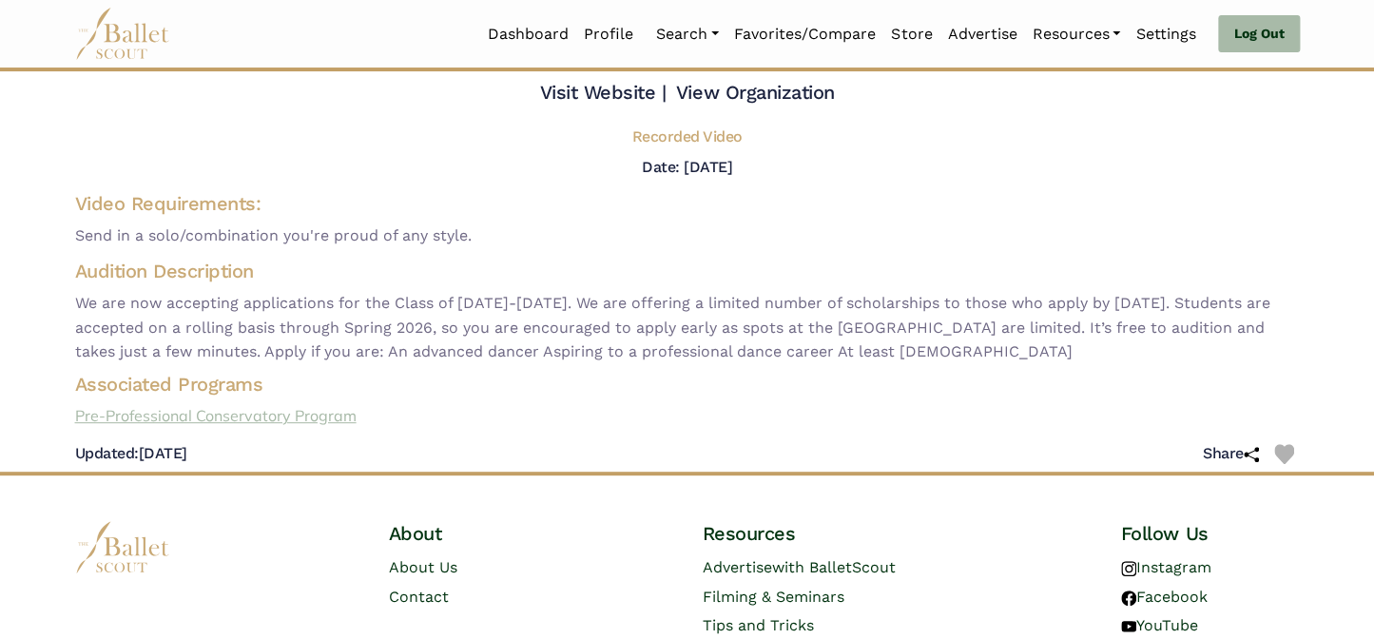
click at [146, 419] on link "Pre-Professional Conservatory Program" at bounding box center [687, 416] width 1255 height 25
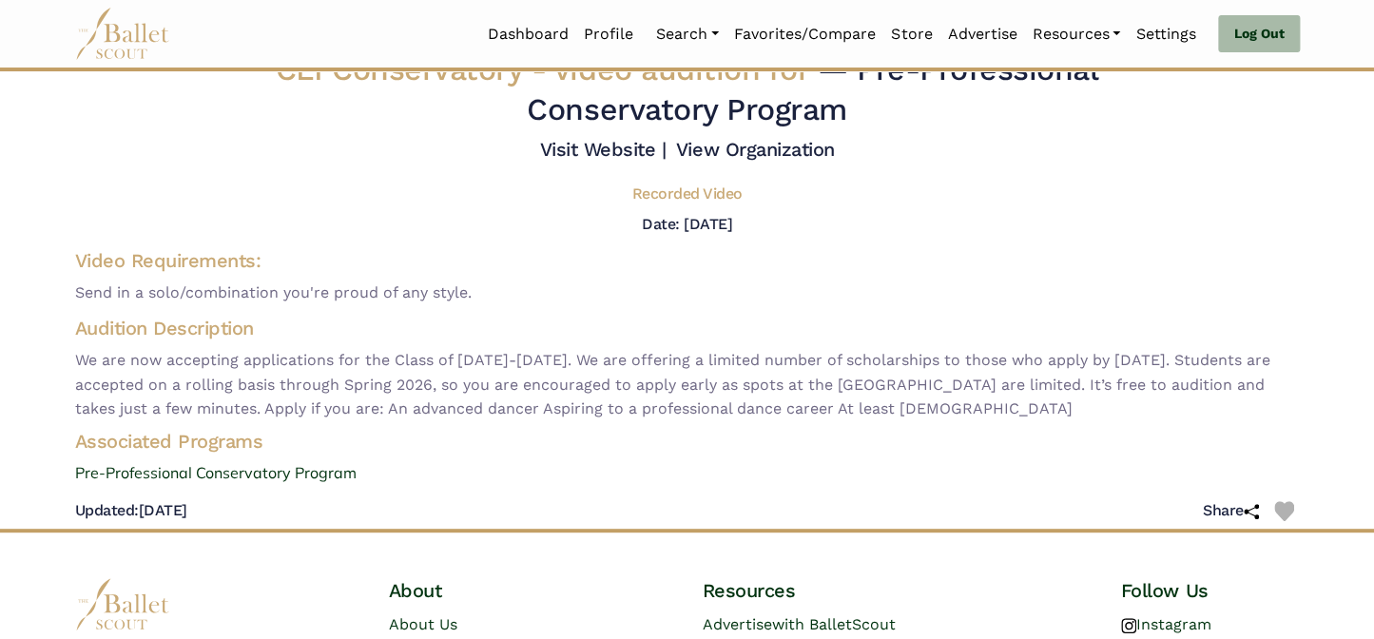
scroll to position [0, 0]
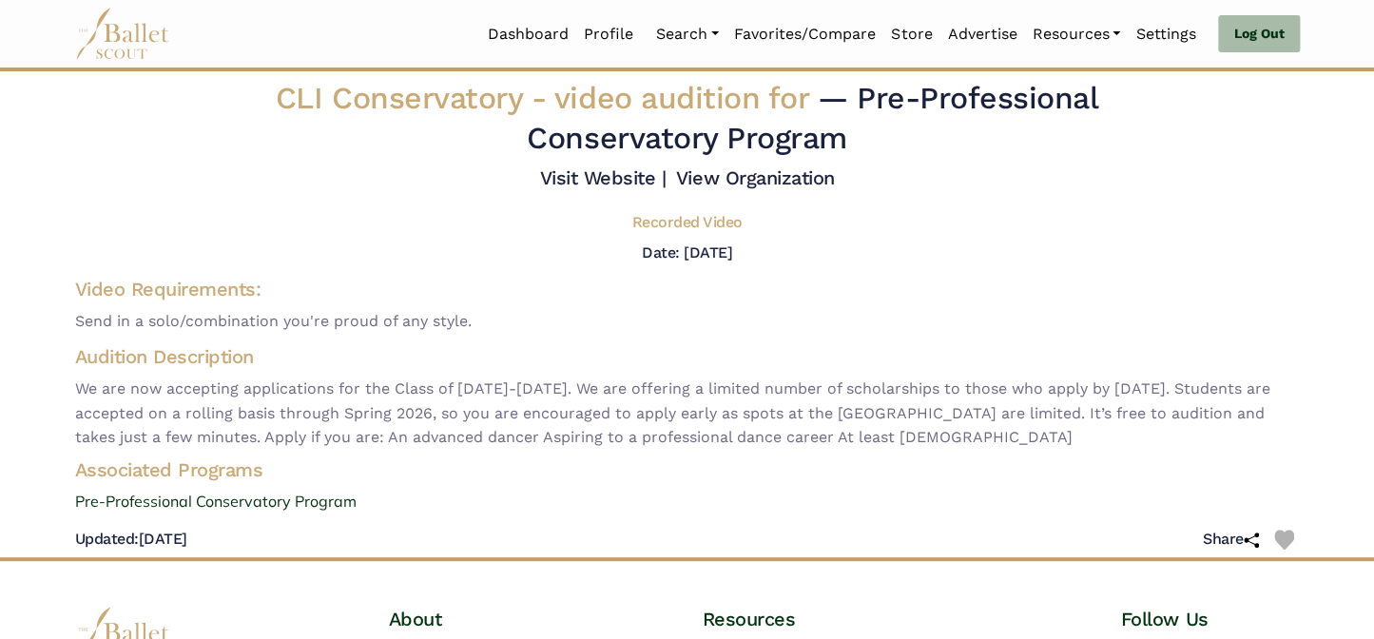
click at [458, 365] on h4 "Audition Description" at bounding box center [687, 356] width 1225 height 25
click at [885, 320] on span "Send in a solo/combination you're proud of any style." at bounding box center [687, 321] width 1225 height 25
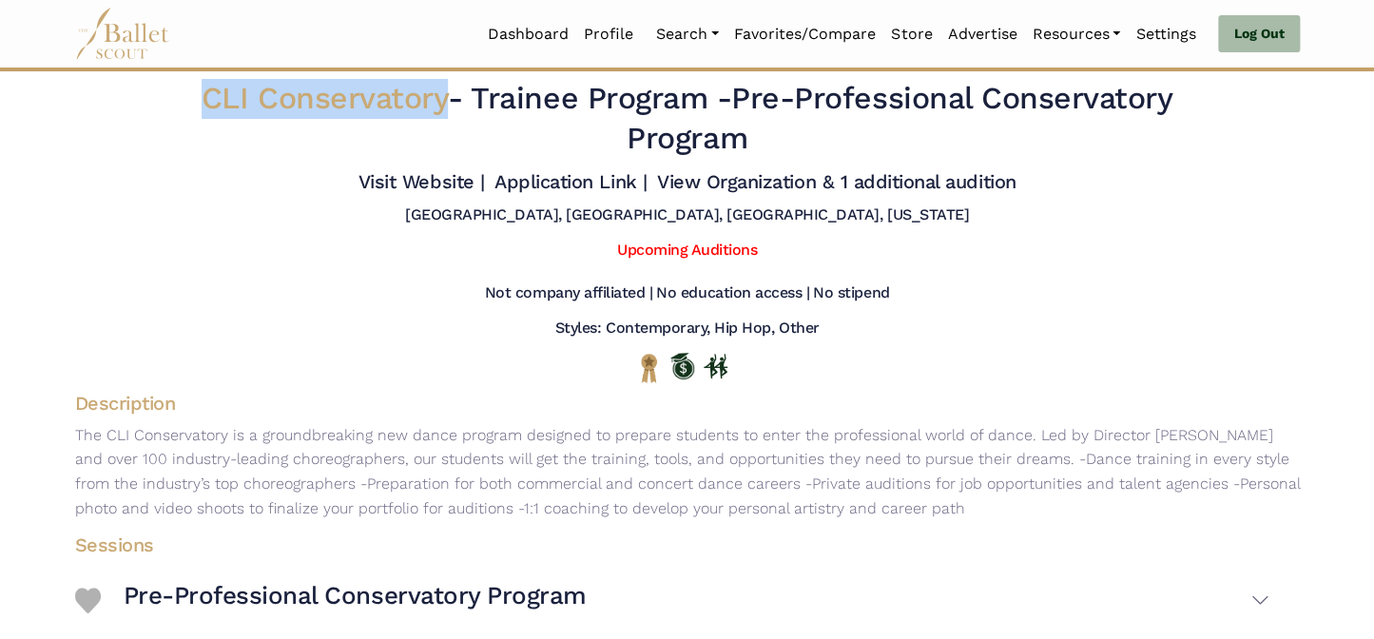
drag, startPoint x: 200, startPoint y: 97, endPoint x: 435, endPoint y: 104, distance: 235.0
click at [435, 104] on span "CLI Conservatory" at bounding box center [325, 98] width 246 height 36
copy span "CLI Conservatory"
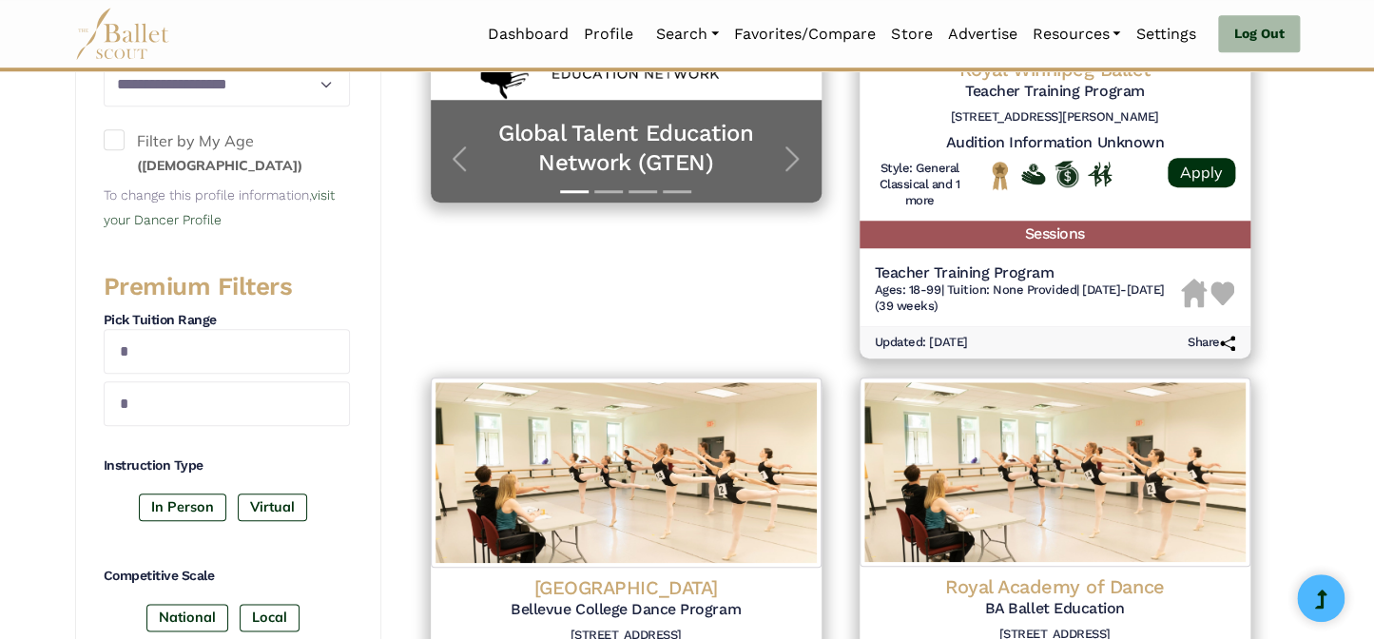
scroll to position [259, 0]
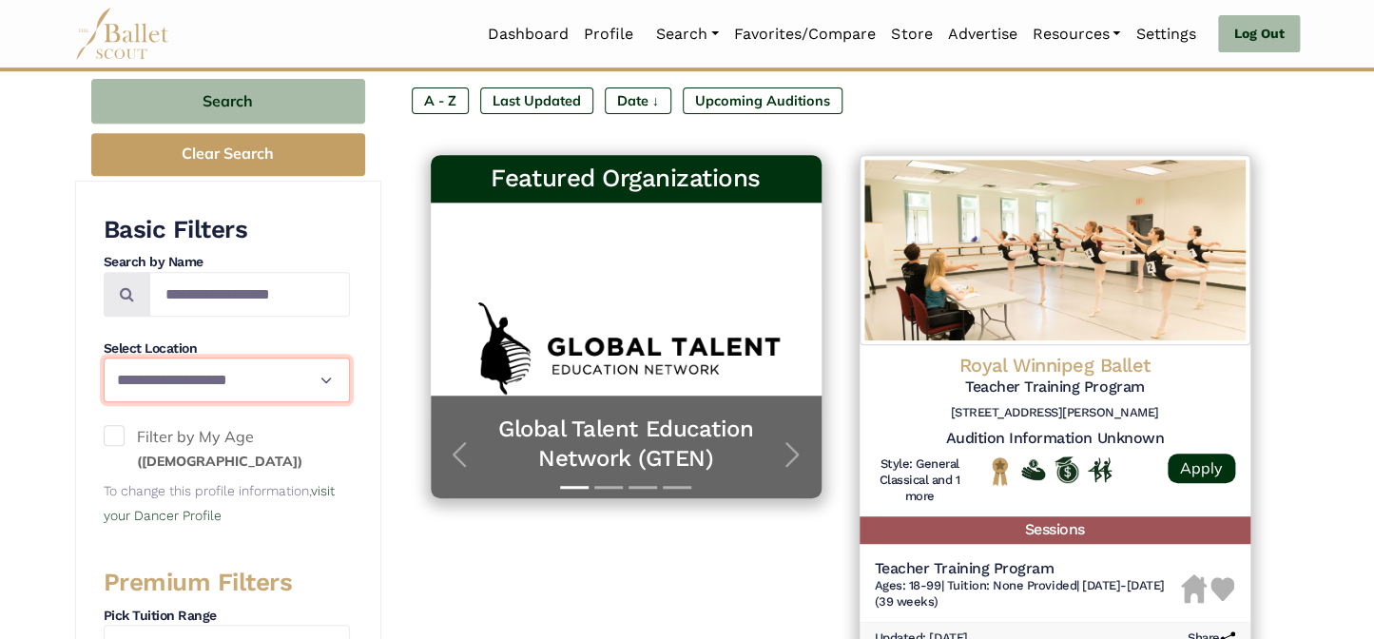
click at [221, 374] on select "**********" at bounding box center [227, 380] width 246 height 45
select select "**"
click at [104, 358] on select "**********" at bounding box center [227, 380] width 246 height 45
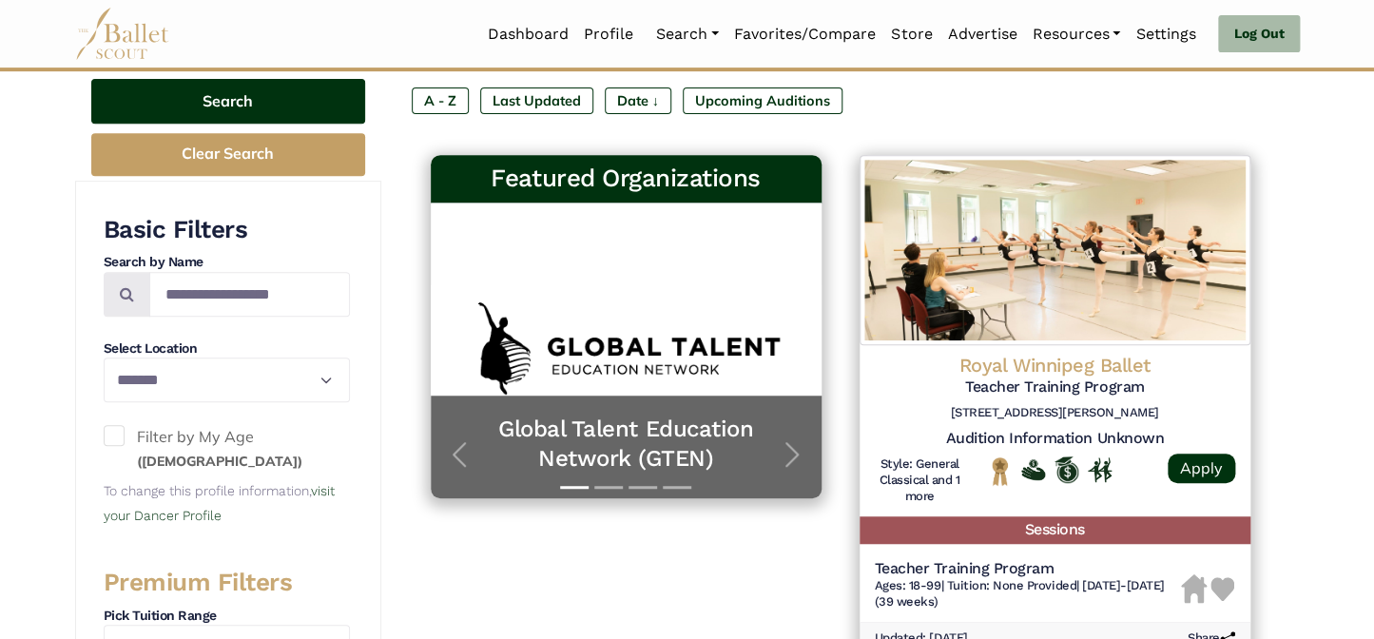
click at [187, 106] on button "Search" at bounding box center [228, 101] width 274 height 45
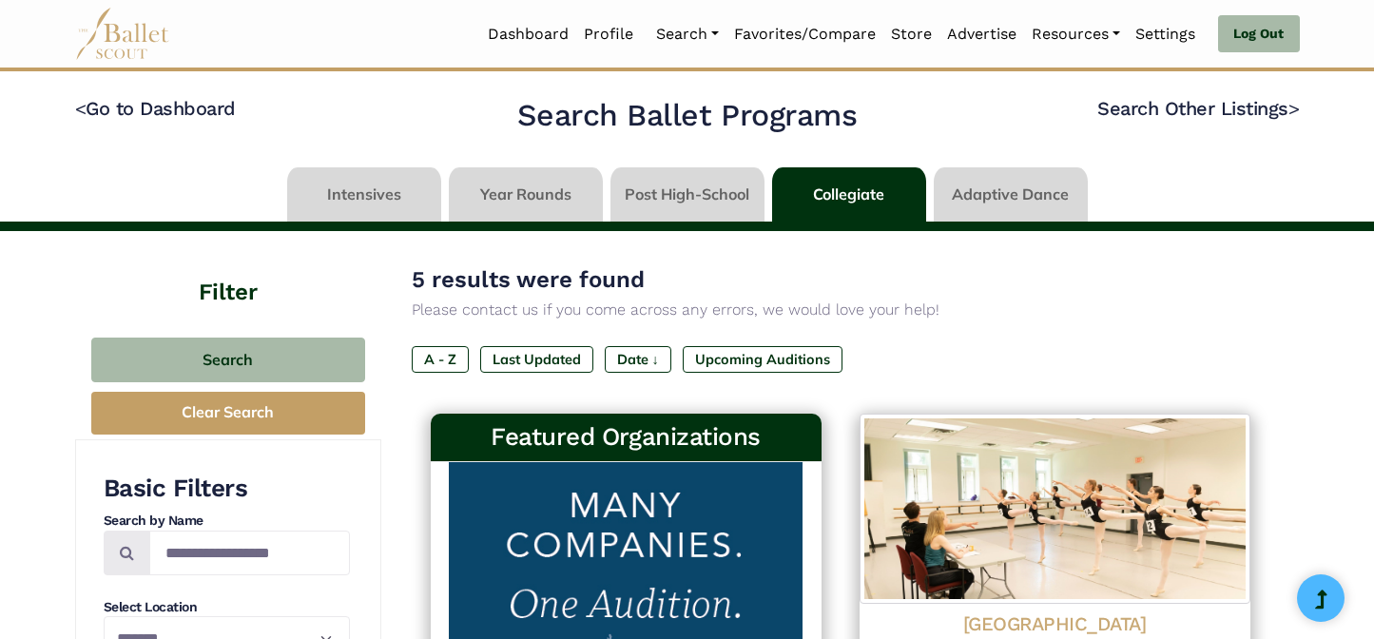
select select "**"
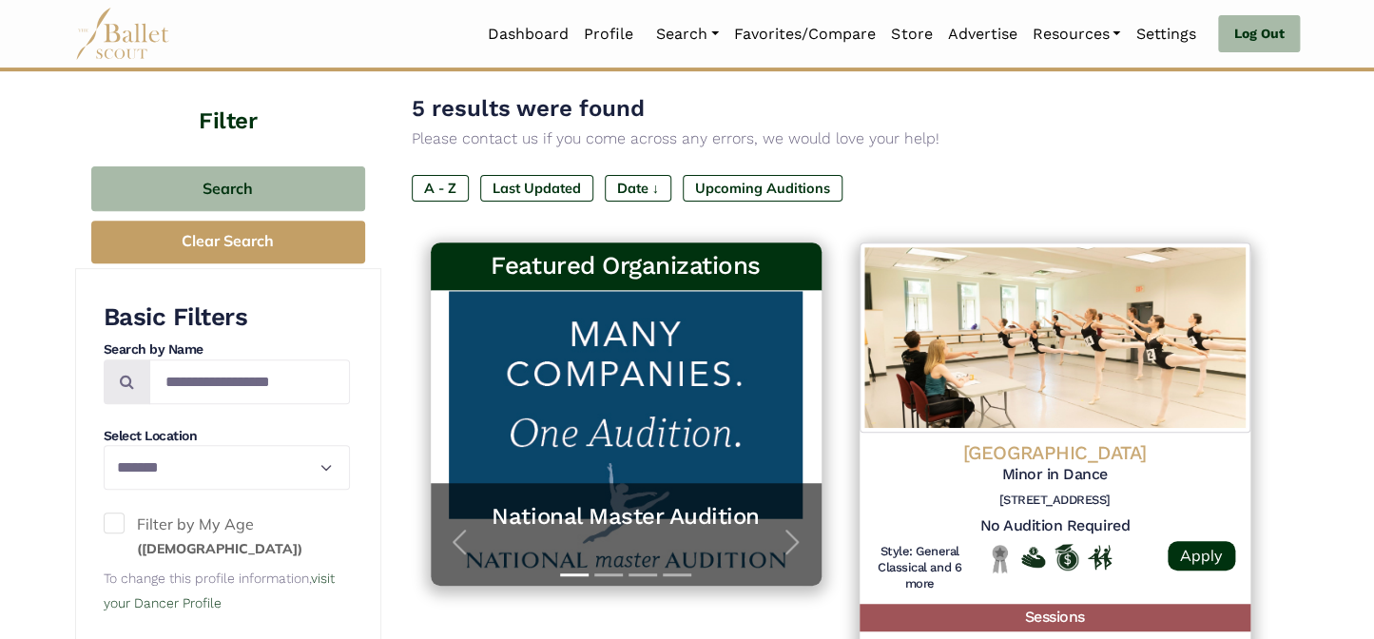
scroll to position [172, 0]
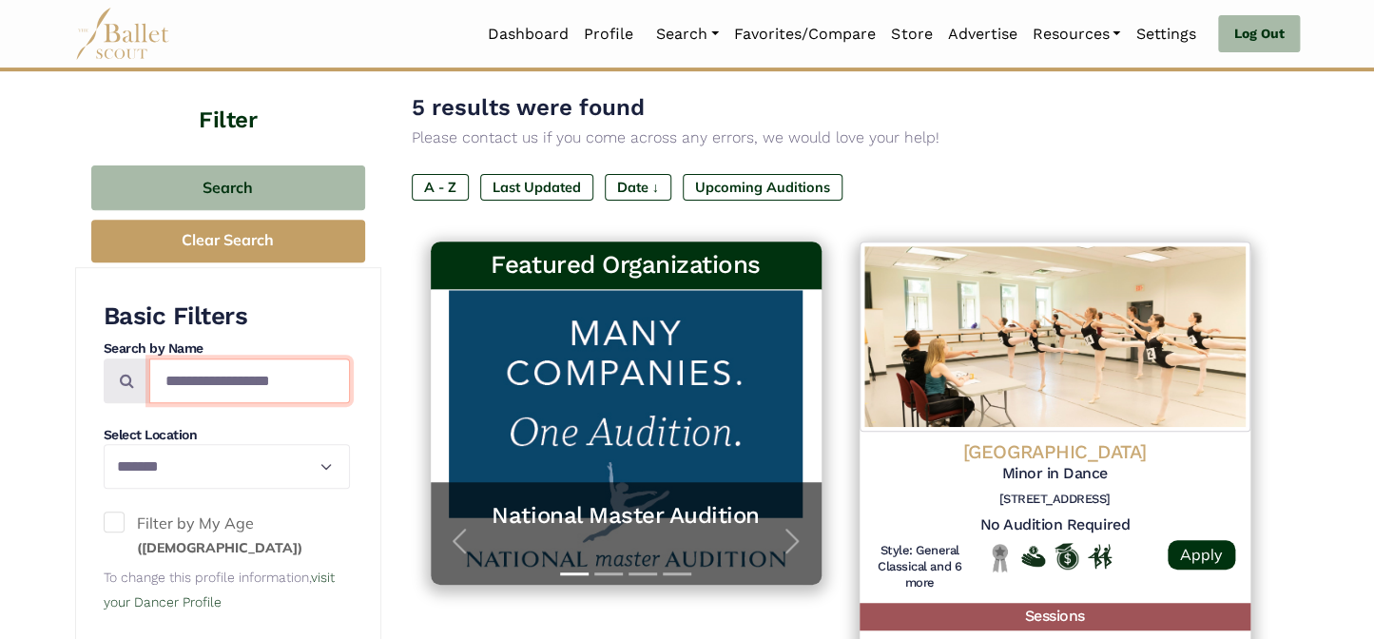
click at [229, 379] on input "Search by names..." at bounding box center [249, 381] width 201 height 45
type input "*********"
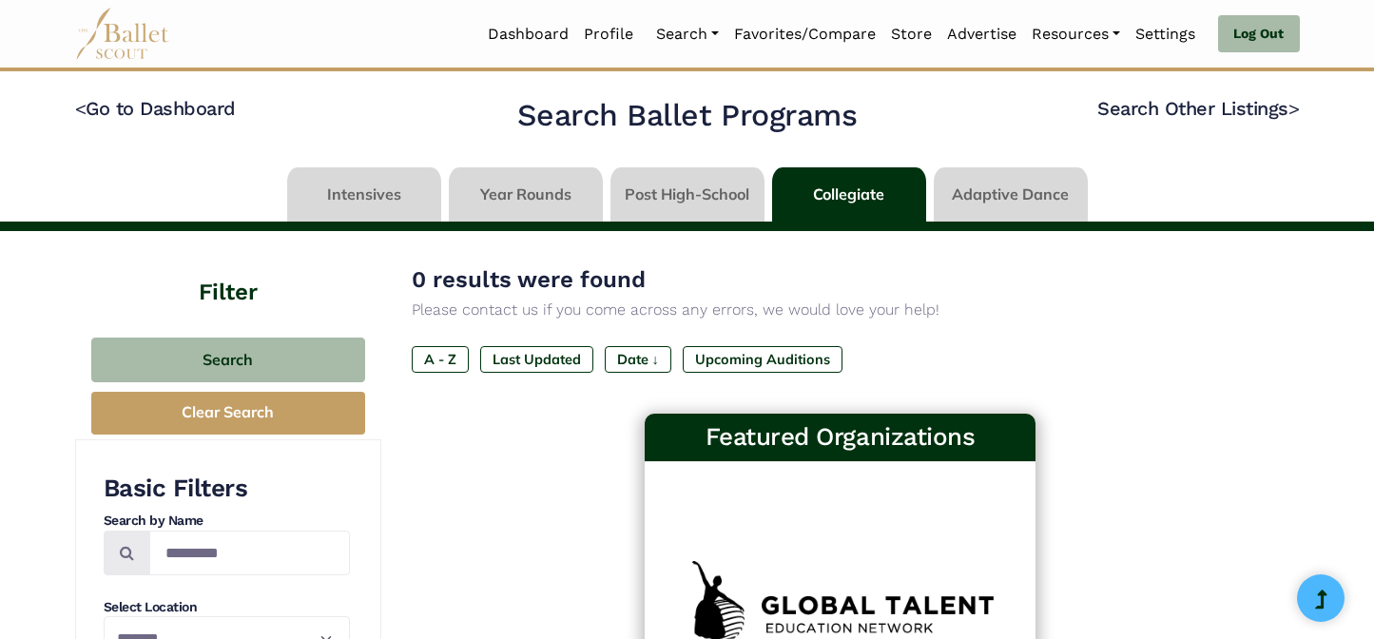
select select "**"
